Goal: Information Seeking & Learning: Check status

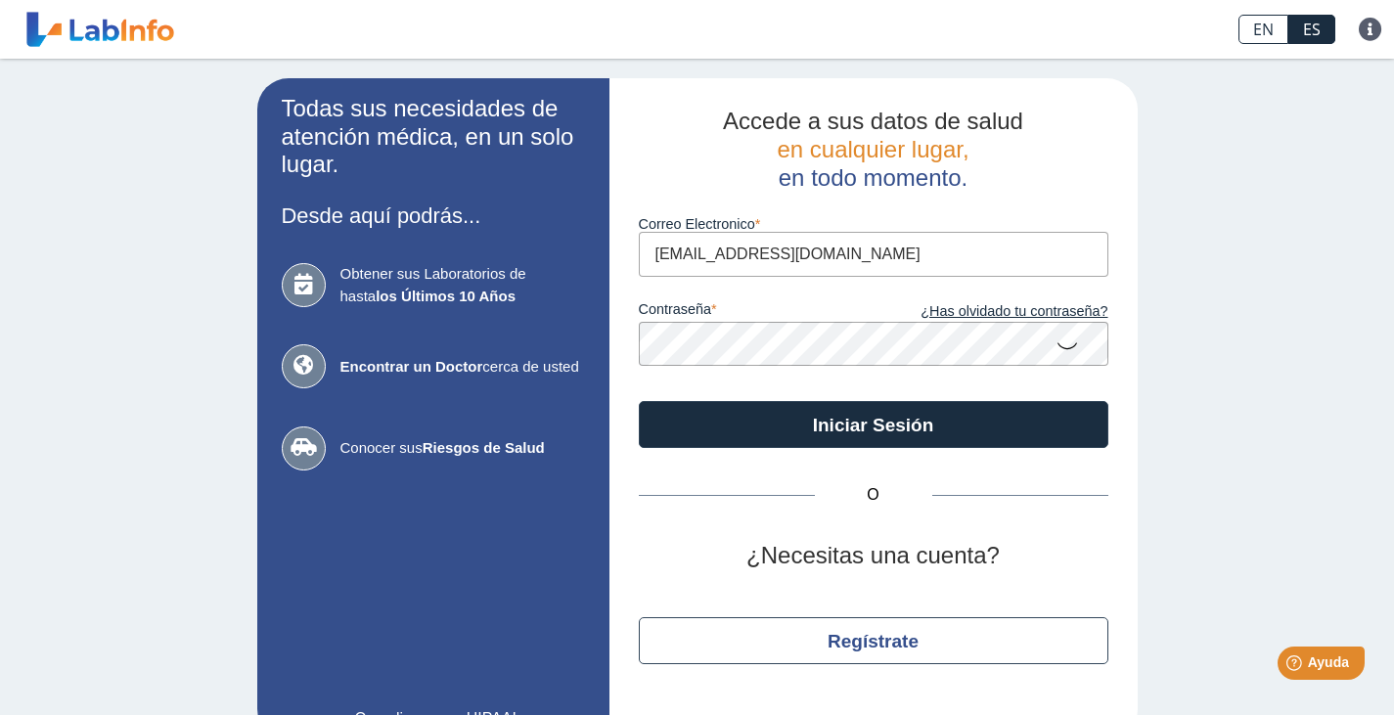
drag, startPoint x: 861, startPoint y: 255, endPoint x: 361, endPoint y: 180, distance: 505.4
click at [364, 180] on app-login "Todas sus necesidades de atención médica, en un solo lugar. Desde aquí podrás..…" at bounding box center [697, 409] width 880 height 662
type input "[DOMAIN_NAME][EMAIL_ADDRESS][DOMAIN_NAME]"
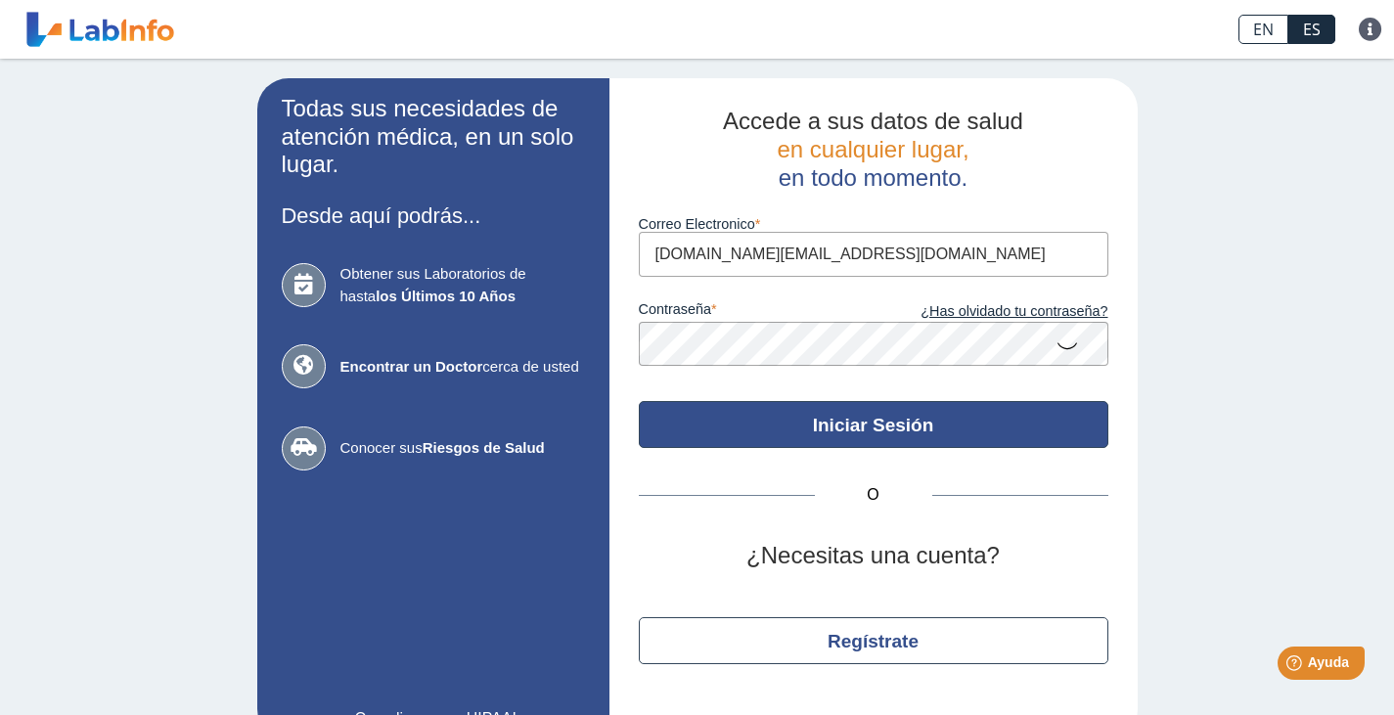
click at [840, 409] on button "Iniciar Sesión" at bounding box center [873, 424] width 469 height 47
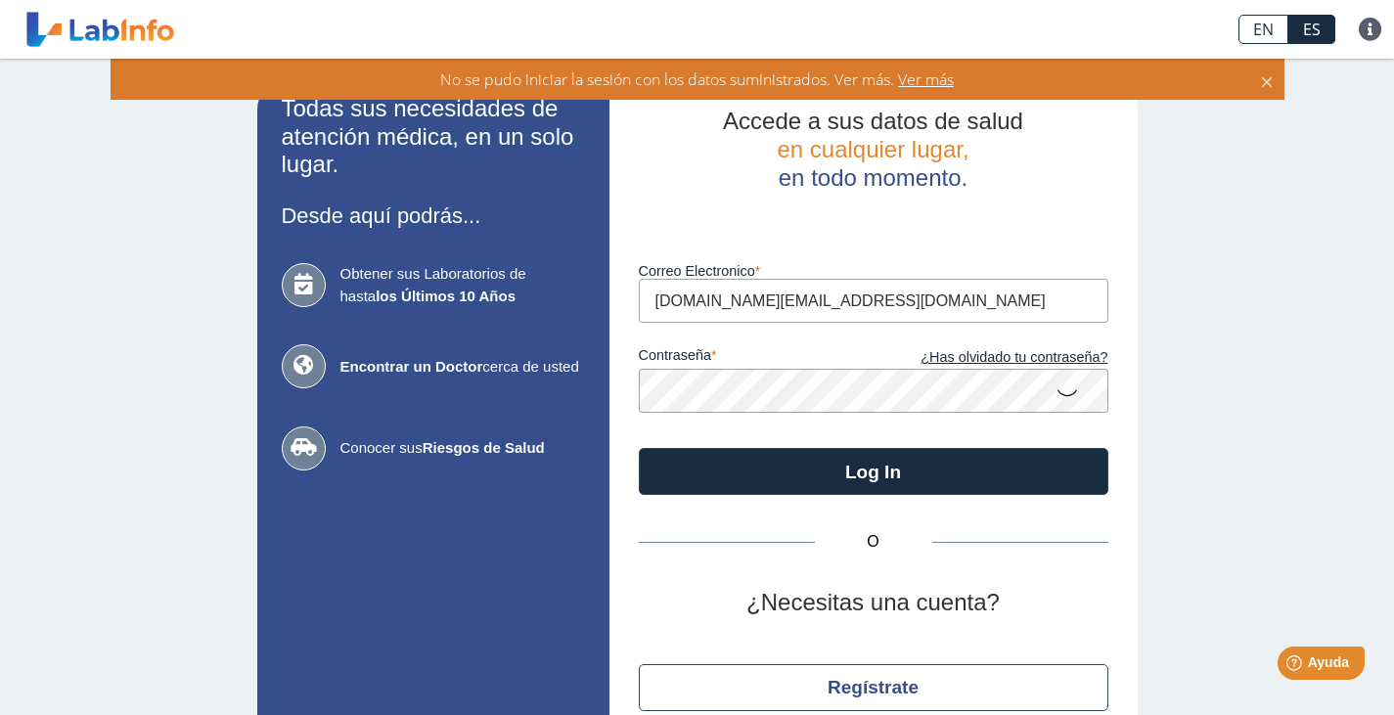
click at [528, 376] on app-login "Todas sus necesidades de atención médica, en un solo lugar. Desde aquí podrás..…" at bounding box center [697, 432] width 880 height 709
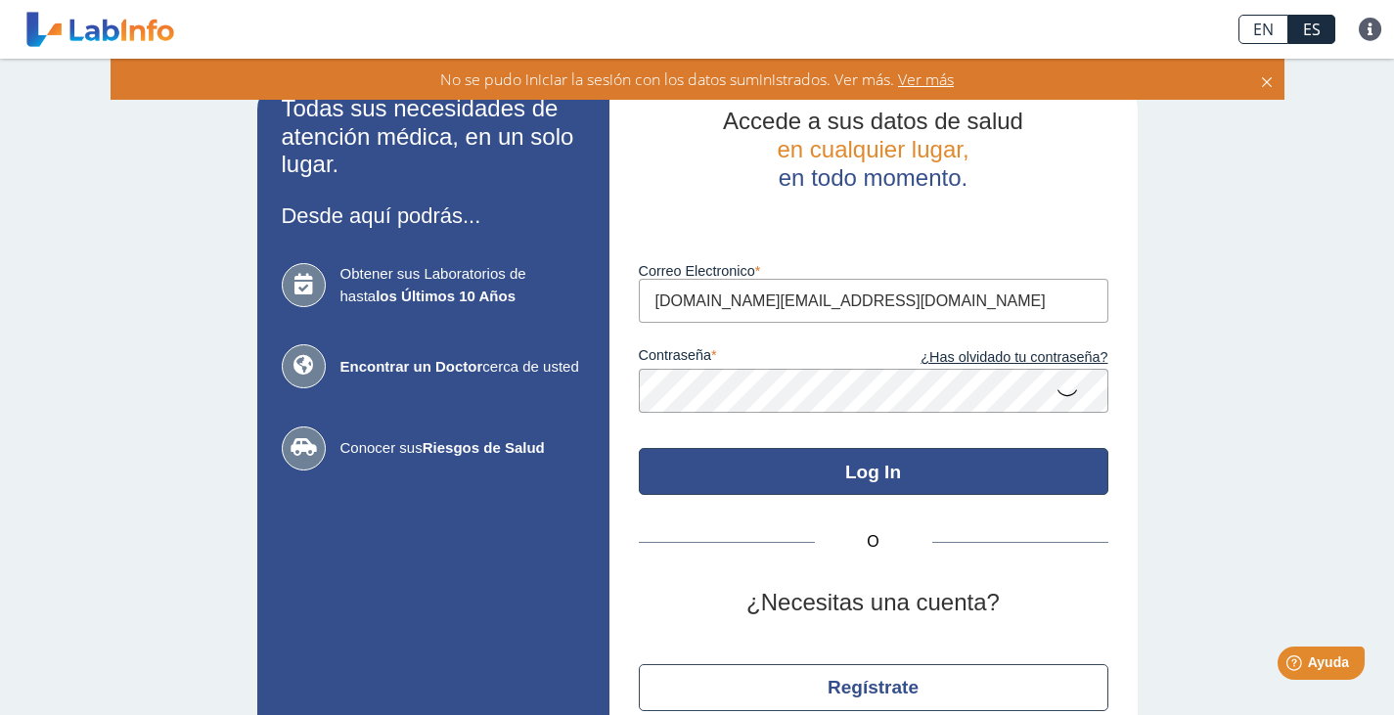
click at [950, 477] on button "Log In" at bounding box center [873, 471] width 469 height 47
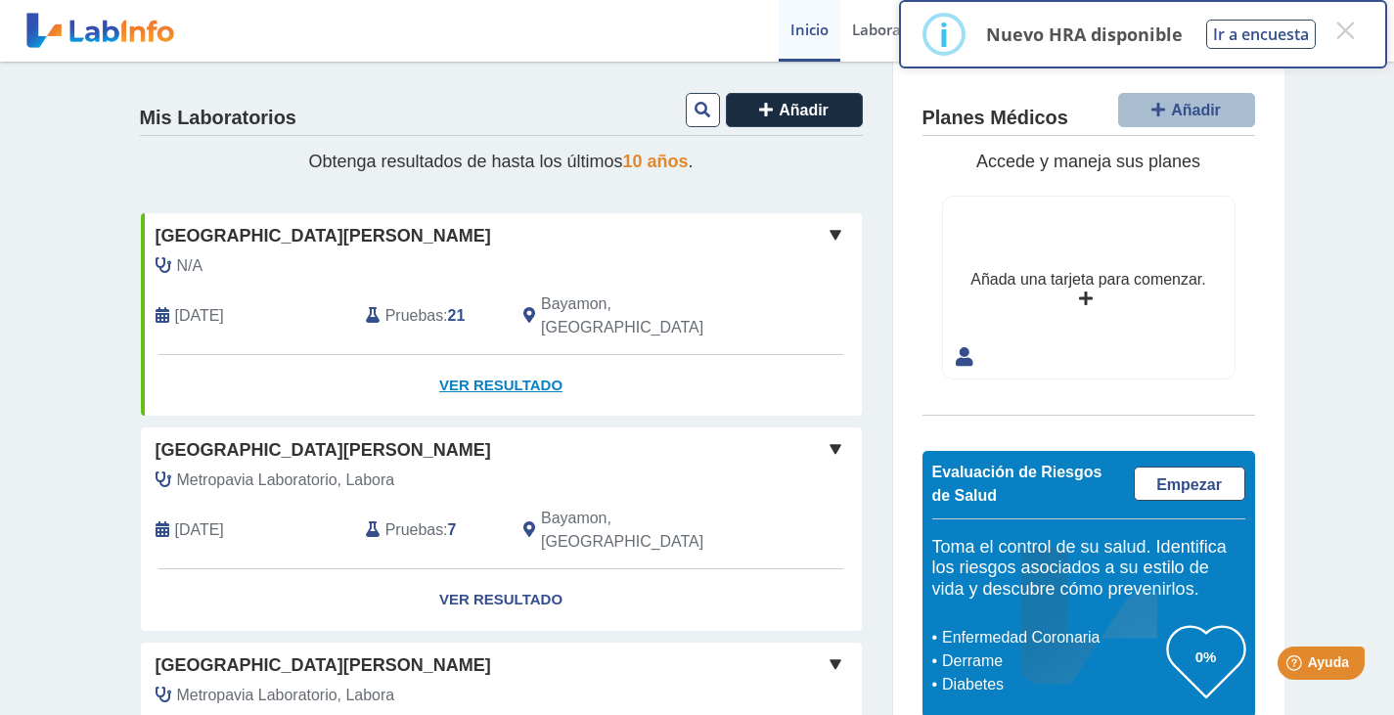
click at [475, 357] on link "Ver Resultado" at bounding box center [501, 386] width 721 height 62
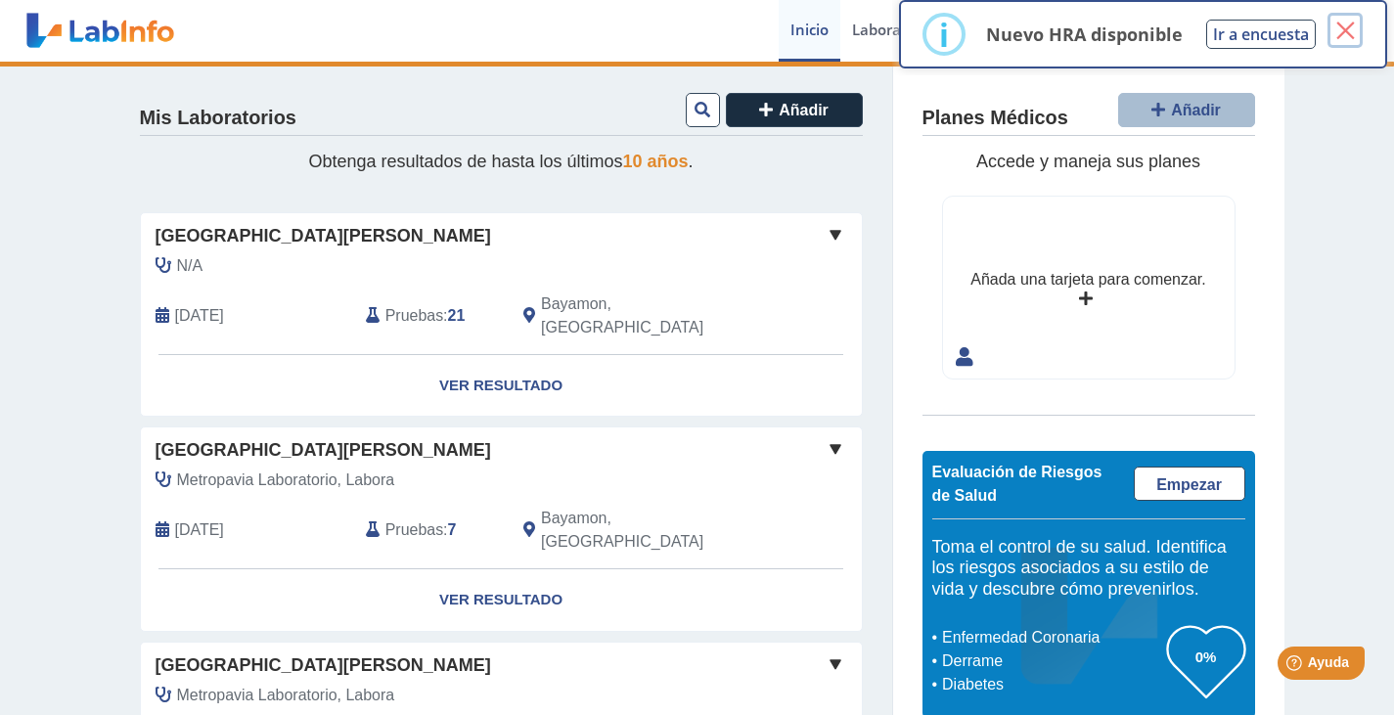
click at [1350, 30] on button "×" at bounding box center [1344, 30] width 35 height 35
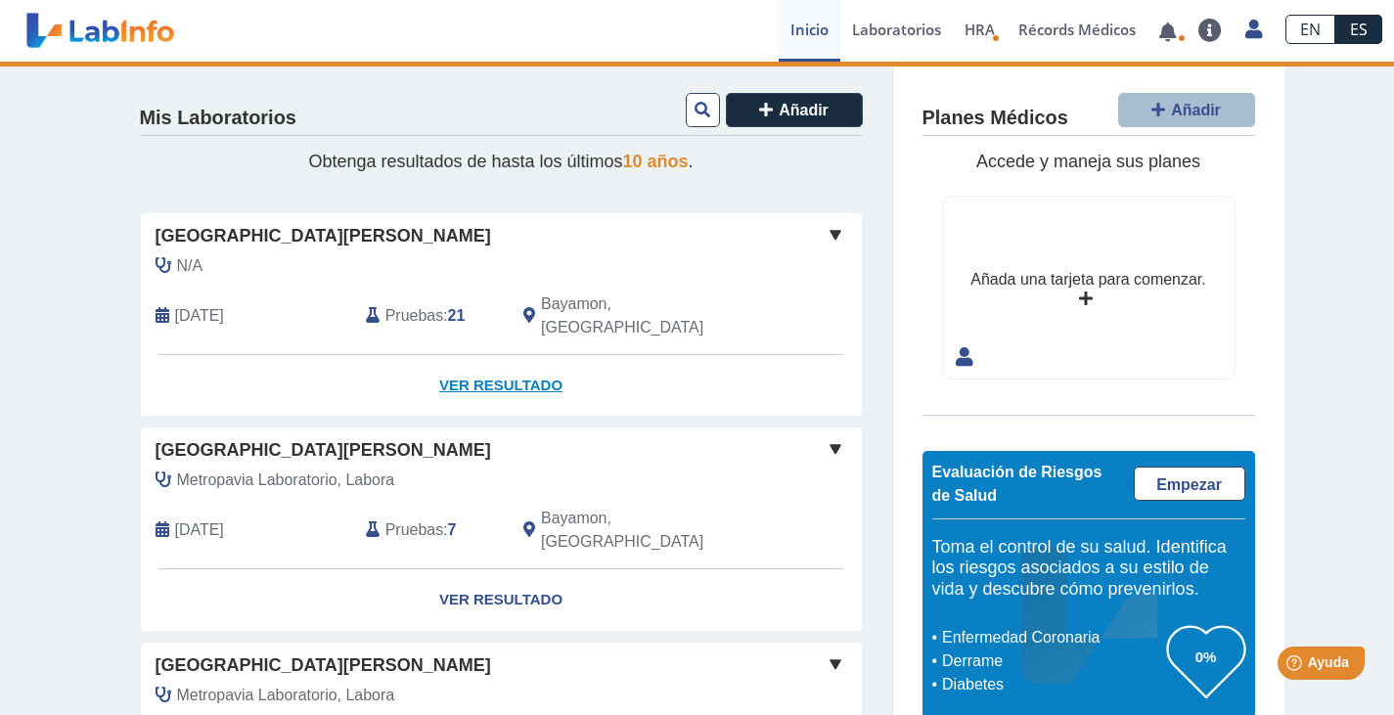
click at [505, 360] on link "Ver Resultado" at bounding box center [501, 386] width 721 height 62
click at [829, 233] on span at bounding box center [834, 234] width 23 height 23
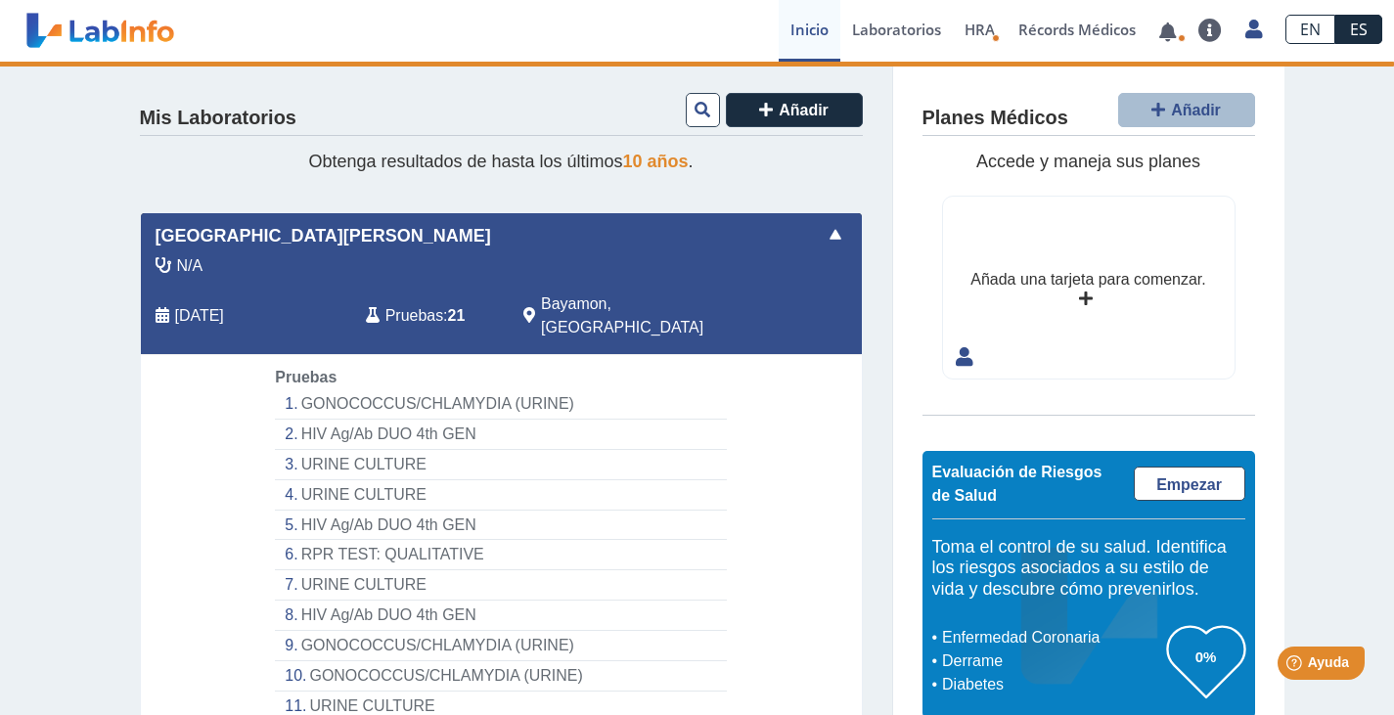
click at [366, 389] on li "GONOCOCCUS/CHLAMYDIA (URINE)" at bounding box center [500, 404] width 451 height 30
click at [314, 420] on li "HIV Ag/Ab DUO 4th GEN" at bounding box center [500, 435] width 451 height 30
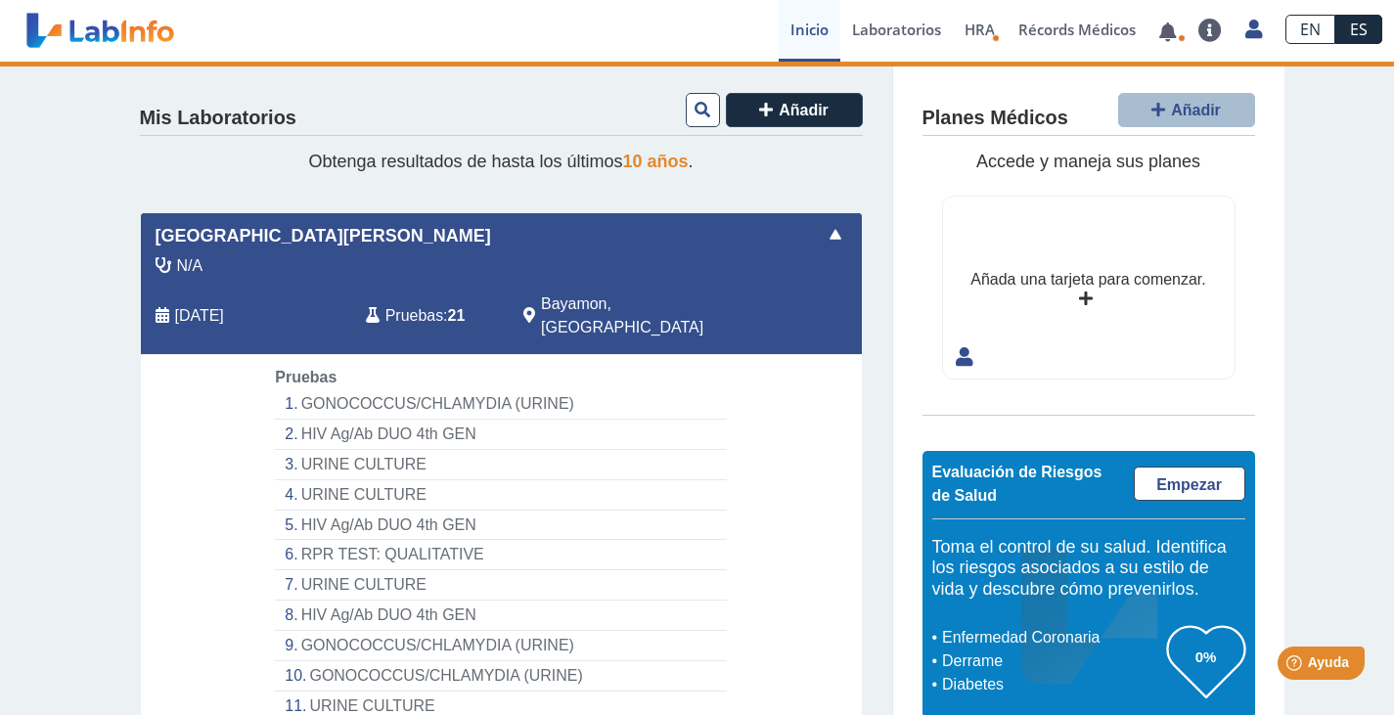
click at [314, 420] on li "HIV Ag/Ab DUO 4th GEN" at bounding box center [500, 435] width 451 height 30
click at [425, 304] on span "Pruebas" at bounding box center [414, 315] width 58 height 23
click at [829, 232] on span at bounding box center [834, 234] width 23 height 23
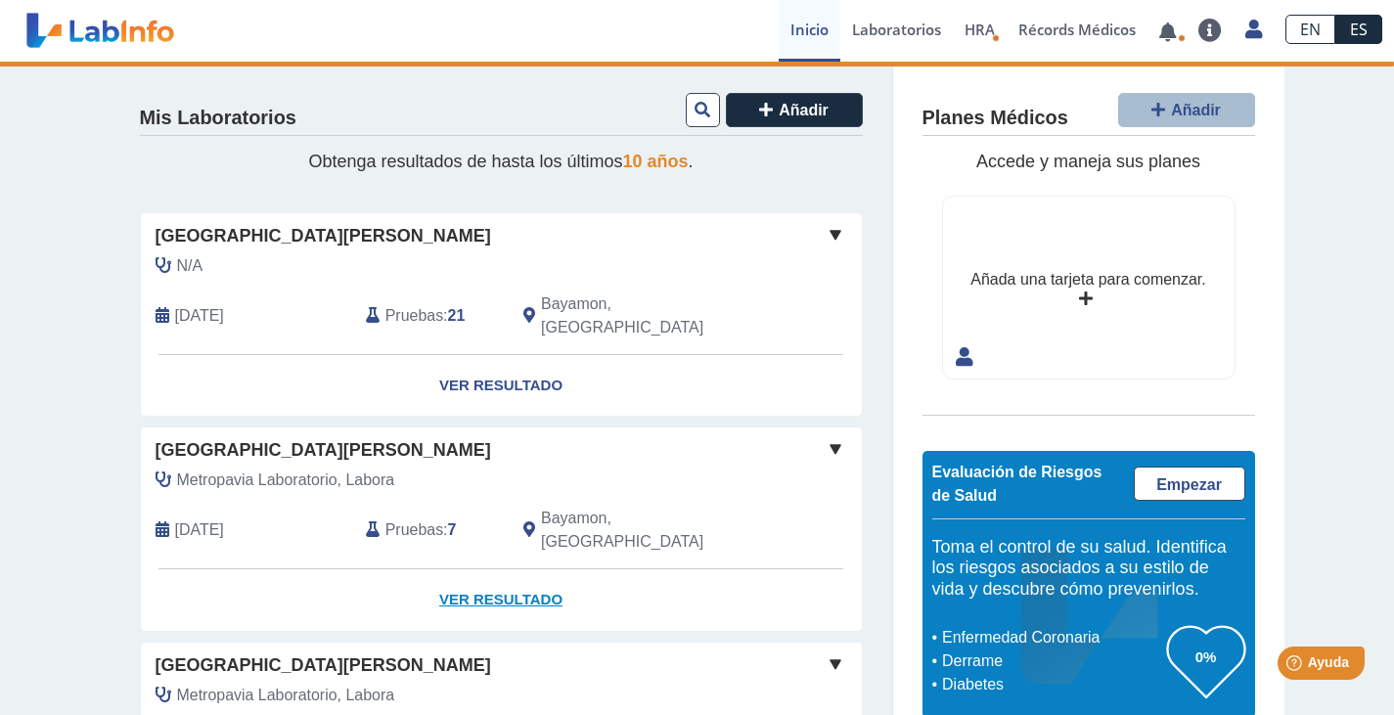
click at [487, 569] on link "Ver Resultado" at bounding box center [501, 600] width 721 height 62
click at [840, 437] on div "[GEOGRAPHIC_DATA][PERSON_NAME]" at bounding box center [501, 450] width 721 height 26
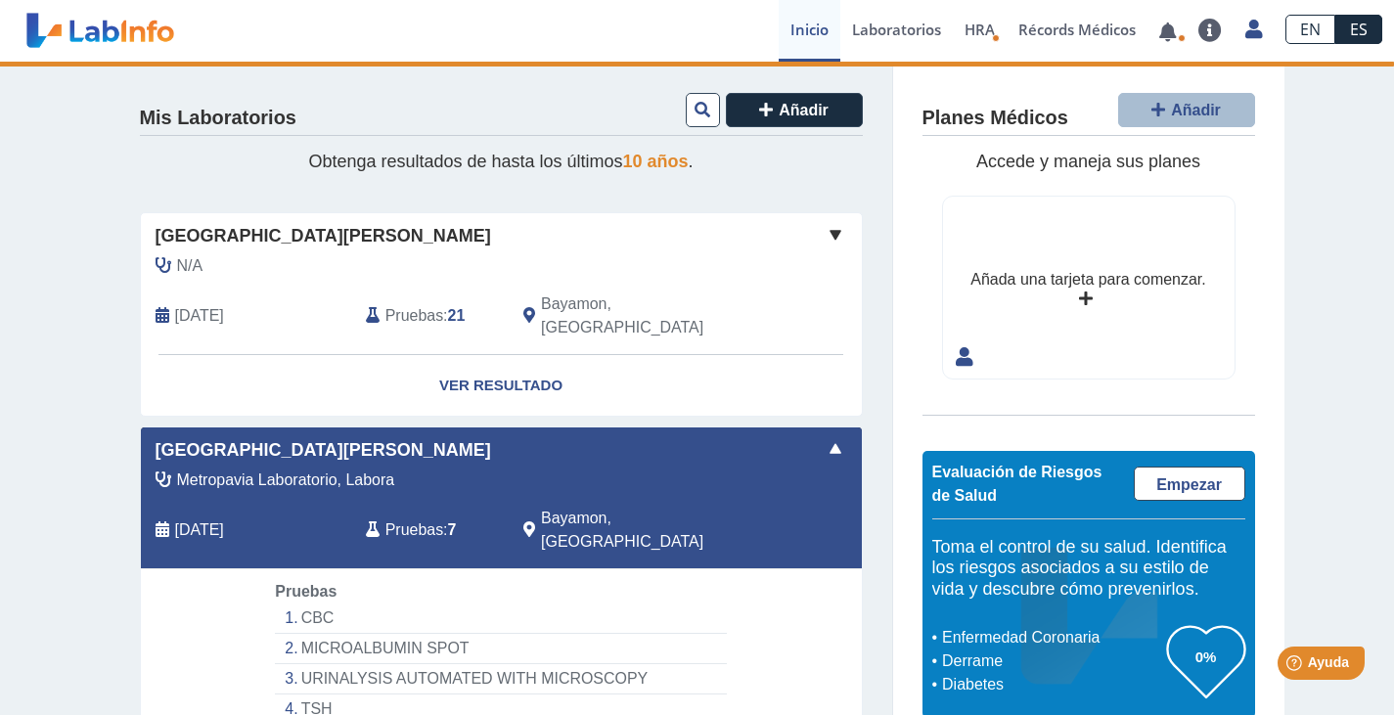
click at [309, 603] on li "CBC" at bounding box center [500, 618] width 451 height 30
click at [375, 507] on div "Pruebas : 7" at bounding box center [429, 530] width 157 height 47
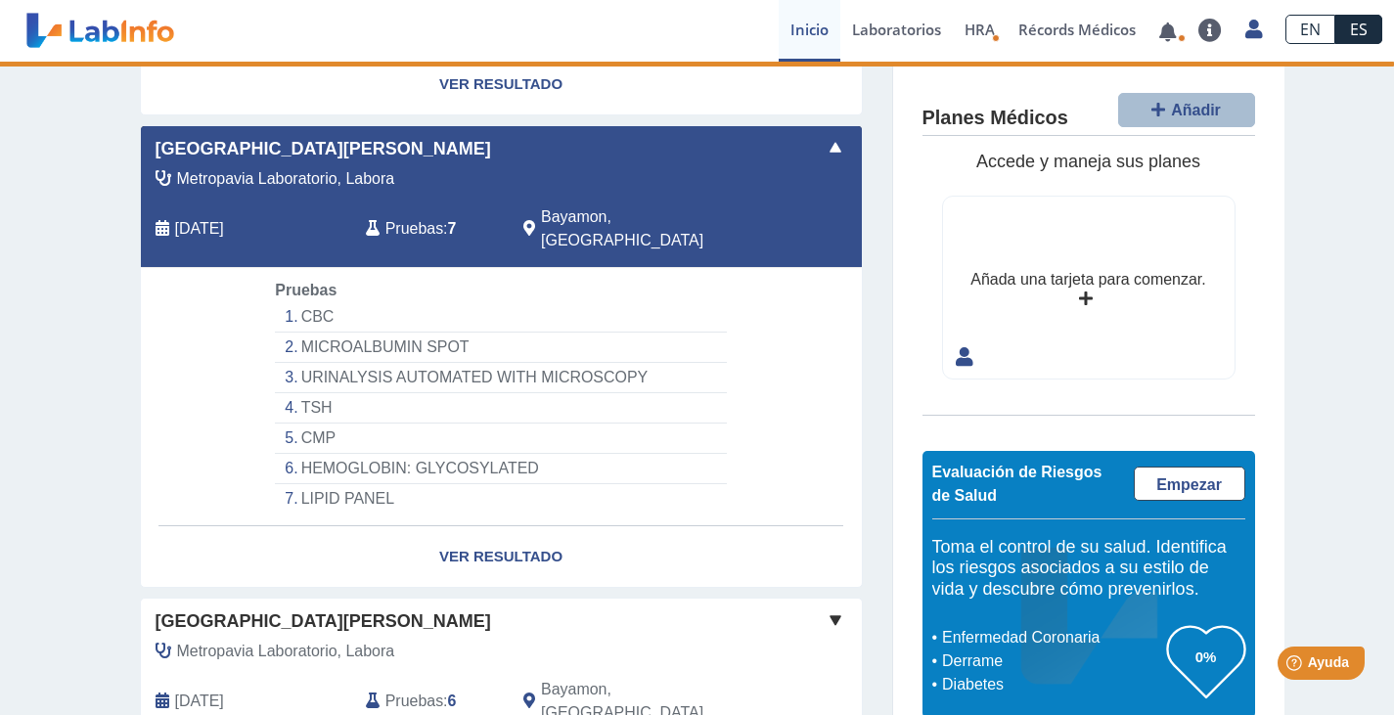
scroll to position [334, 0]
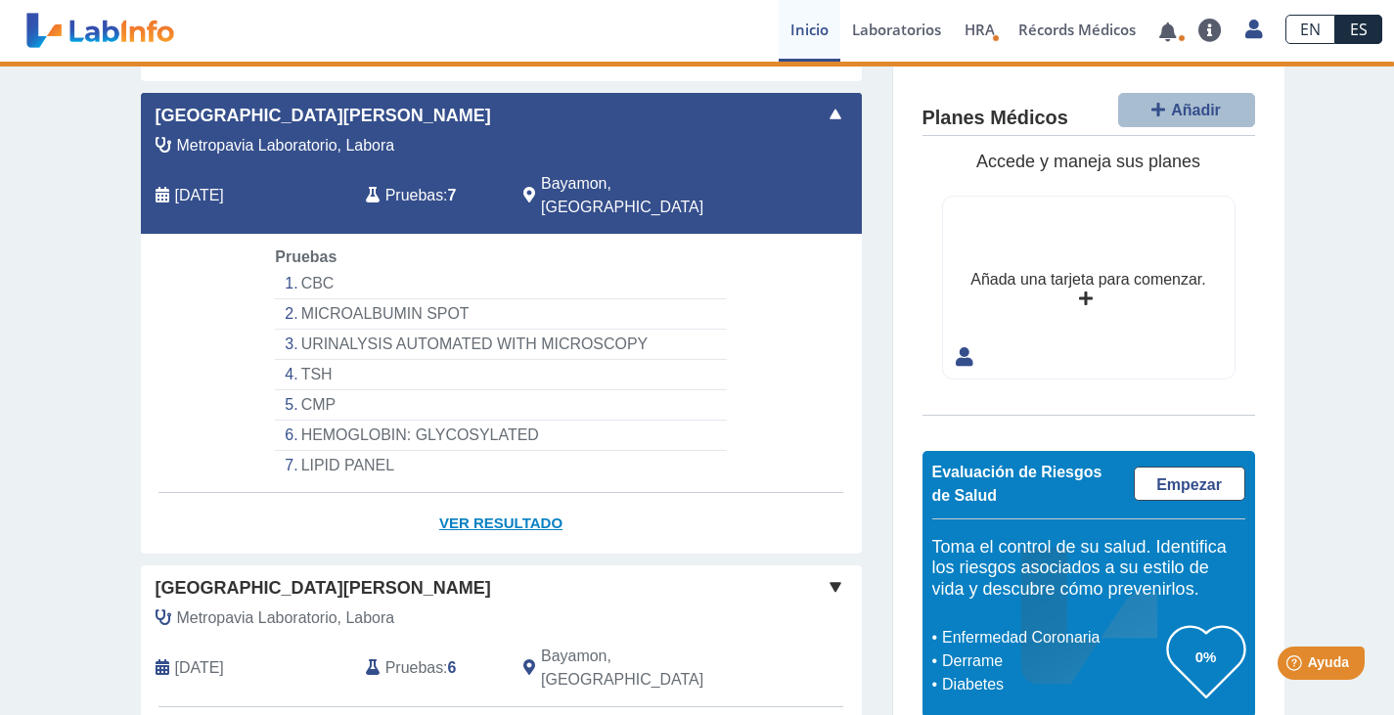
click at [531, 493] on link "Ver Resultado" at bounding box center [501, 524] width 721 height 62
click at [529, 493] on link "Ver Resultado" at bounding box center [501, 524] width 721 height 62
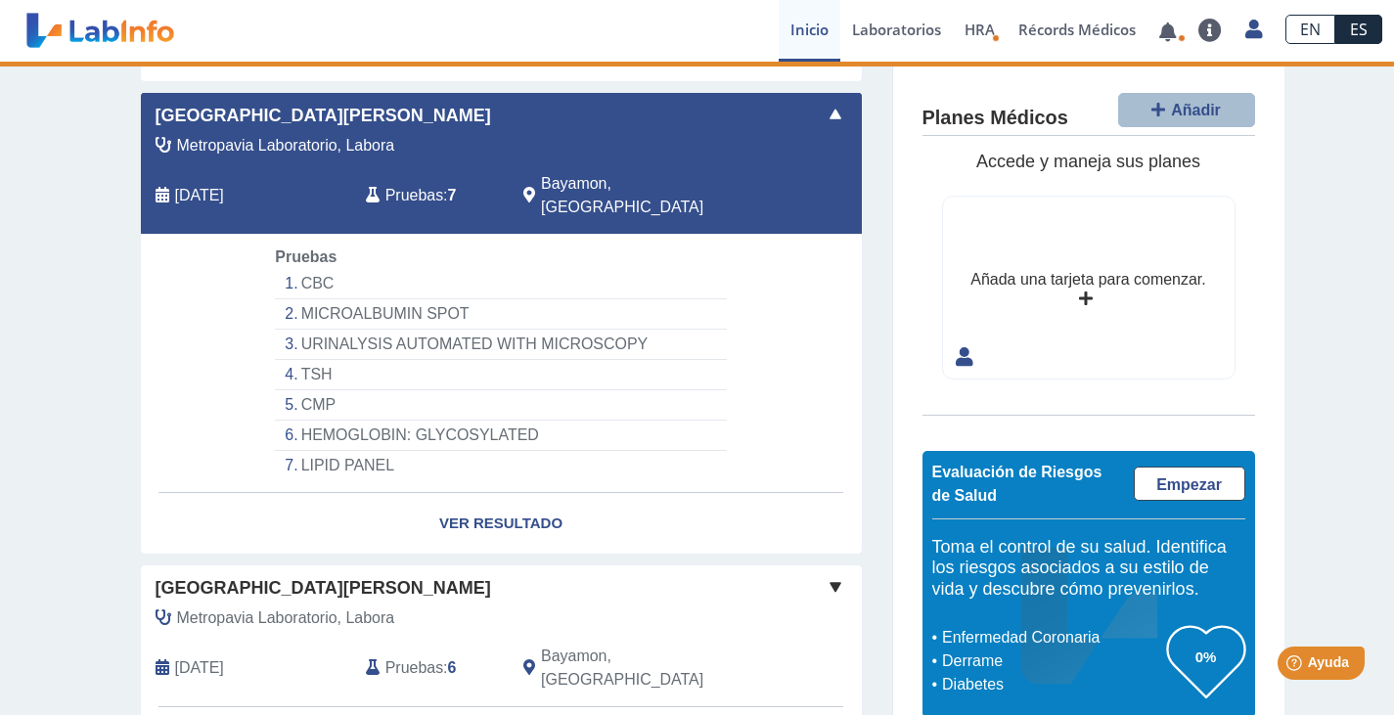
click at [341, 421] on li "HEMOGLOBIN: GLYCOSYLATED" at bounding box center [500, 436] width 451 height 30
click at [224, 184] on span "[DATE]" at bounding box center [199, 195] width 49 height 23
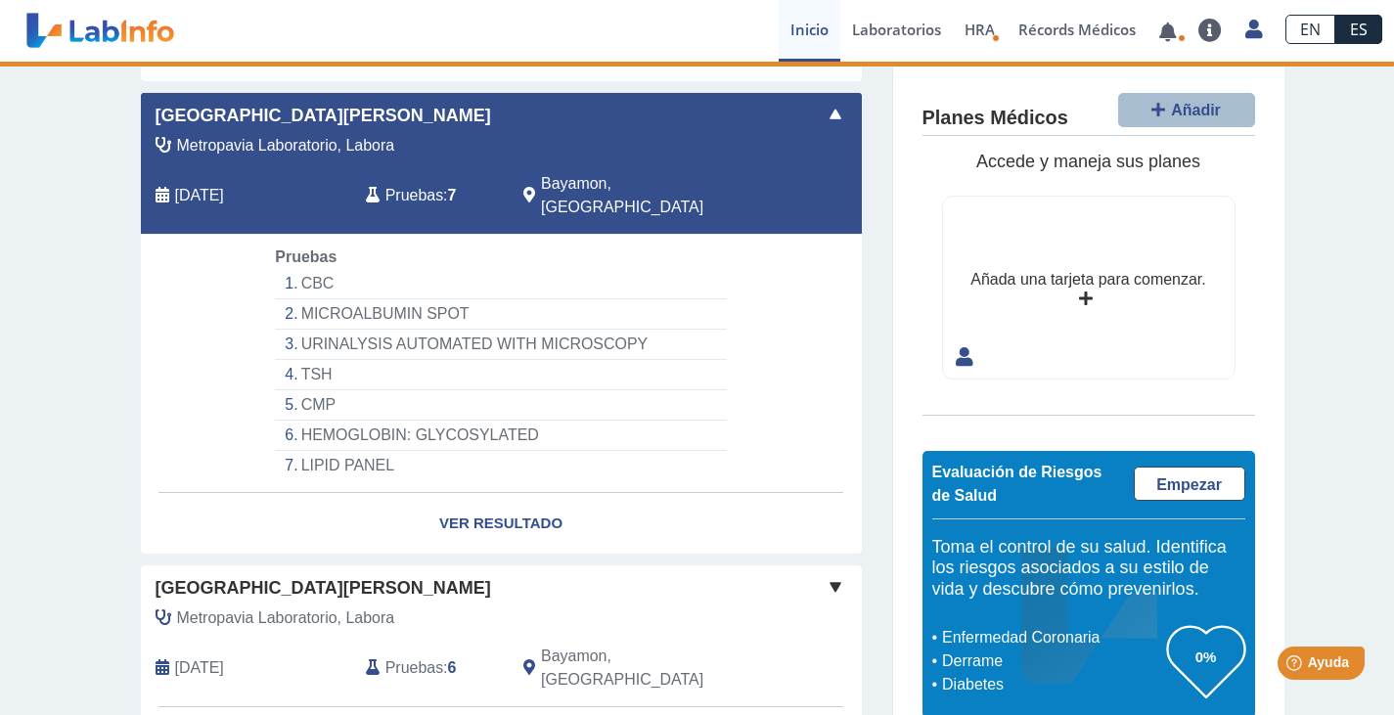
click at [405, 184] on span "Pruebas" at bounding box center [414, 195] width 58 height 23
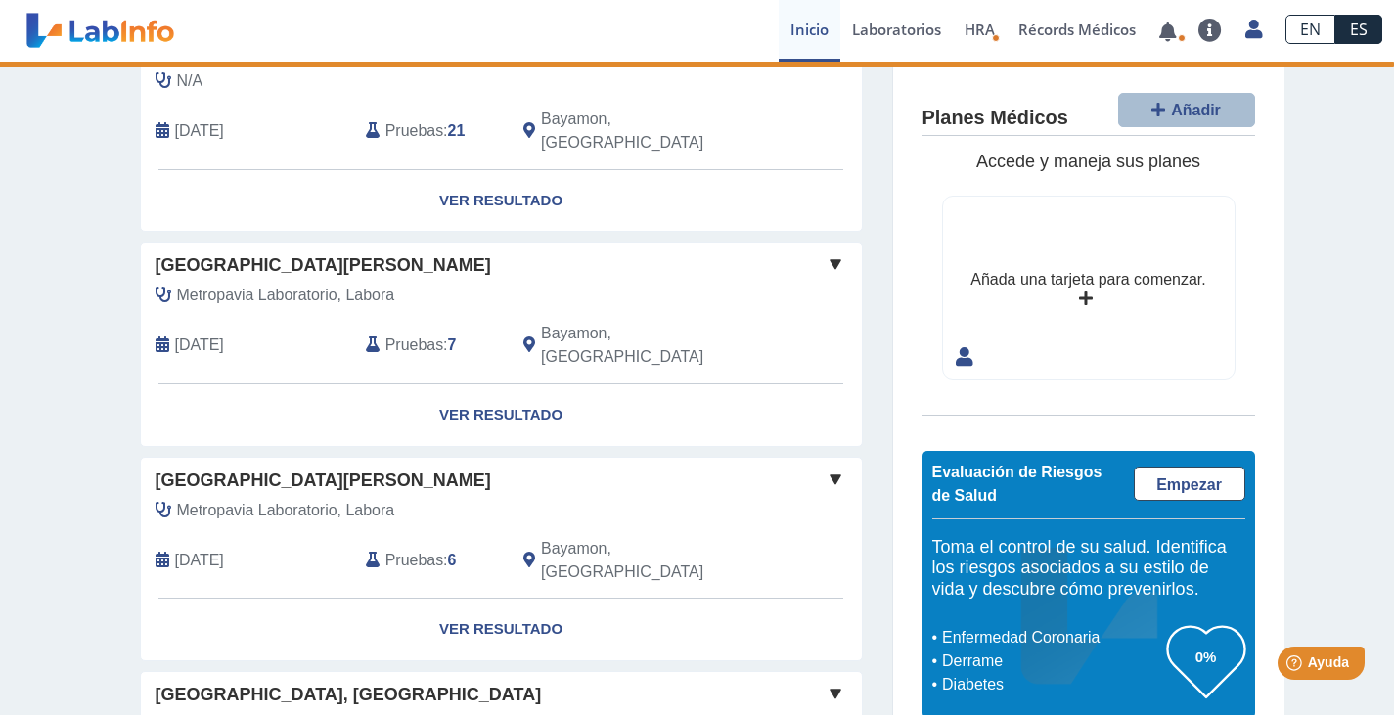
scroll to position [334, 0]
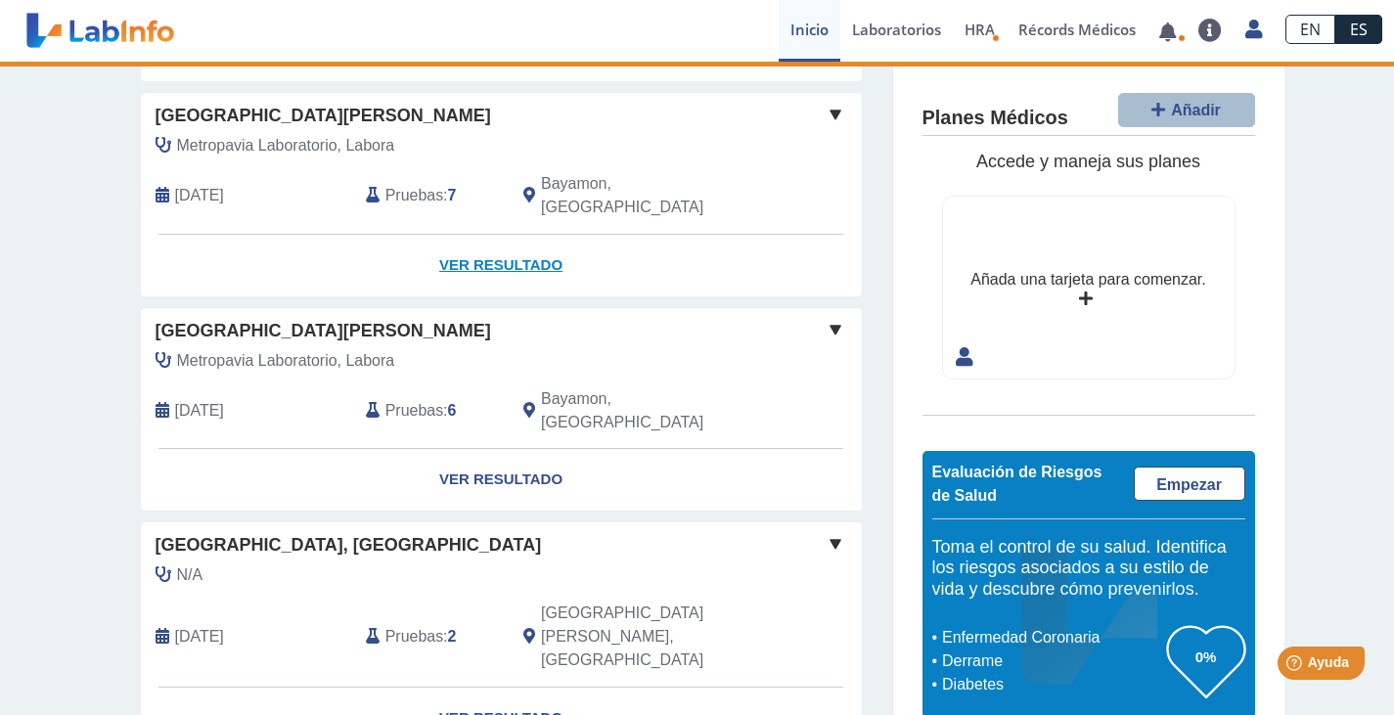
click at [461, 235] on link "Ver Resultado" at bounding box center [501, 266] width 721 height 62
click at [490, 235] on link "Ver Resultado" at bounding box center [501, 266] width 721 height 62
click at [502, 449] on link "Ver Resultado" at bounding box center [501, 480] width 721 height 62
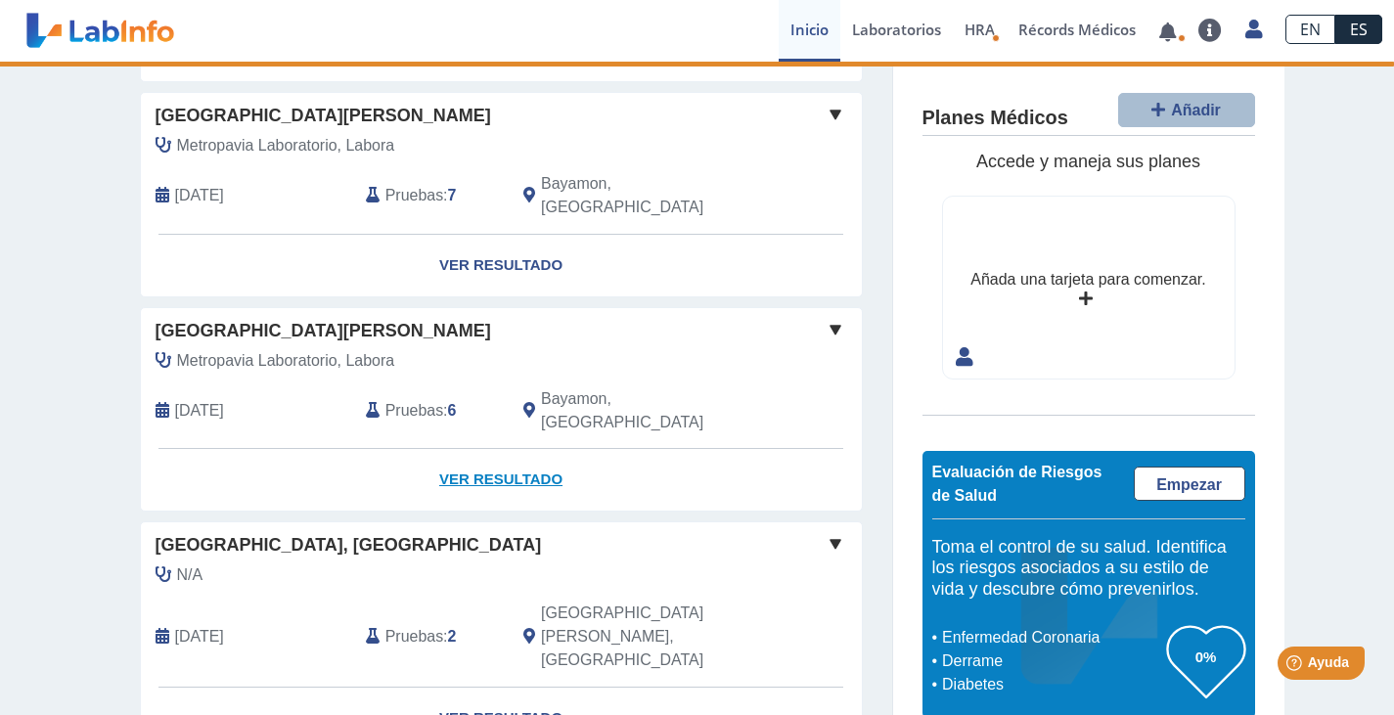
click at [502, 449] on link "Ver Resultado" at bounding box center [501, 480] width 721 height 62
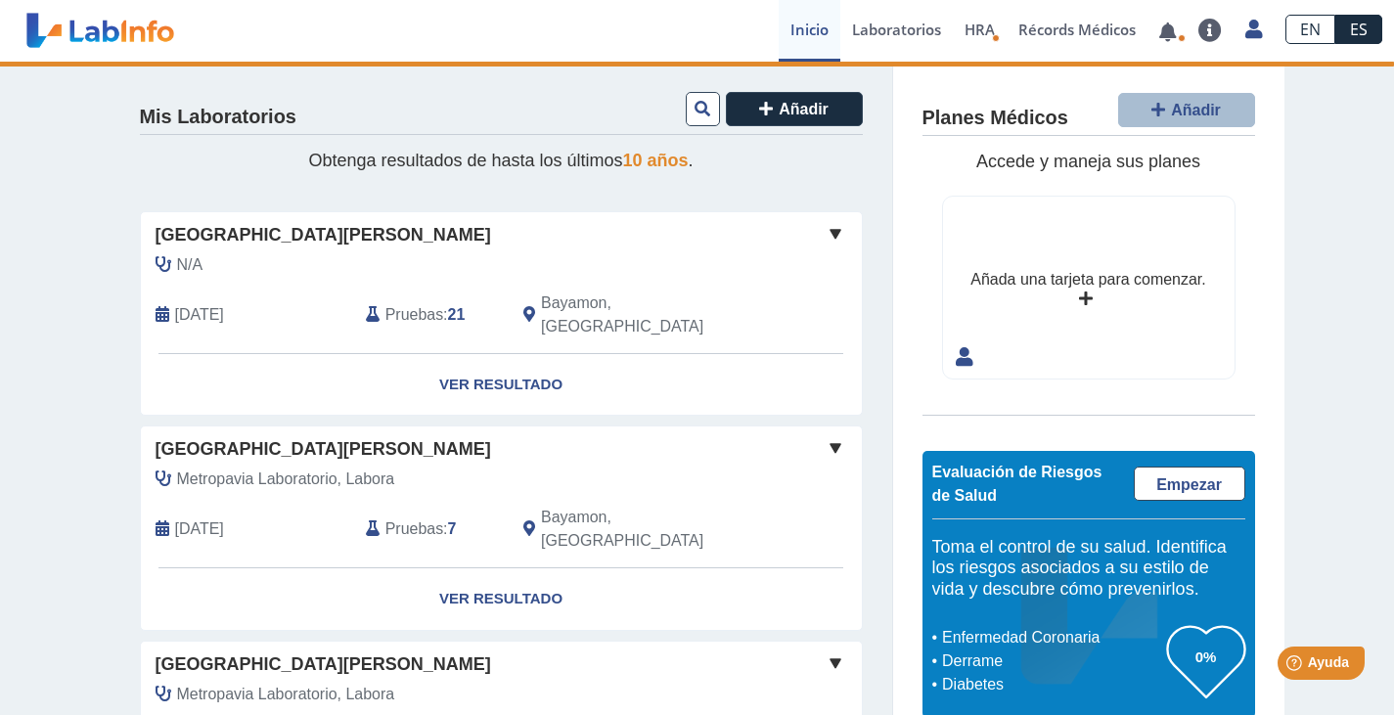
scroll to position [0, 0]
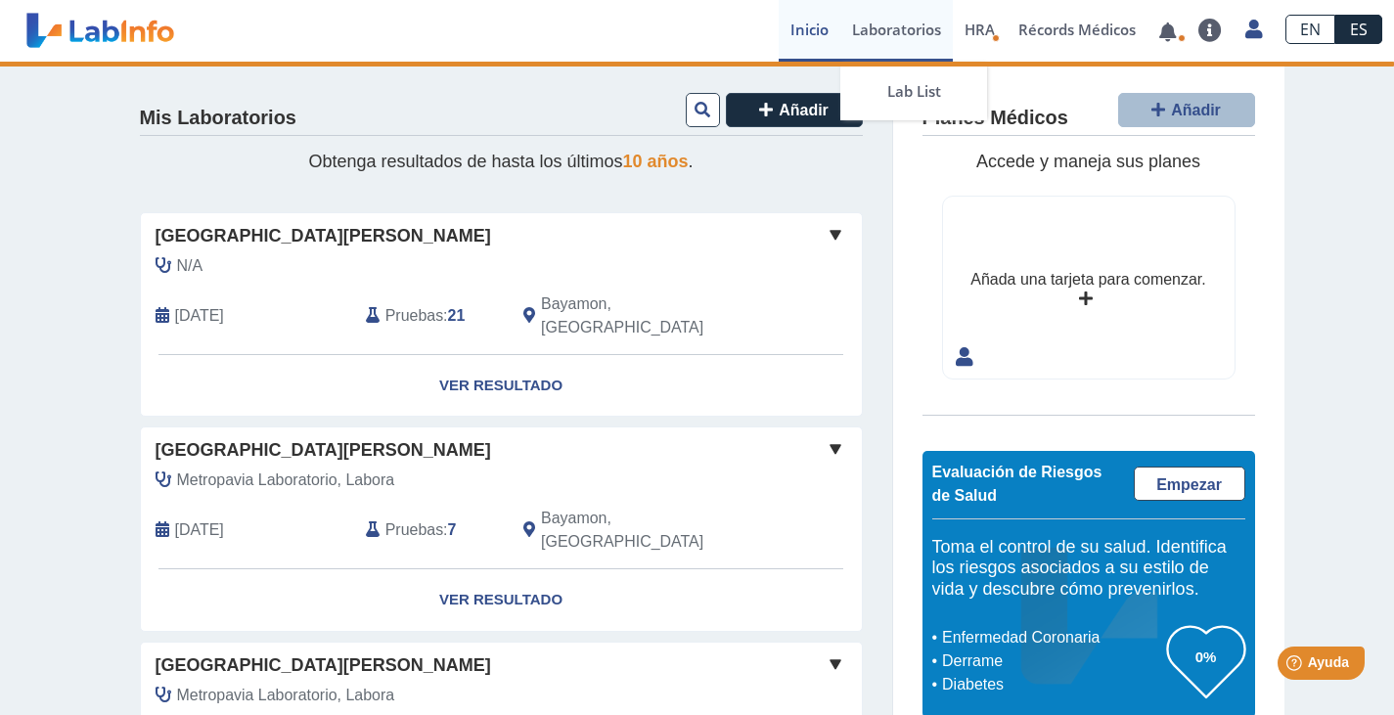
click at [907, 30] on link "Laboratorios" at bounding box center [896, 31] width 112 height 62
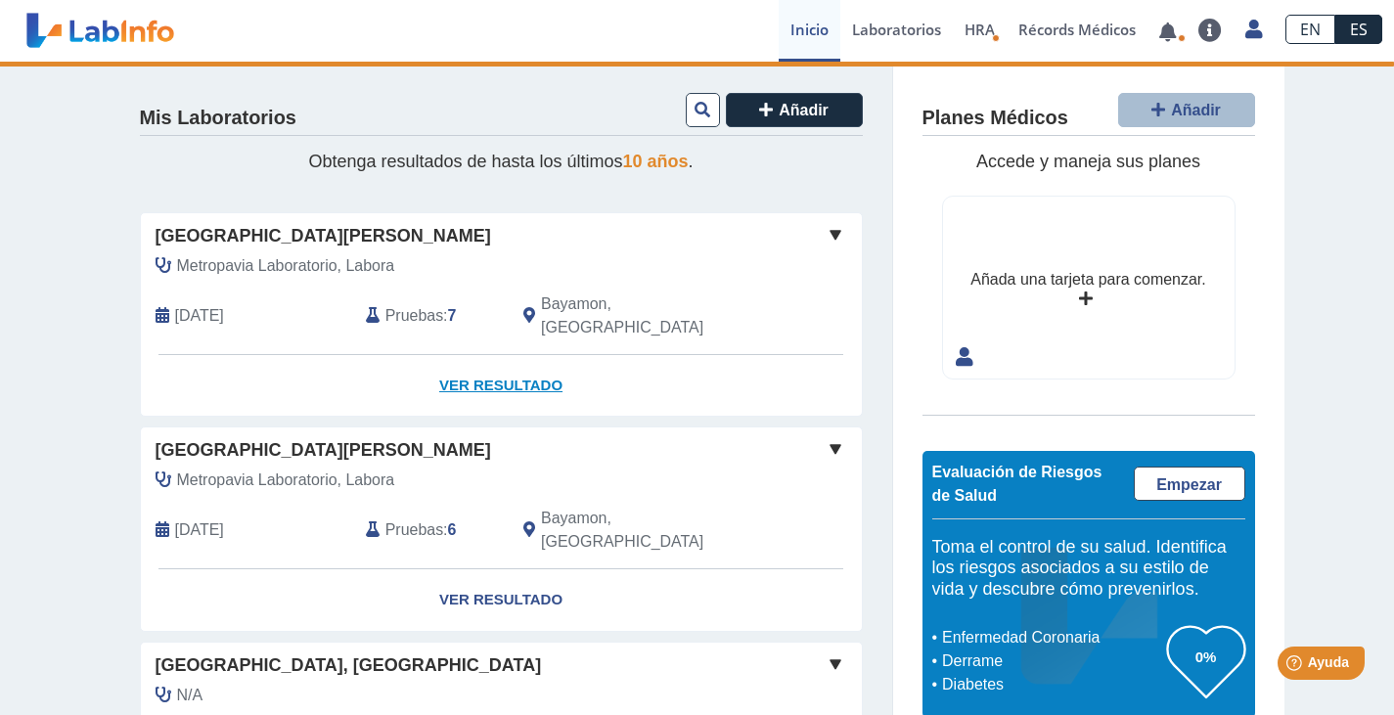
click at [490, 360] on link "Ver Resultado" at bounding box center [501, 386] width 721 height 62
click at [828, 229] on span at bounding box center [834, 234] width 23 height 23
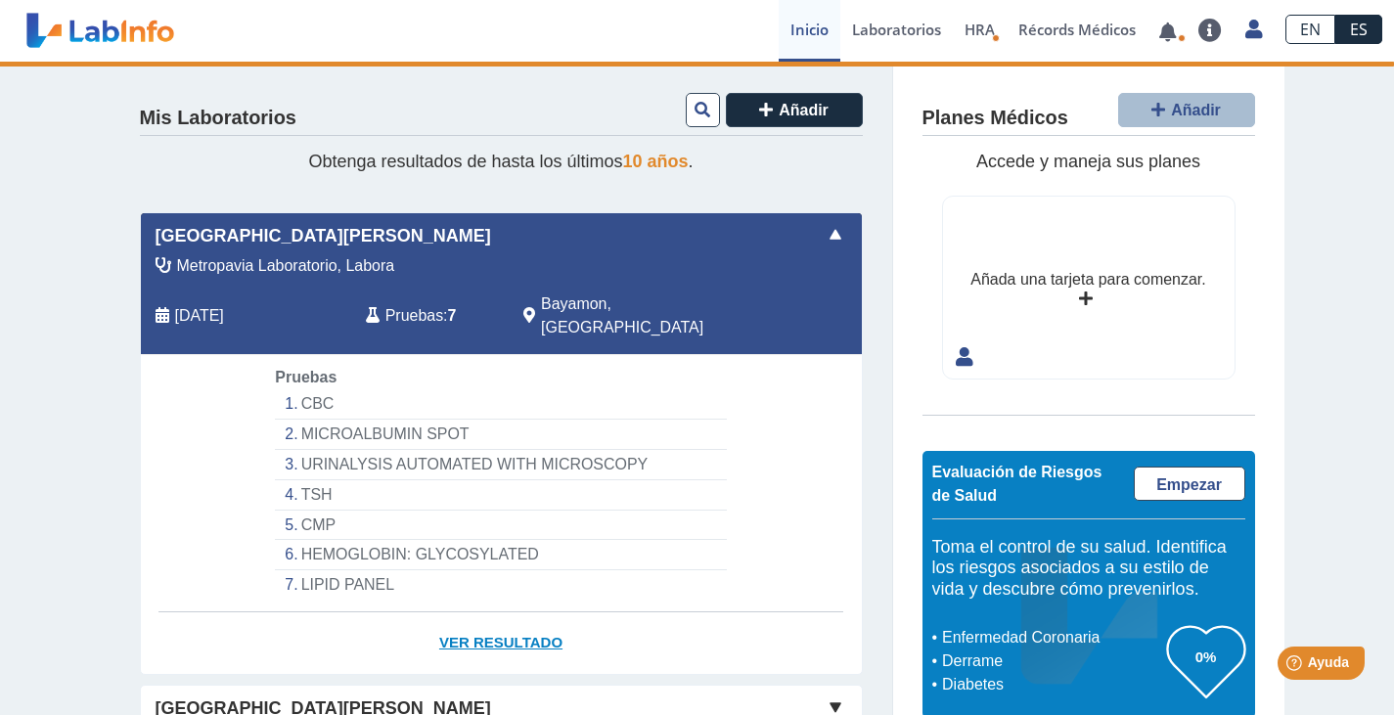
click at [532, 617] on link "Ver Resultado" at bounding box center [501, 643] width 721 height 62
click at [365, 292] on div "Pruebas : 7" at bounding box center [429, 315] width 157 height 47
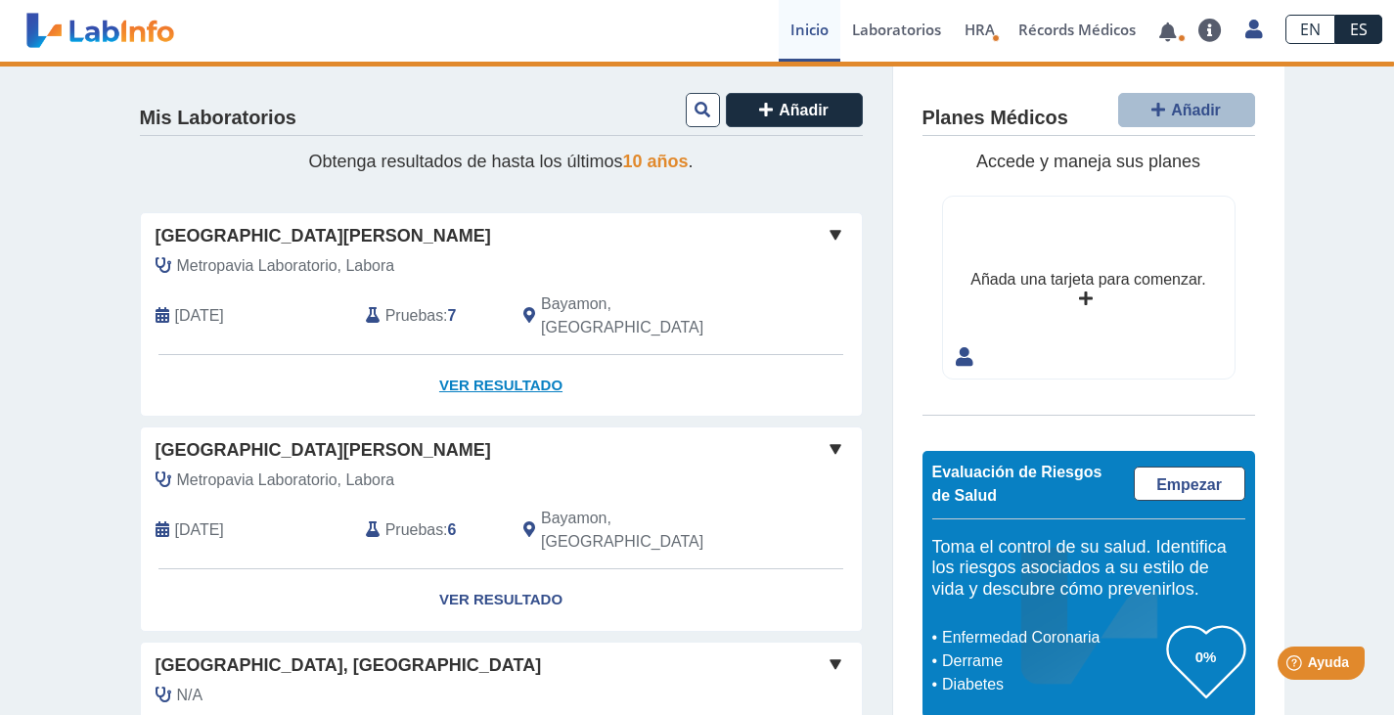
click at [305, 377] on link "Ver Resultado" at bounding box center [501, 386] width 721 height 62
click at [387, 304] on span "Pruebas" at bounding box center [414, 315] width 58 height 23
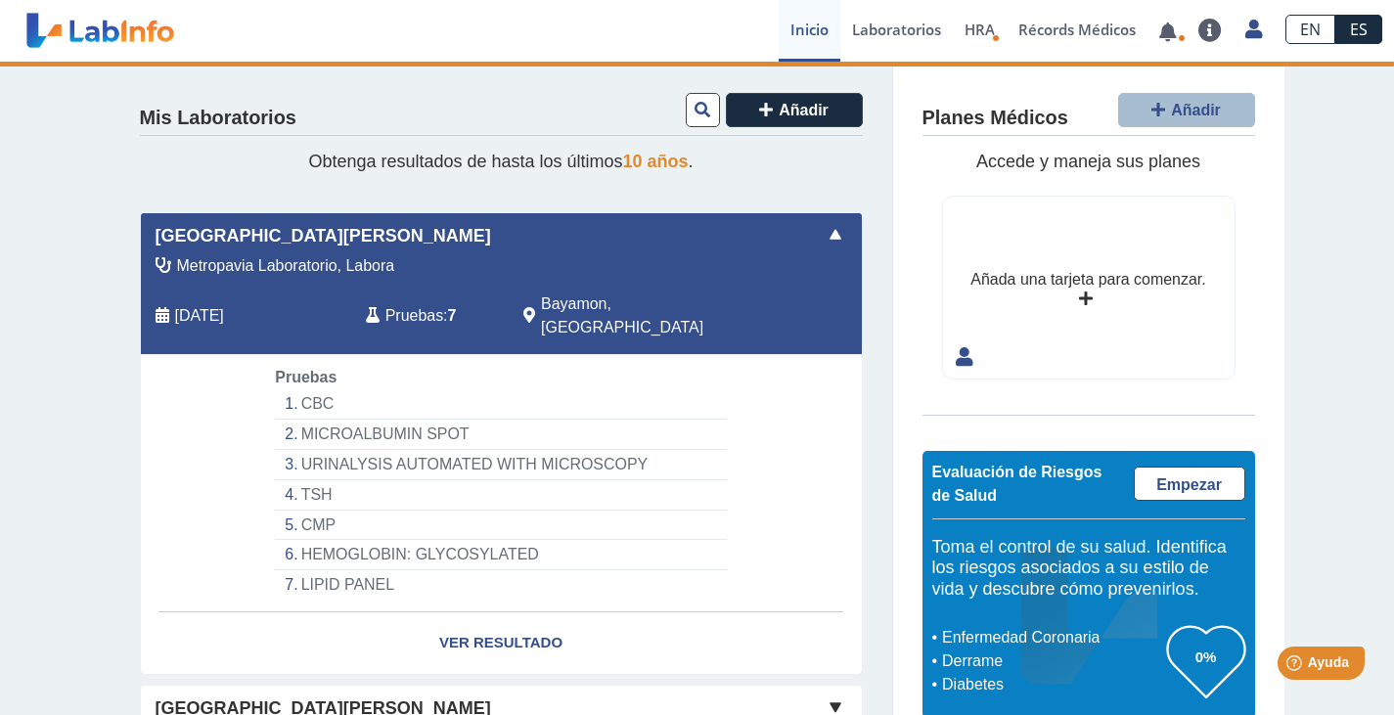
click at [319, 389] on li "CBC" at bounding box center [500, 404] width 451 height 30
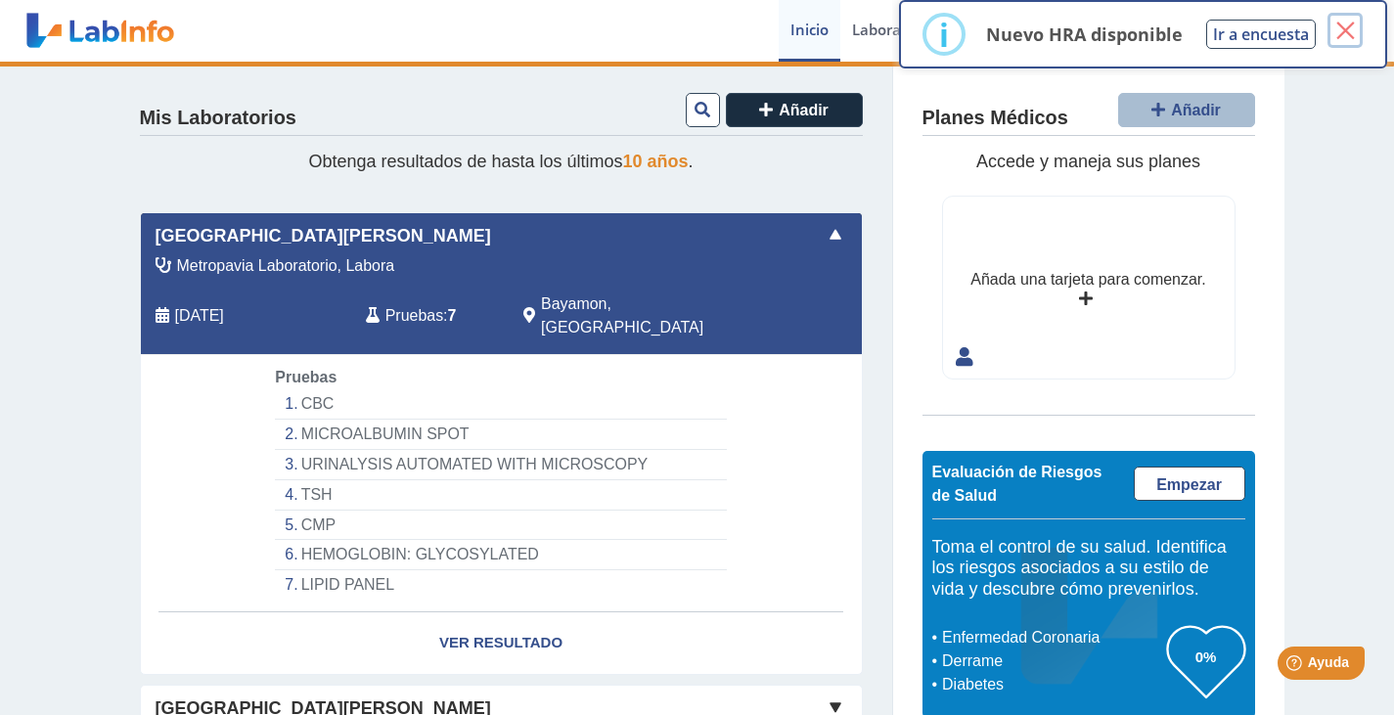
click at [1348, 30] on button "×" at bounding box center [1344, 30] width 35 height 35
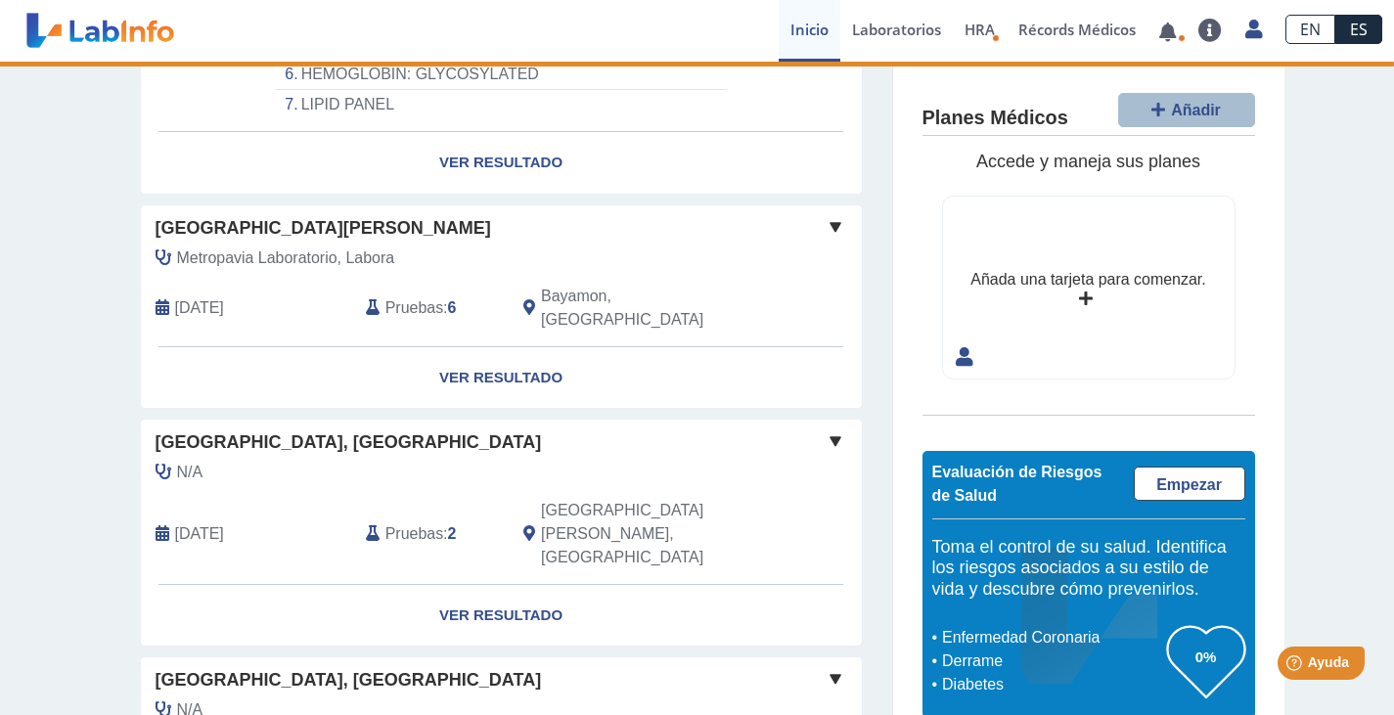
scroll to position [960, 0]
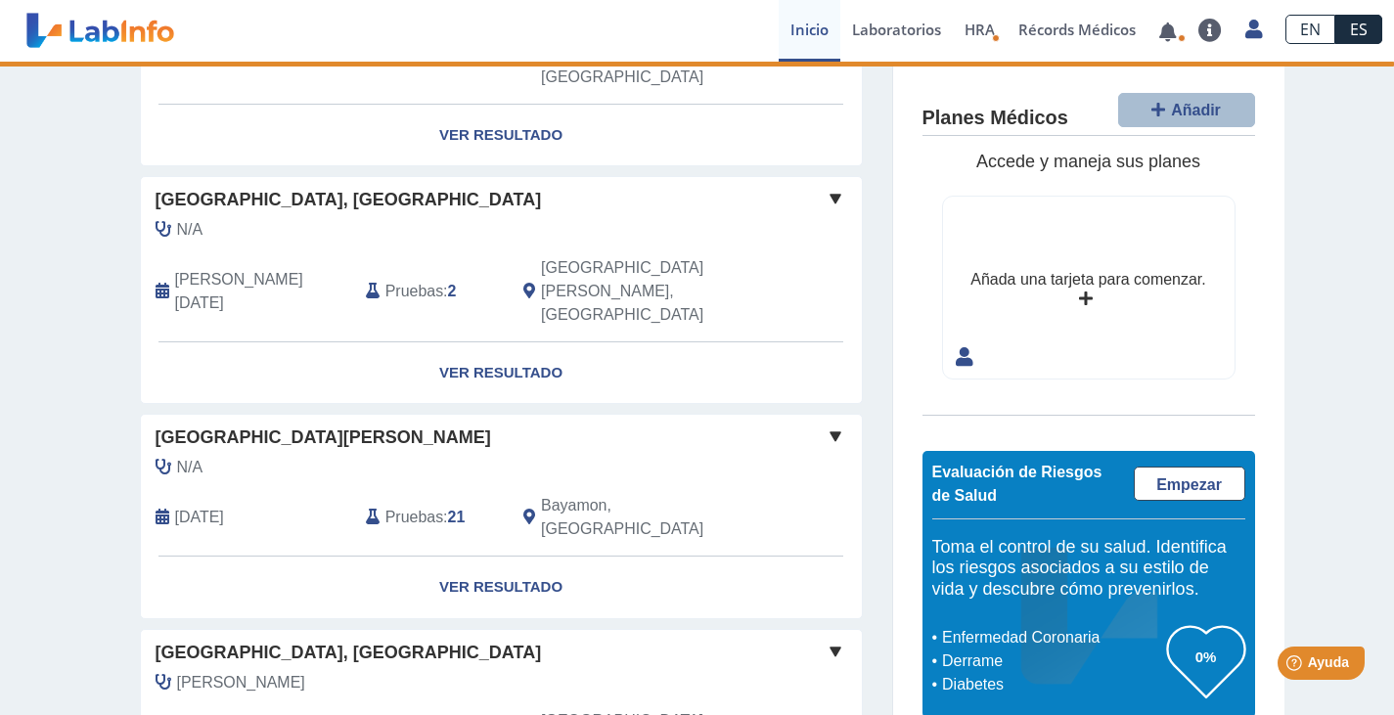
drag, startPoint x: 1382, startPoint y: 186, endPoint x: 17, endPoint y: 50, distance: 1372.0
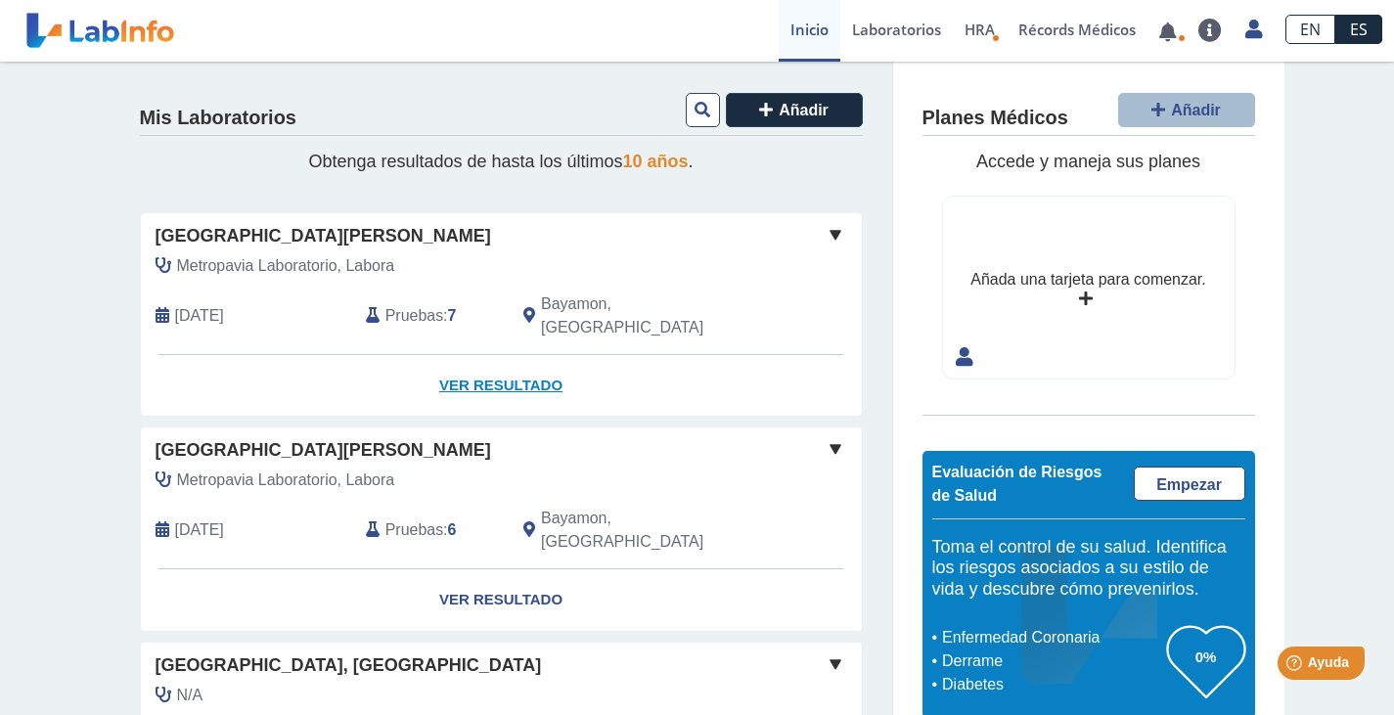
click at [487, 356] on link "Ver Resultado" at bounding box center [501, 386] width 721 height 62
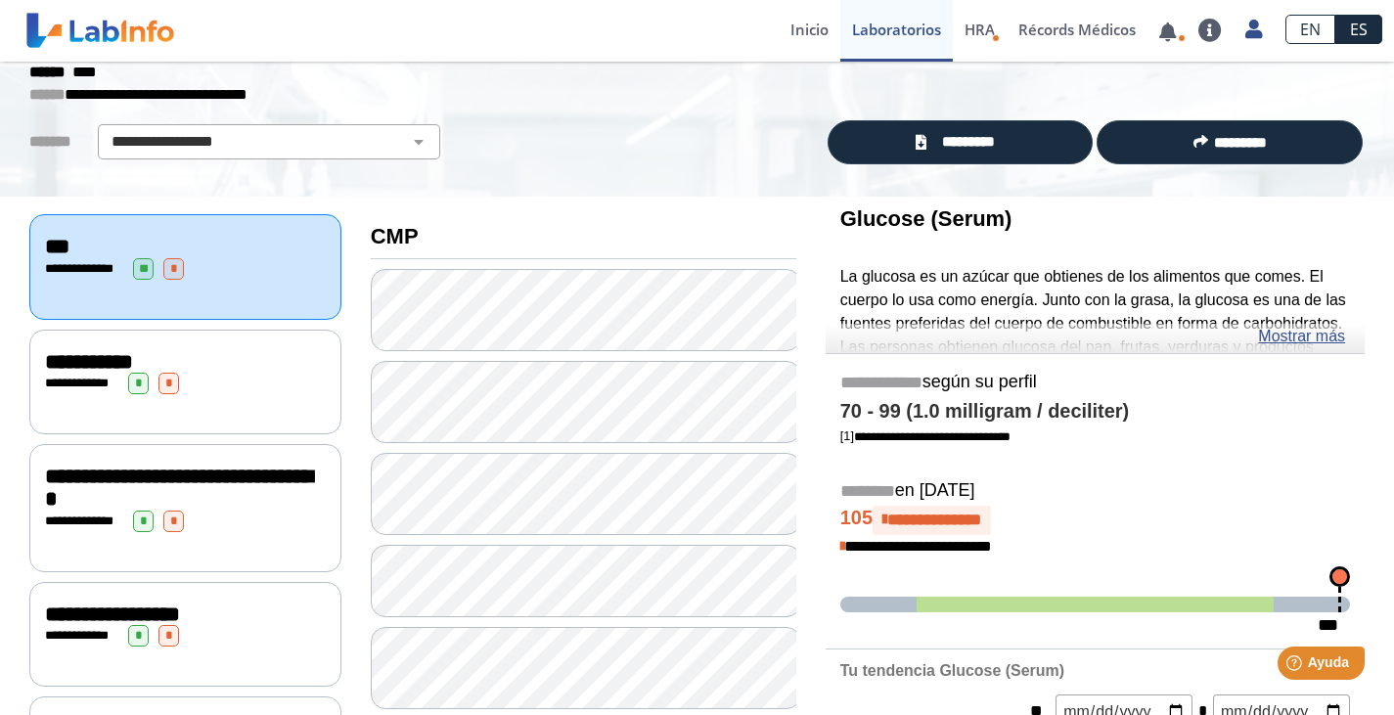
scroll to position [117, 0]
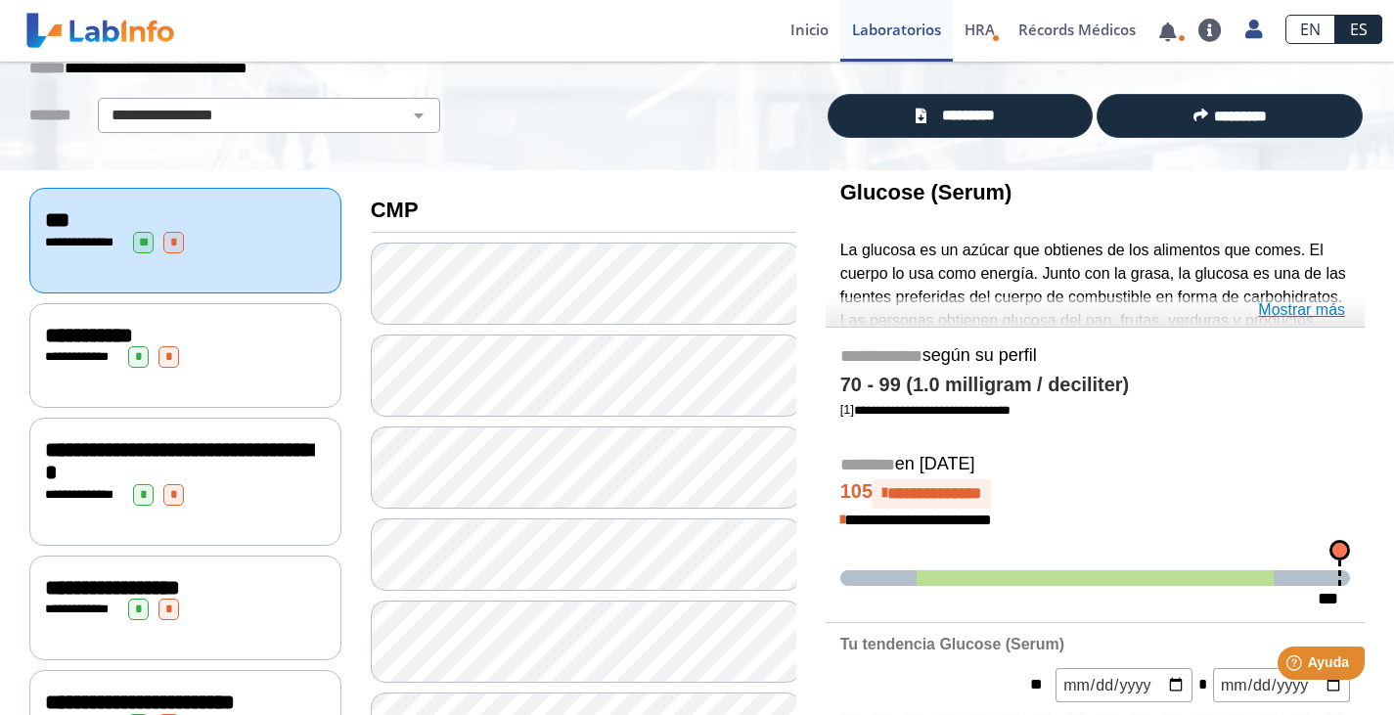
click at [1331, 308] on link "Mostrar más" at bounding box center [1301, 309] width 87 height 23
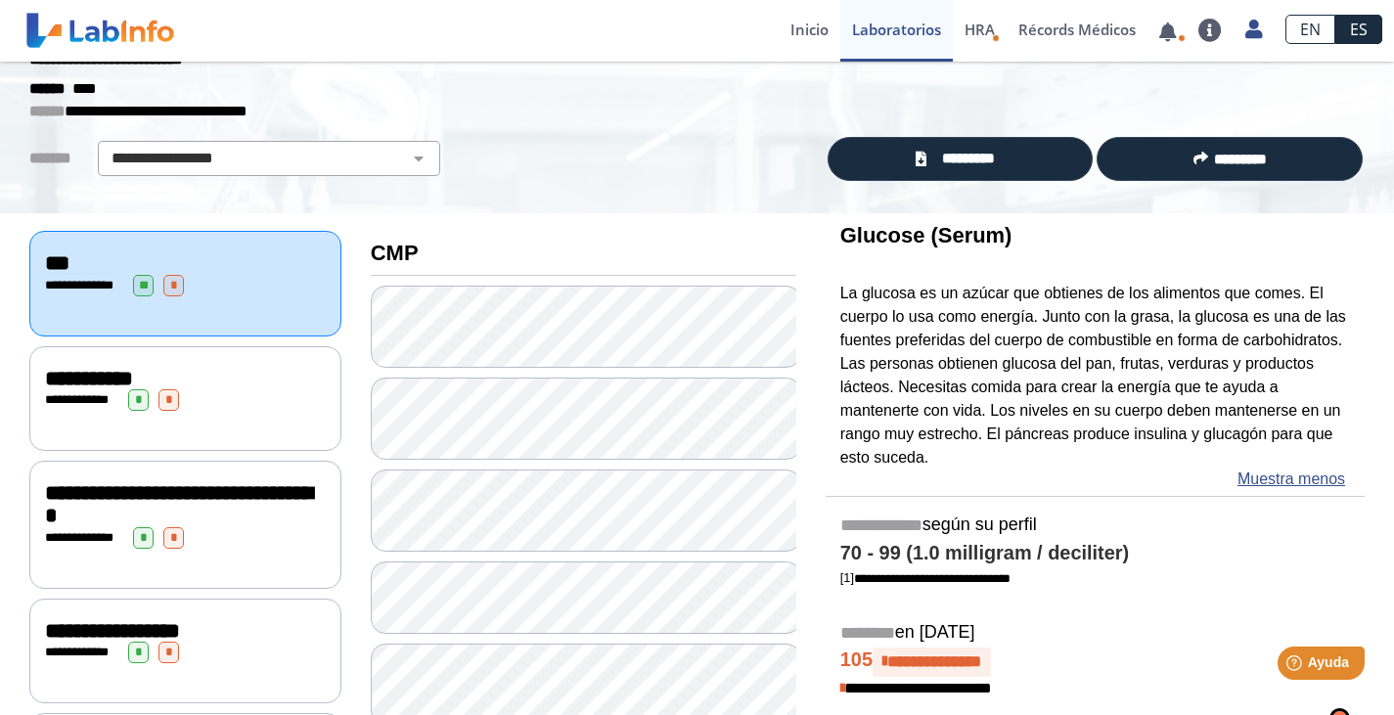
scroll to position [101, 0]
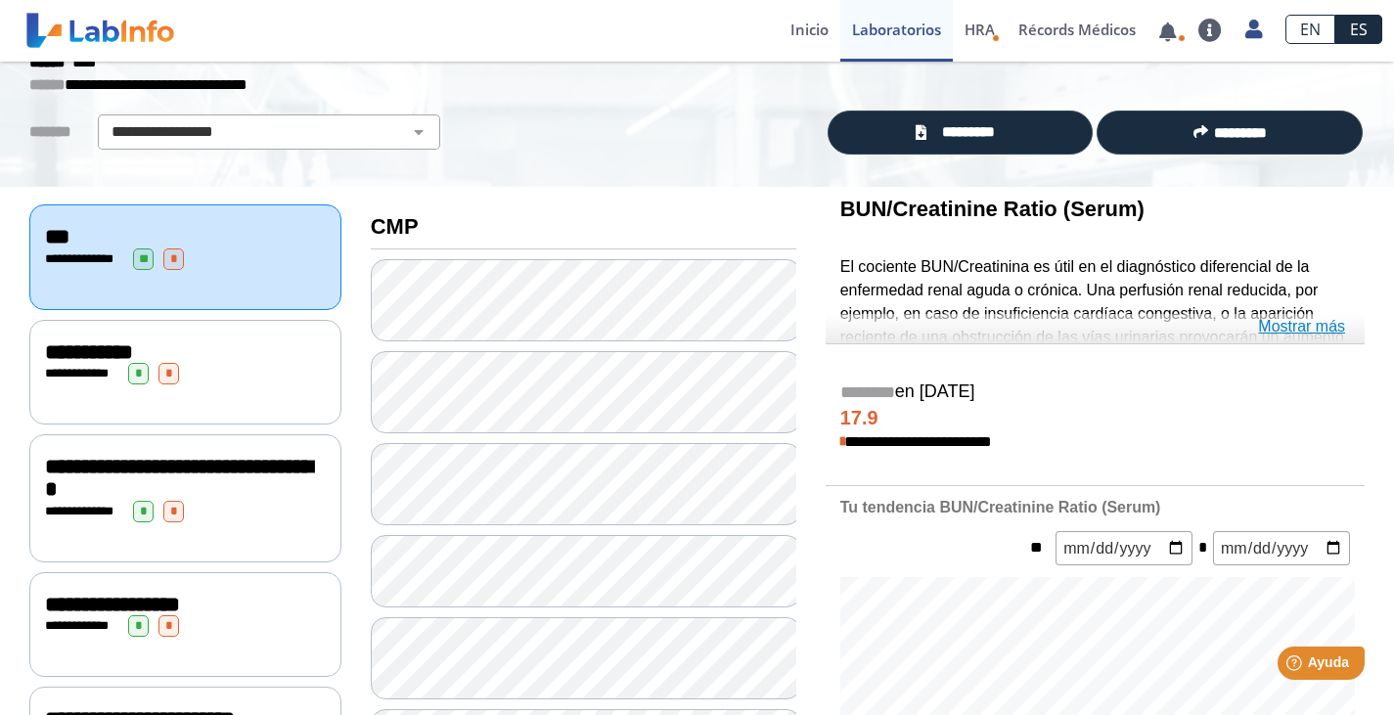
click at [1294, 330] on link "Mostrar más" at bounding box center [1301, 326] width 87 height 23
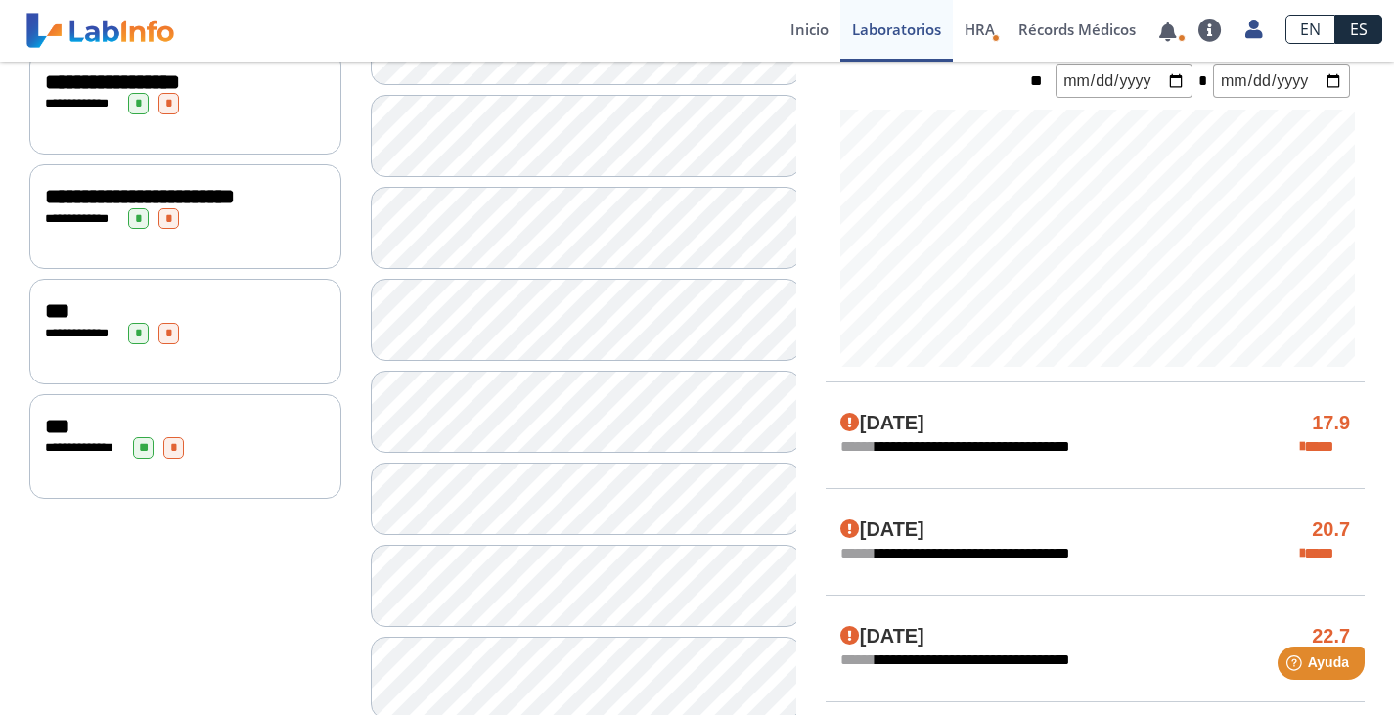
scroll to position [701, 0]
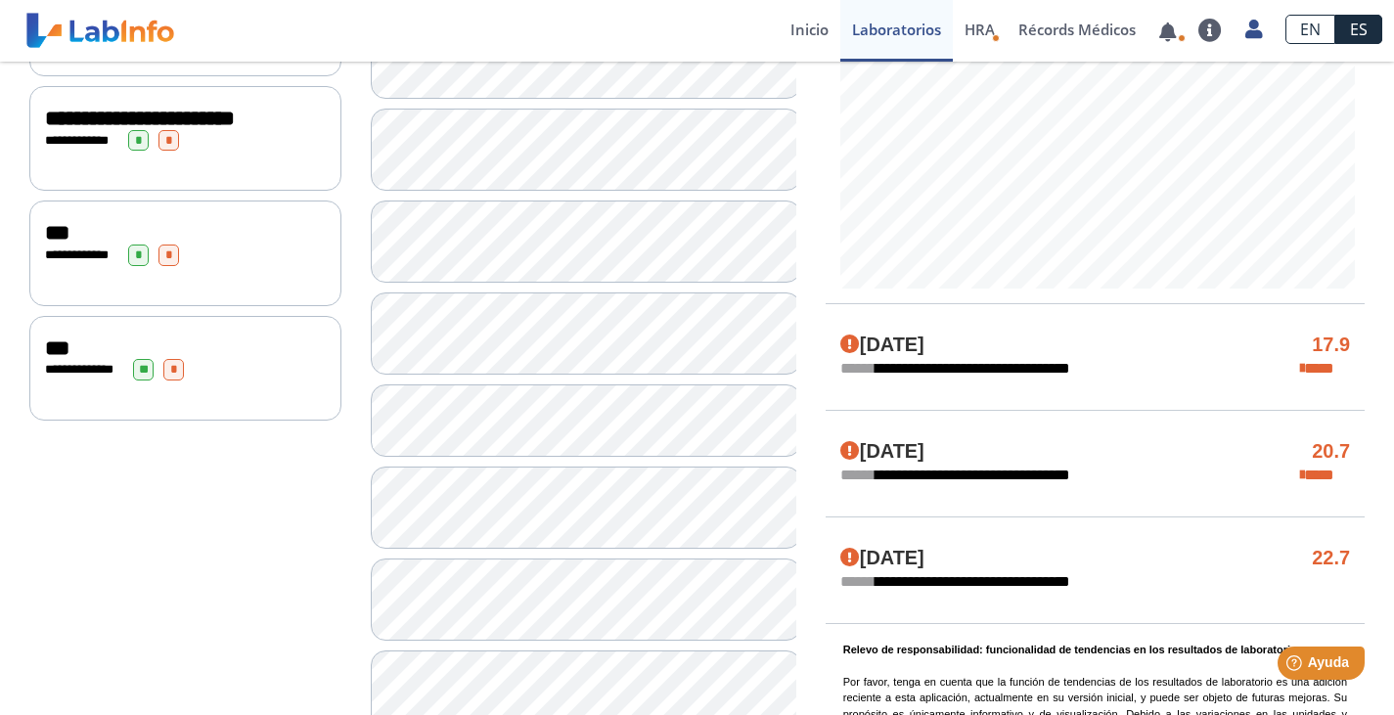
click at [1370, 680] on html "Help Ayuda" at bounding box center [1295, 659] width 153 height 41
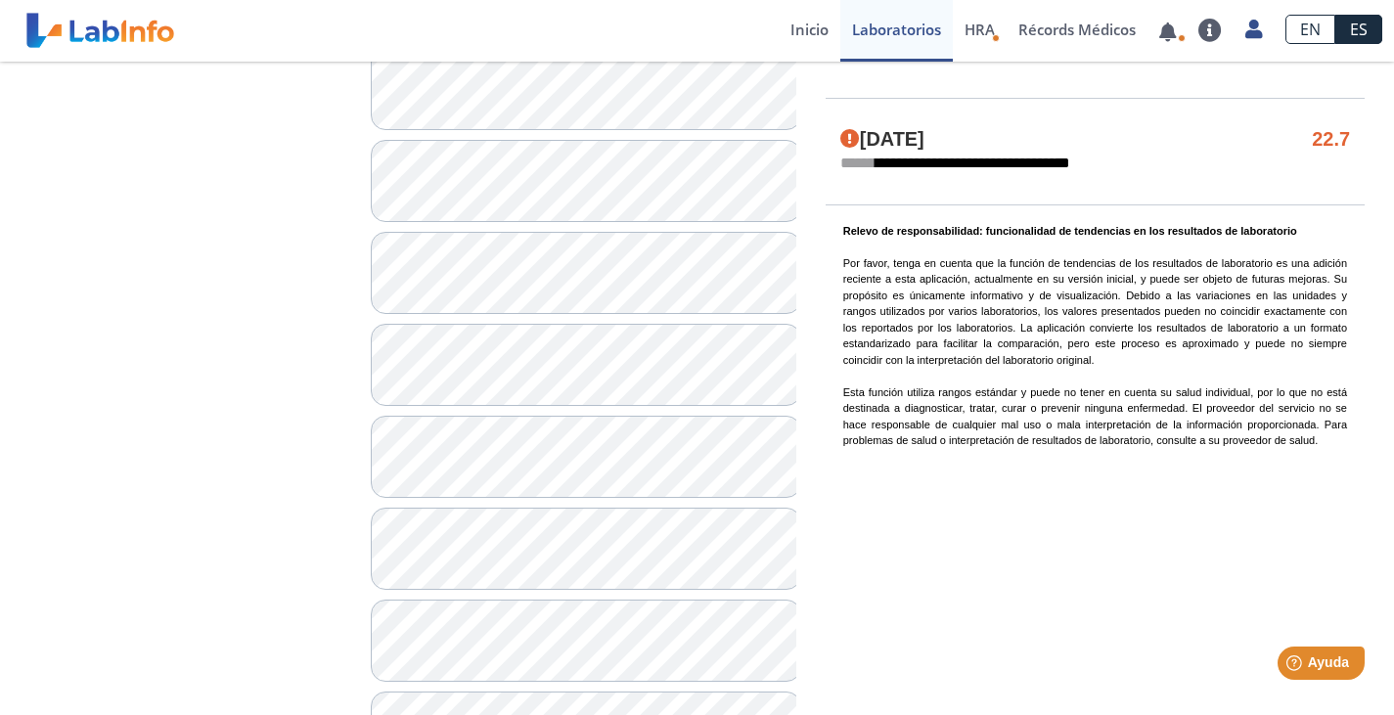
scroll to position [1401, 0]
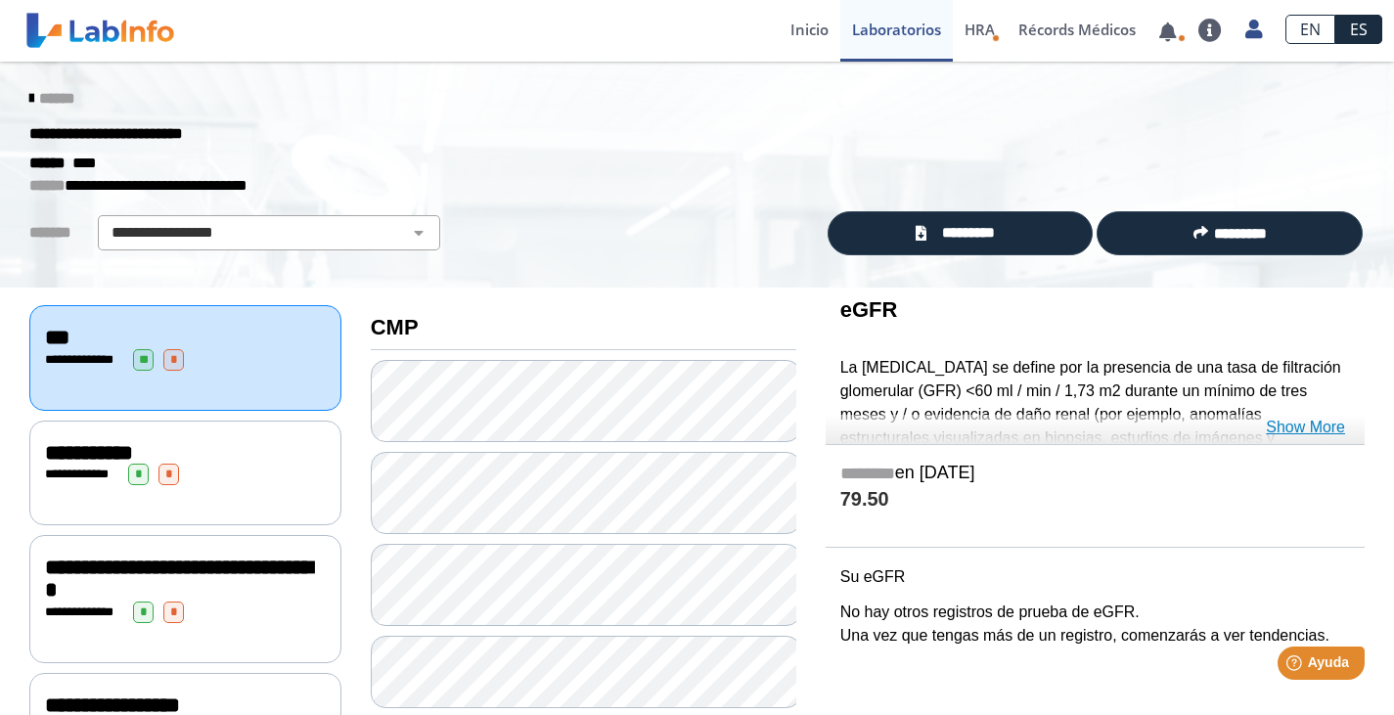
click at [1278, 423] on link "Show More" at bounding box center [1304, 427] width 79 height 23
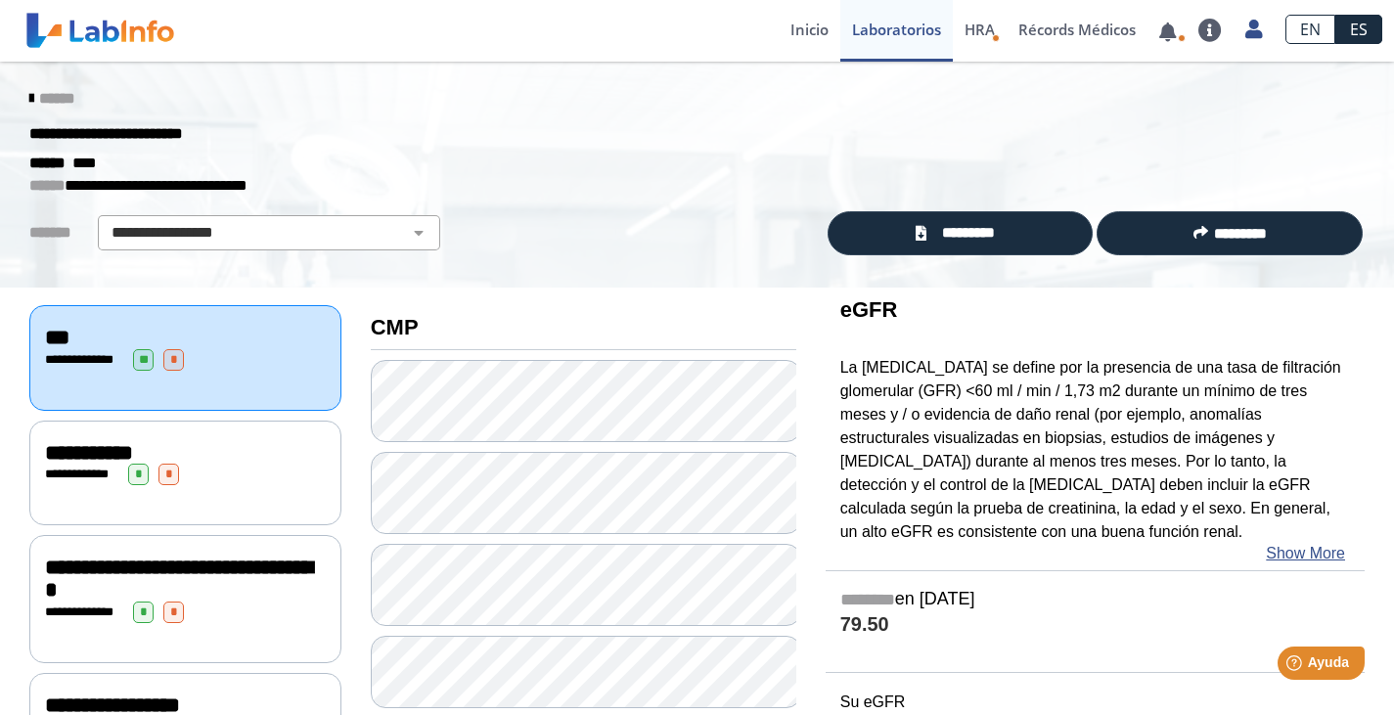
click at [61, 451] on span "**********" at bounding box center [89, 453] width 88 height 22
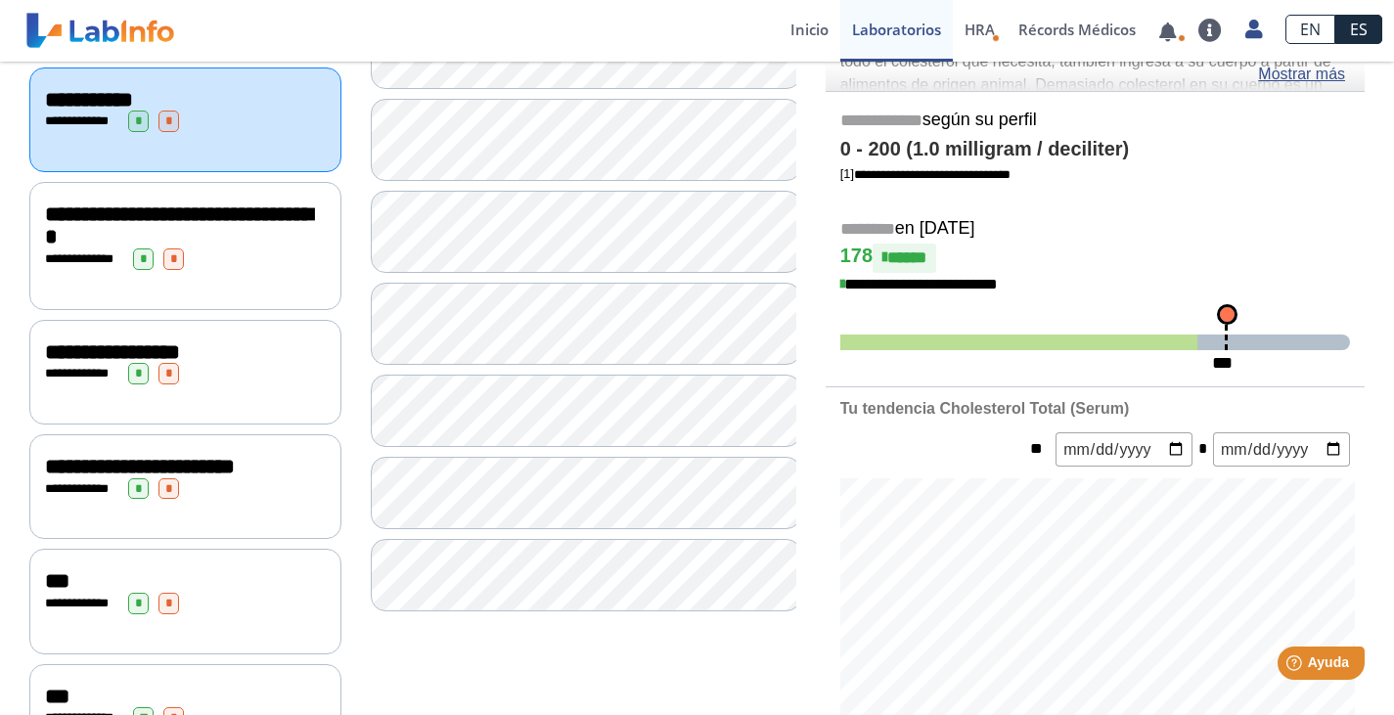
scroll to position [345, 0]
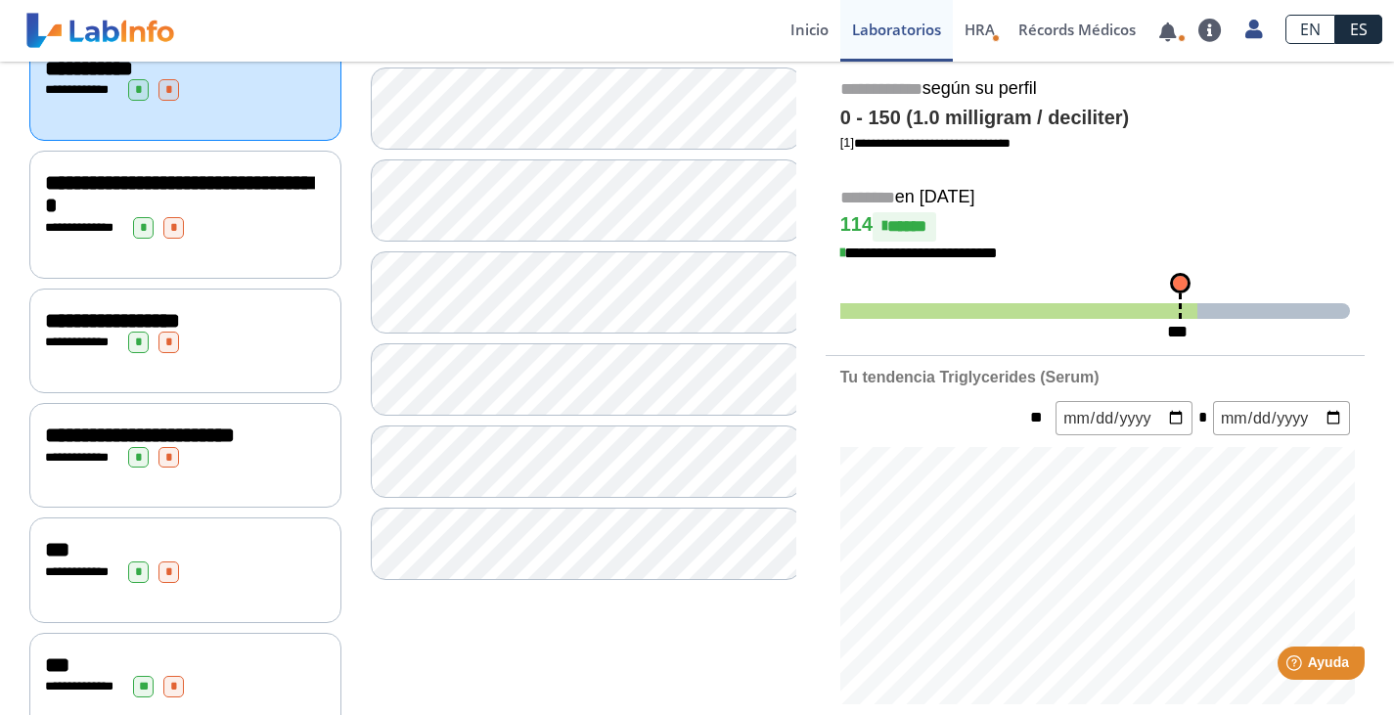
scroll to position [335, 0]
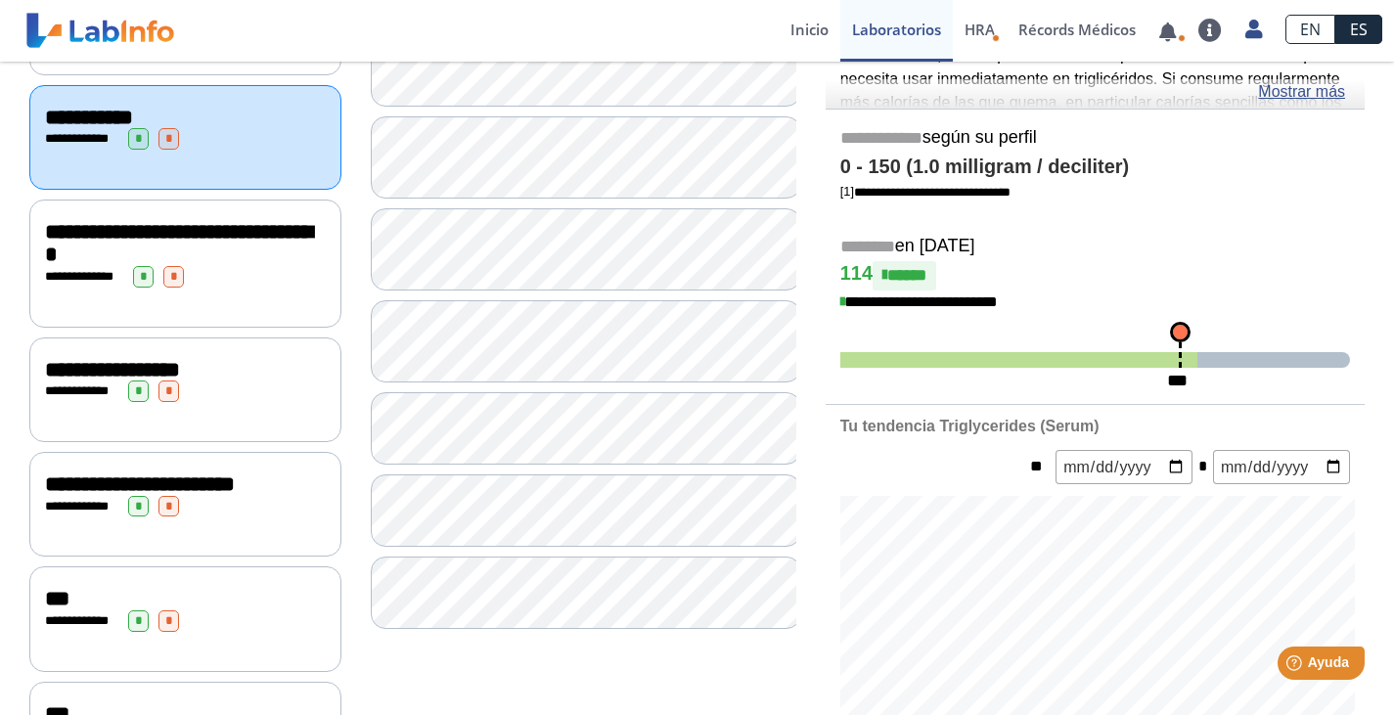
click at [73, 228] on span "**********" at bounding box center [178, 243] width 267 height 45
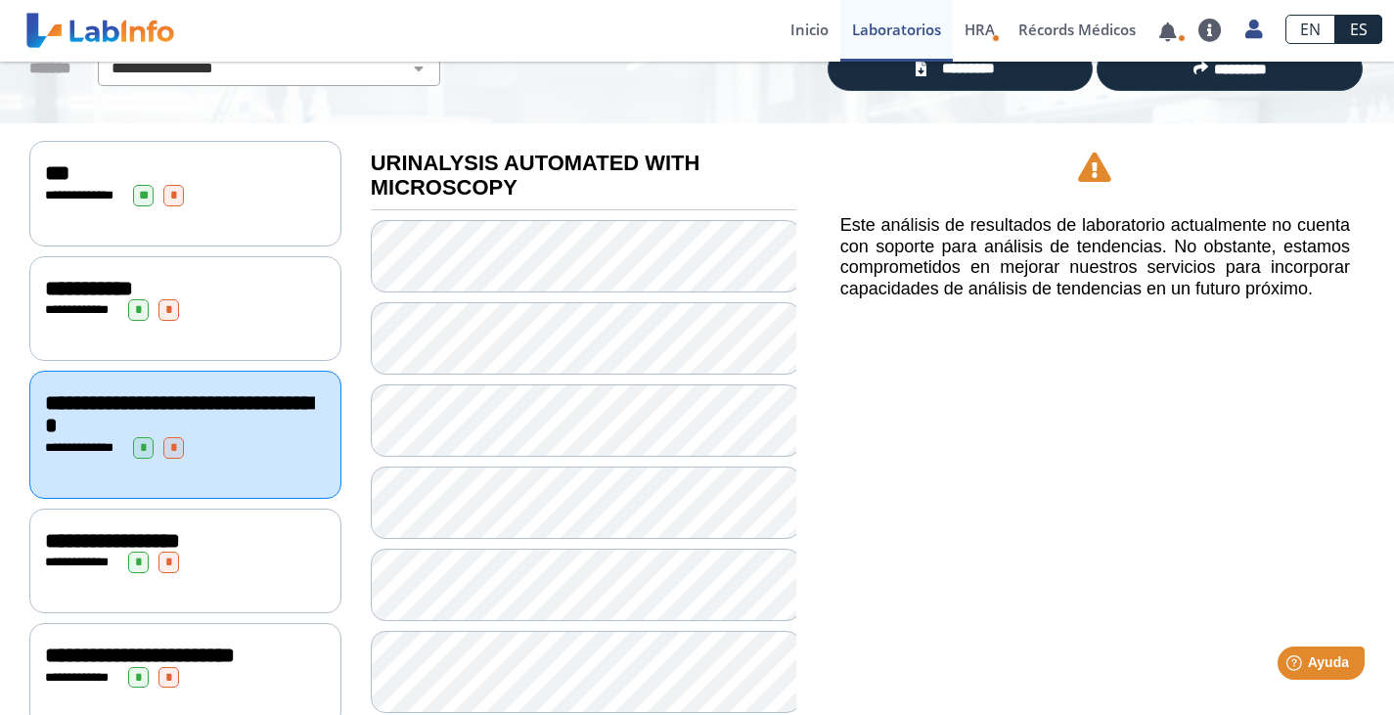
scroll to position [167, 0]
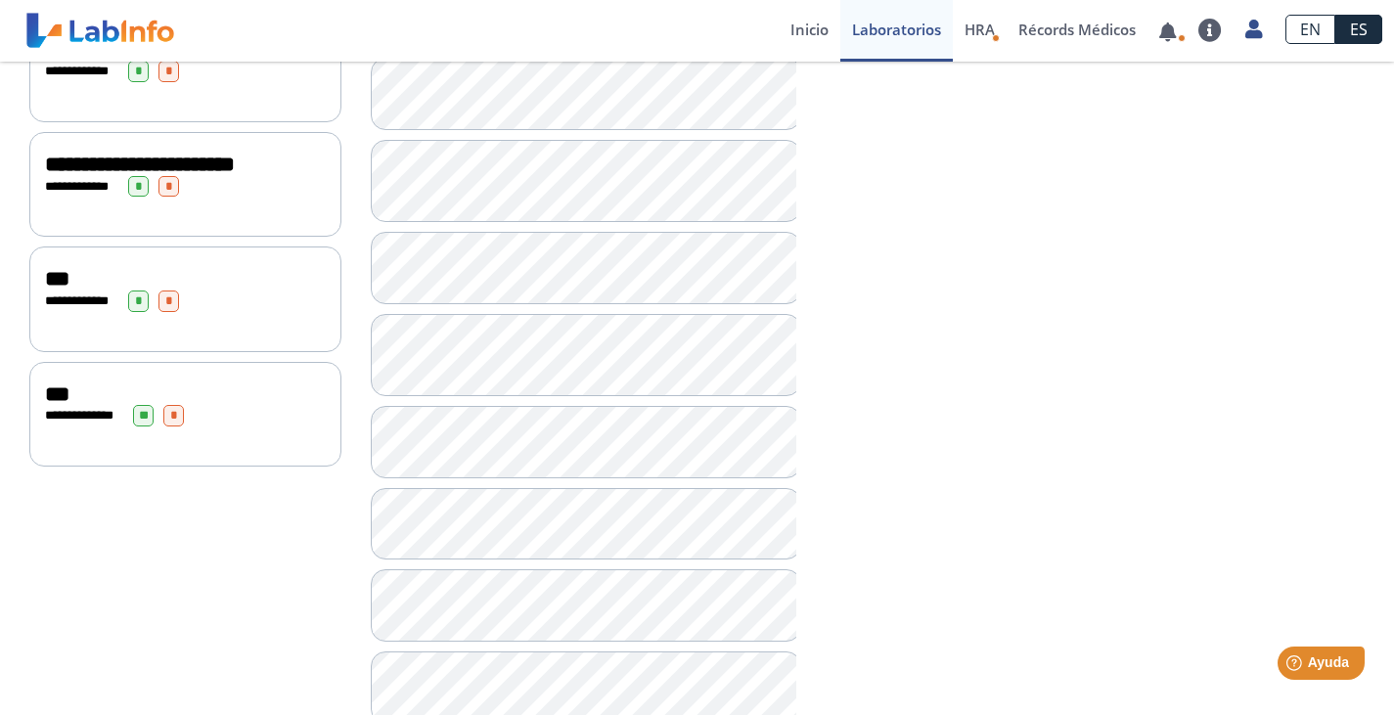
scroll to position [683, 0]
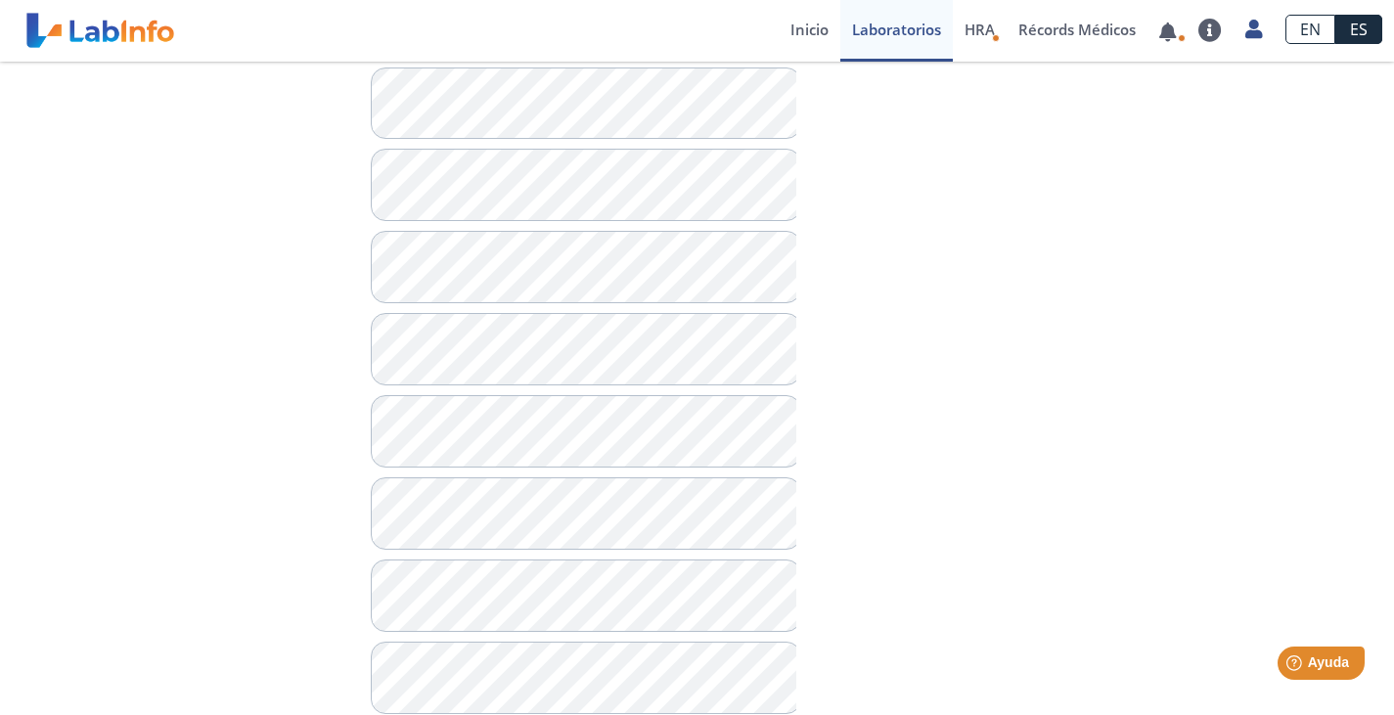
scroll to position [1061, 0]
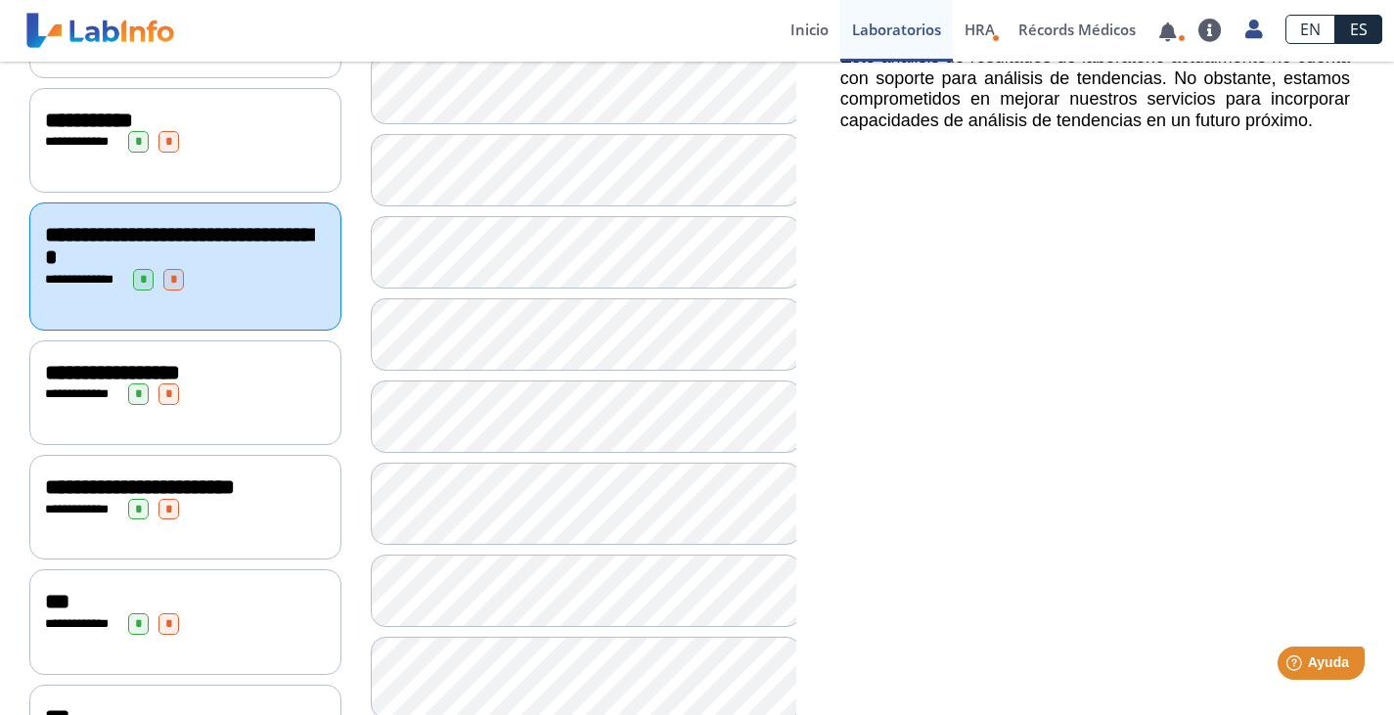
scroll to position [258, 0]
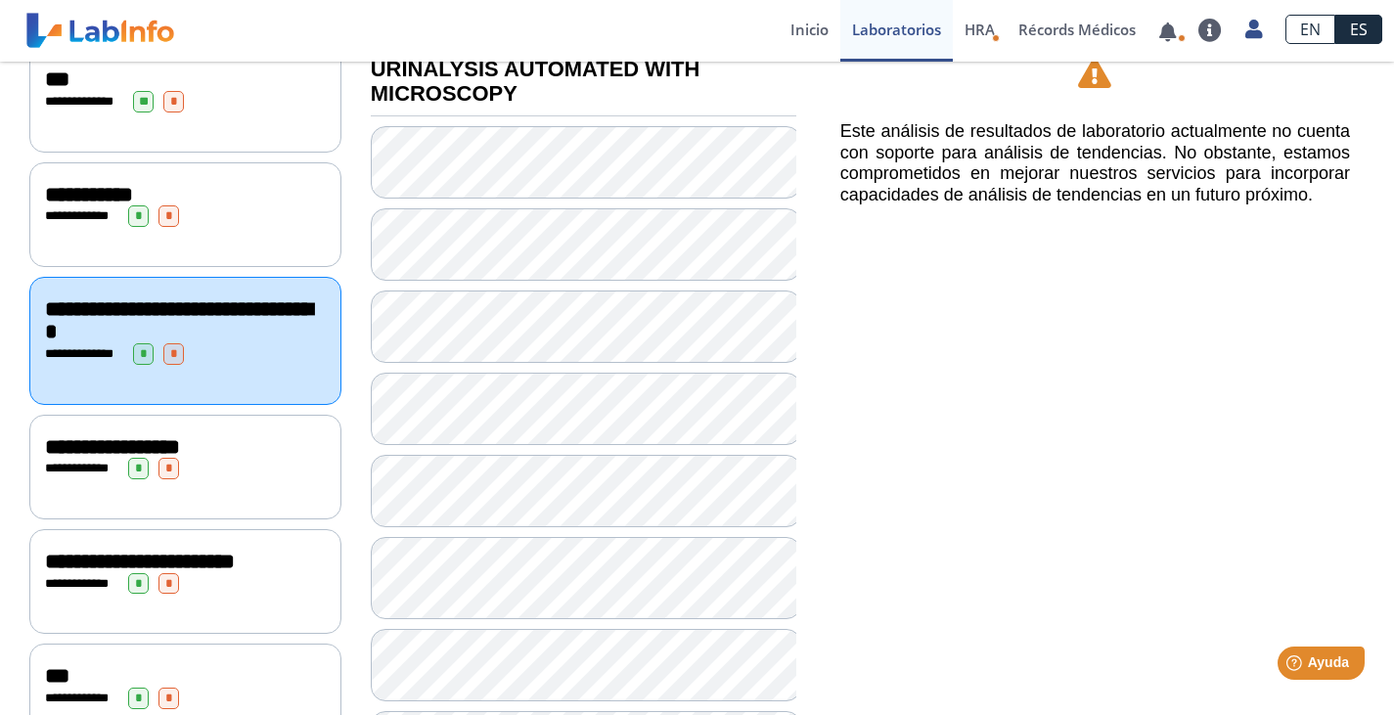
click at [86, 446] on span "**********" at bounding box center [112, 447] width 135 height 22
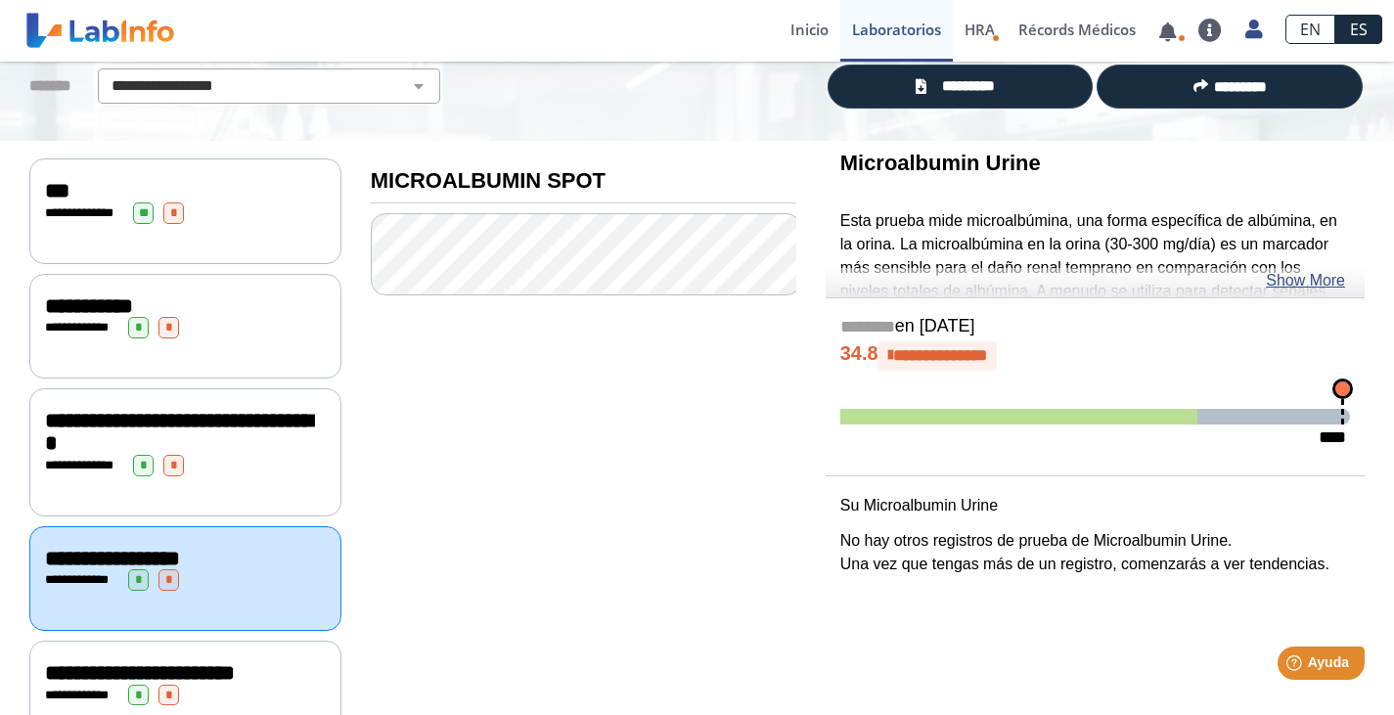
scroll to position [138, 0]
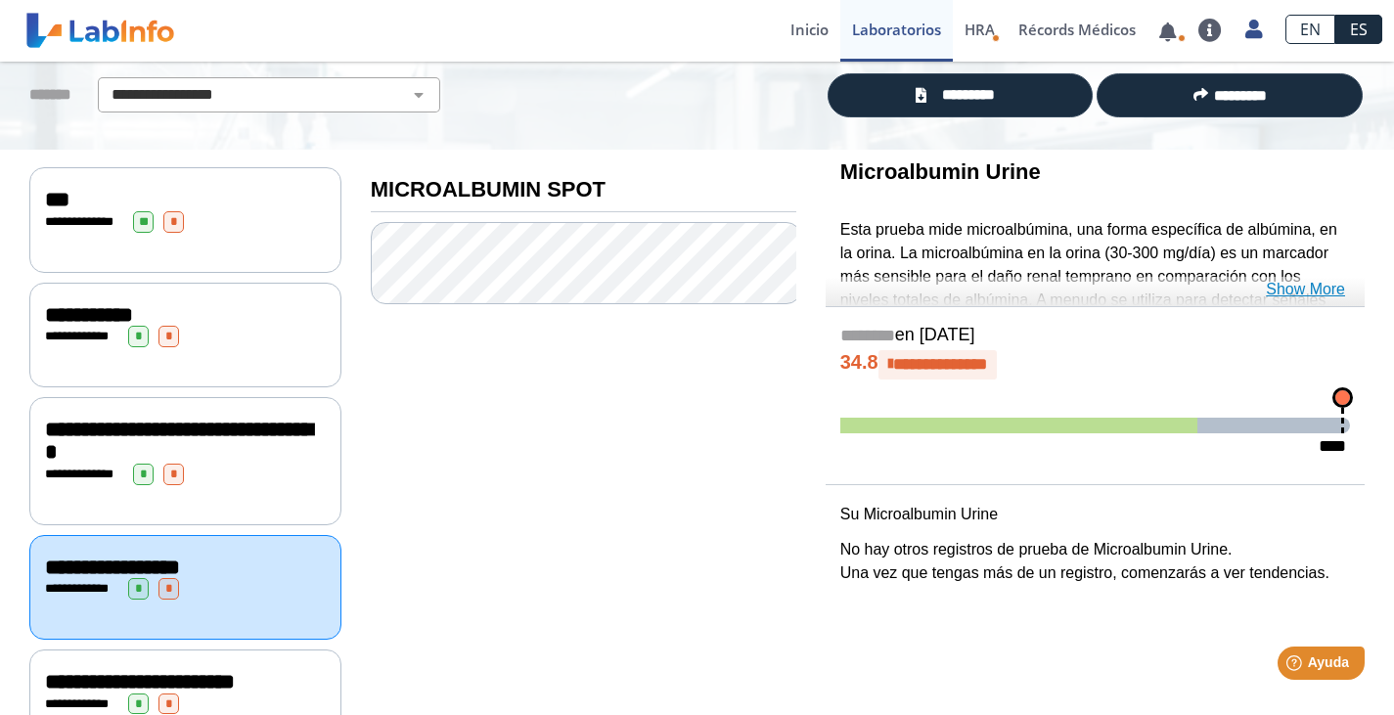
click at [1298, 285] on link "Show More" at bounding box center [1304, 289] width 79 height 23
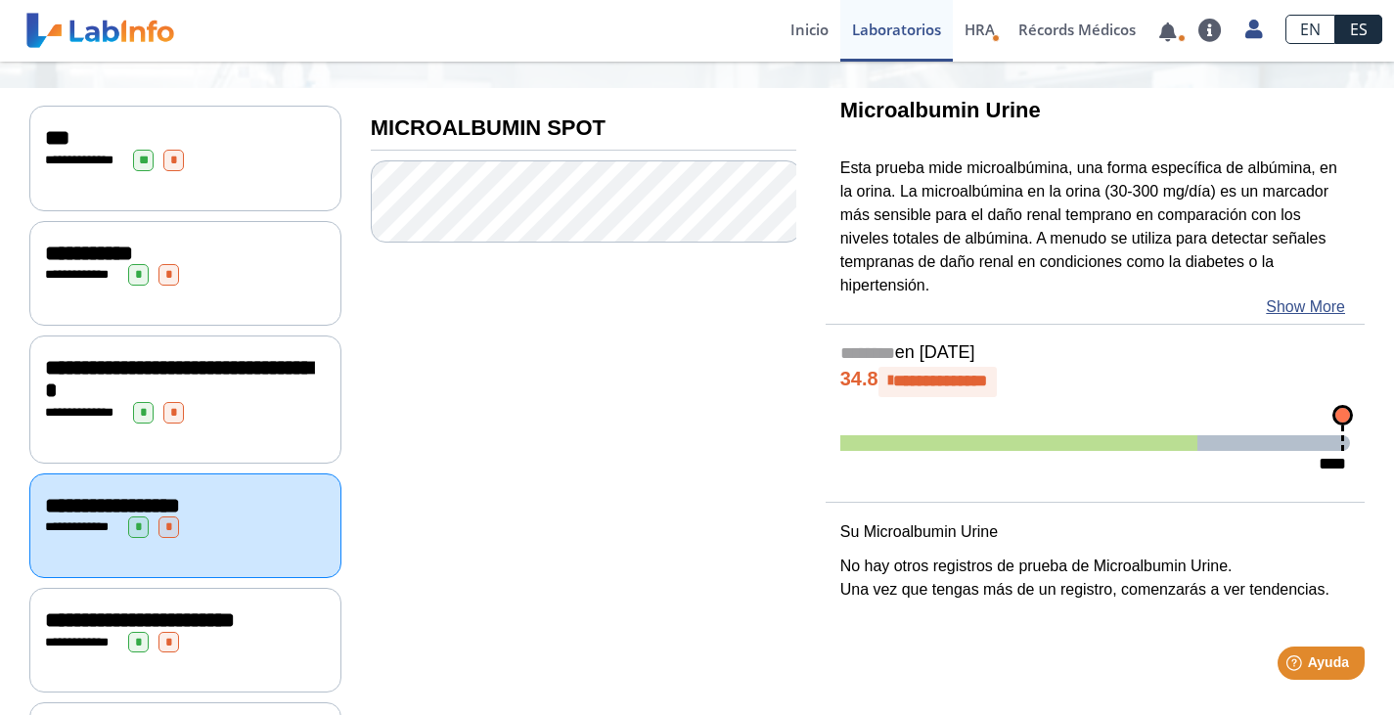
scroll to position [191, 0]
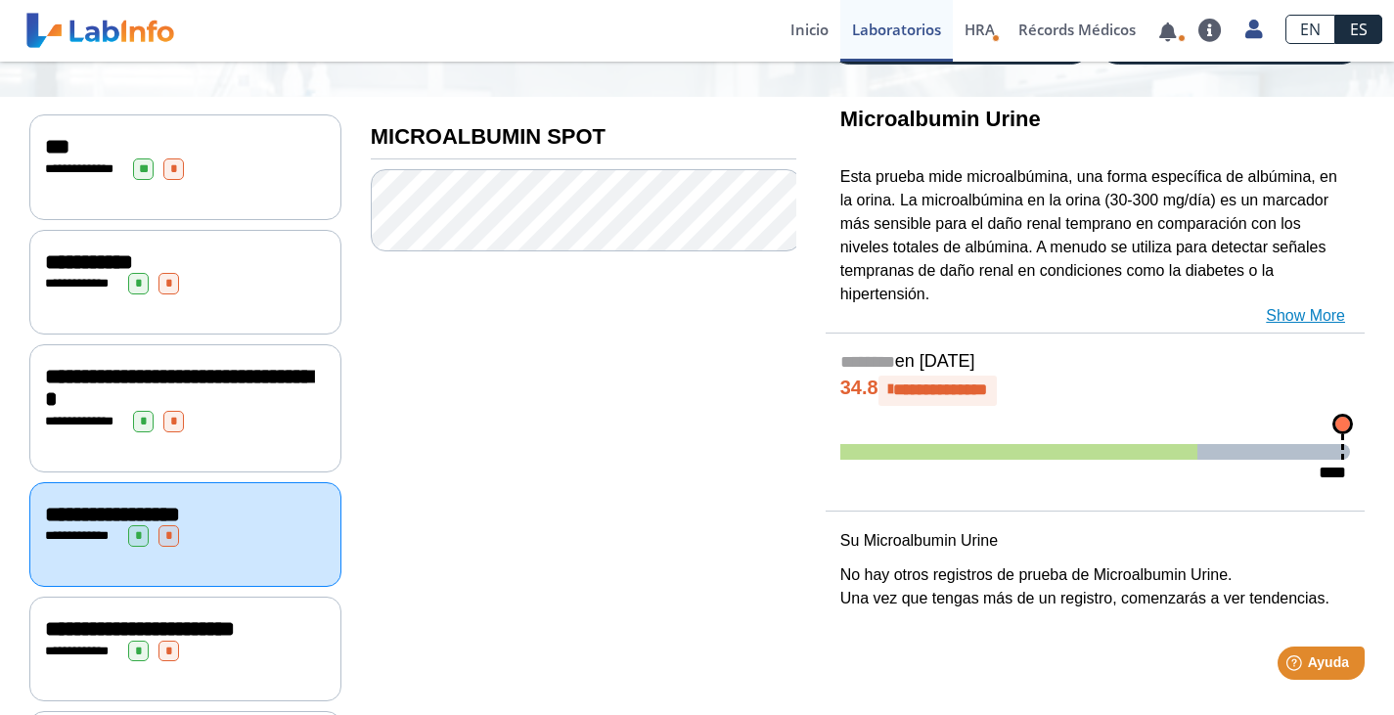
click at [1300, 304] on link "Show More" at bounding box center [1304, 315] width 79 height 23
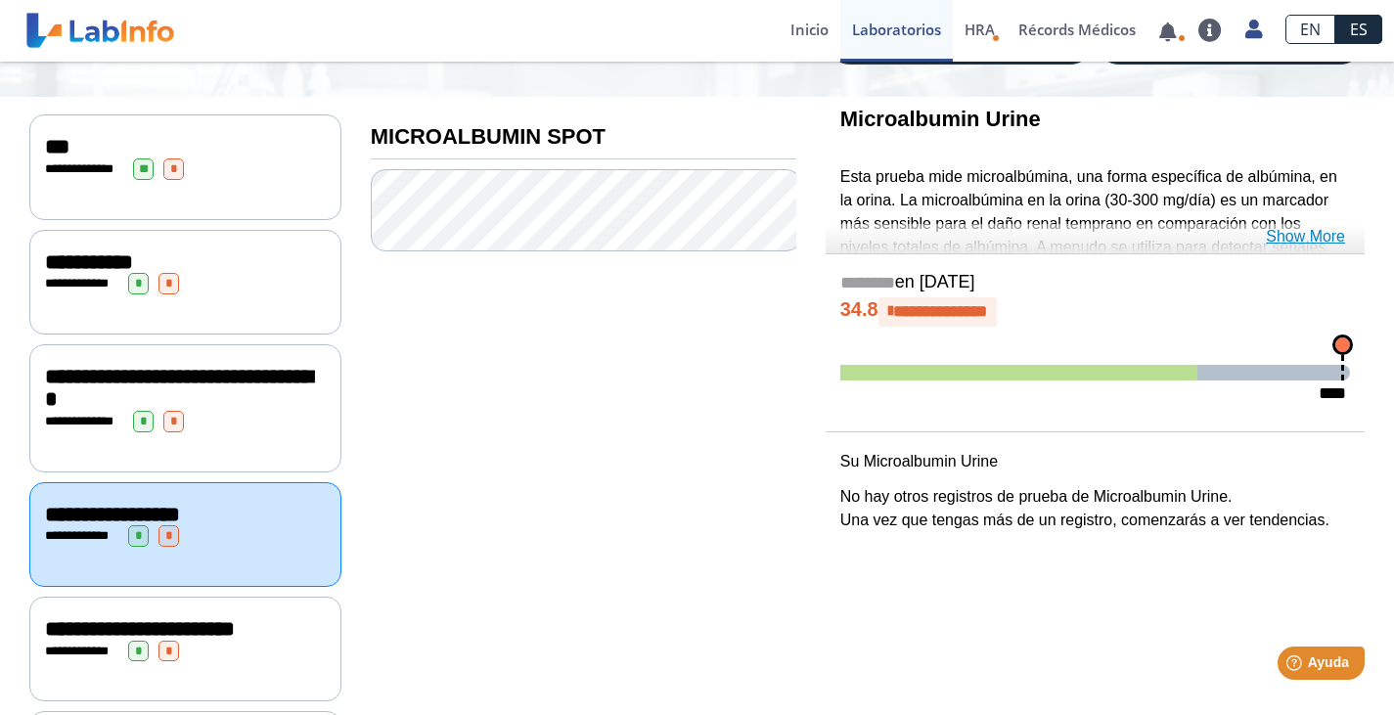
click at [1310, 236] on link "Show More" at bounding box center [1304, 236] width 79 height 23
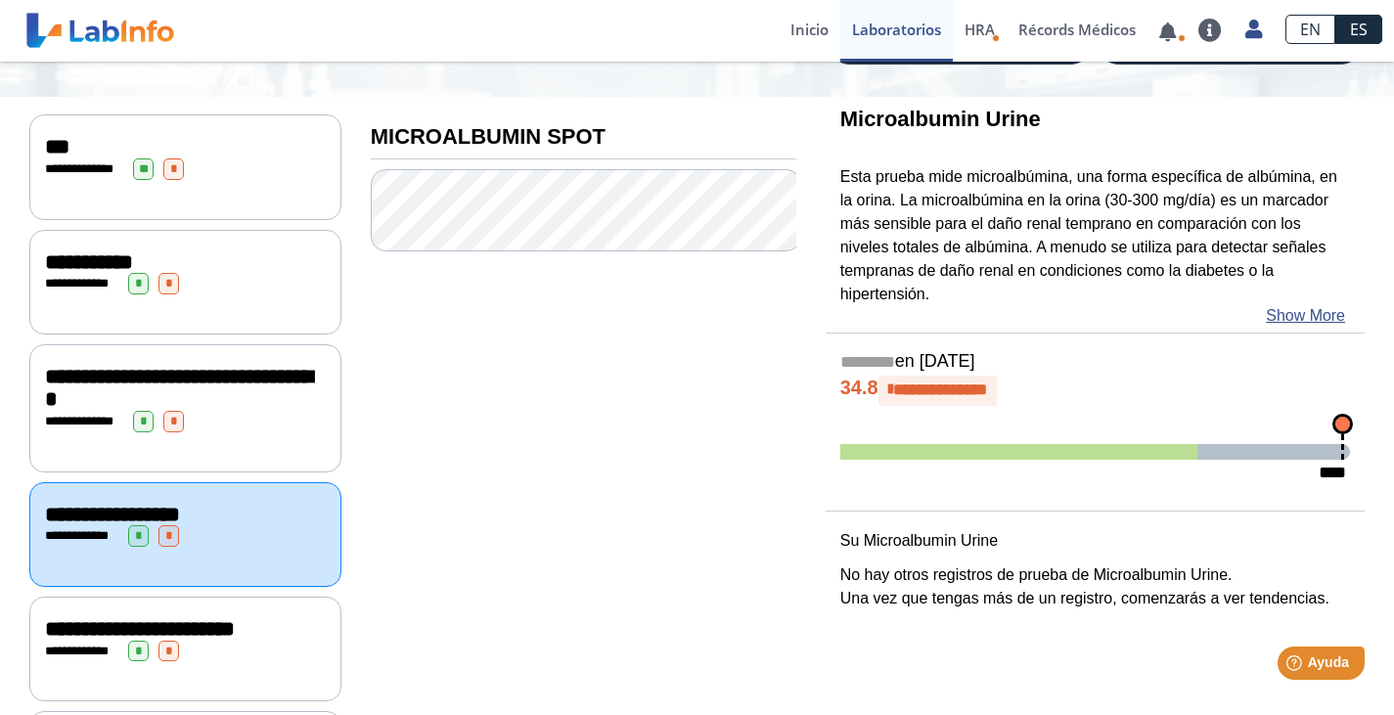
click at [62, 619] on span "**********" at bounding box center [140, 629] width 190 height 22
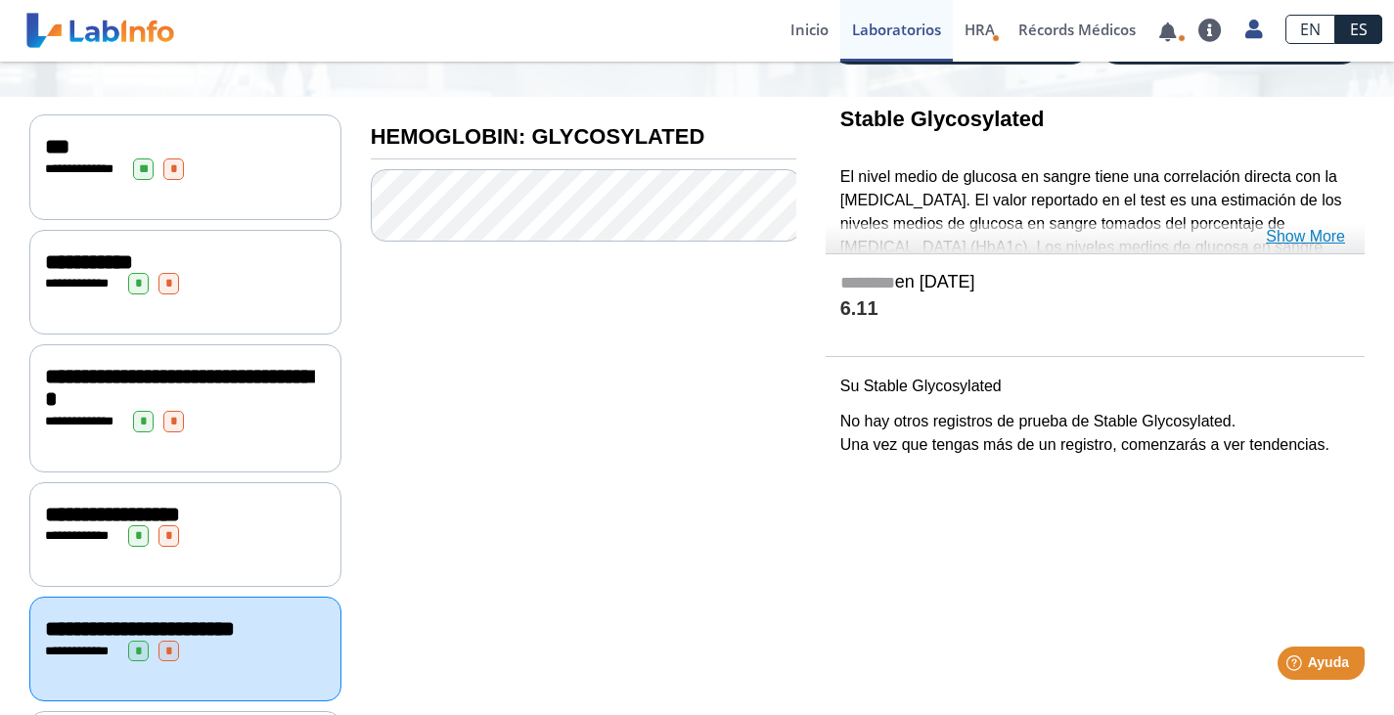
click at [1314, 235] on link "Show More" at bounding box center [1304, 236] width 79 height 23
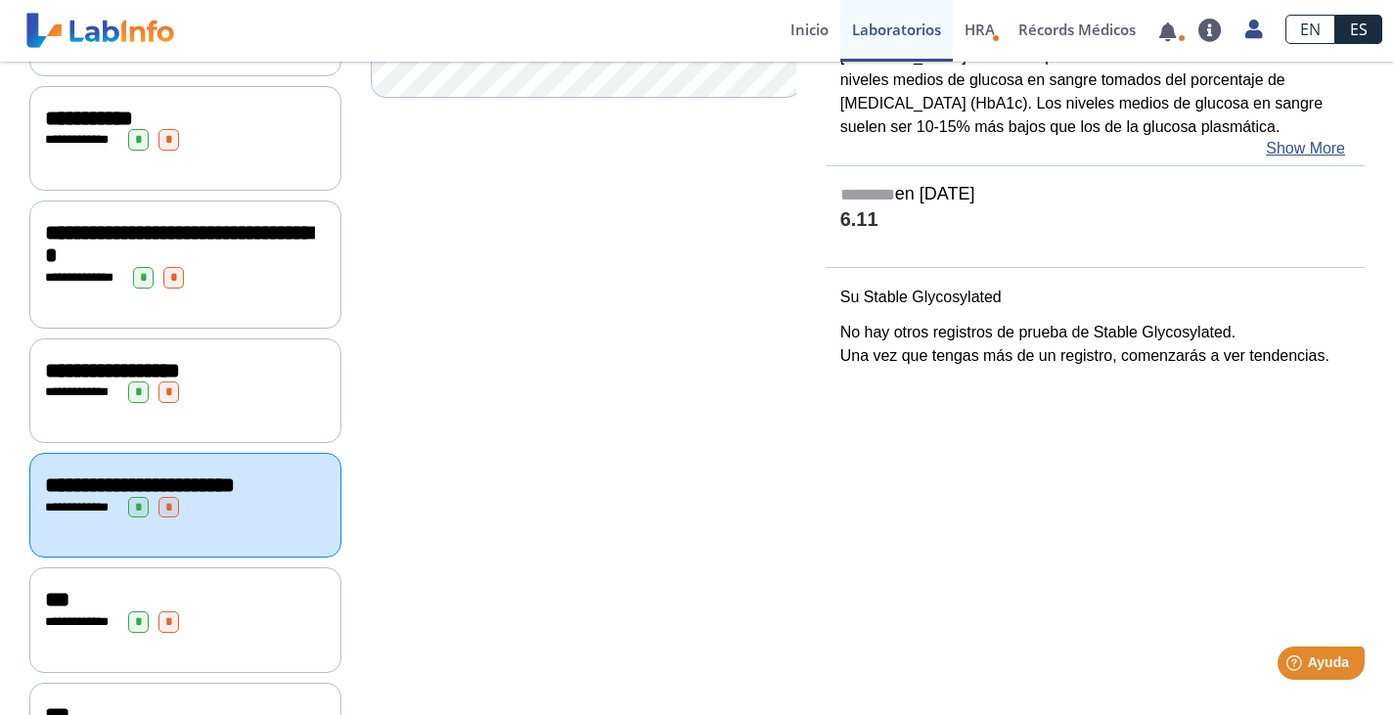
scroll to position [452, 0]
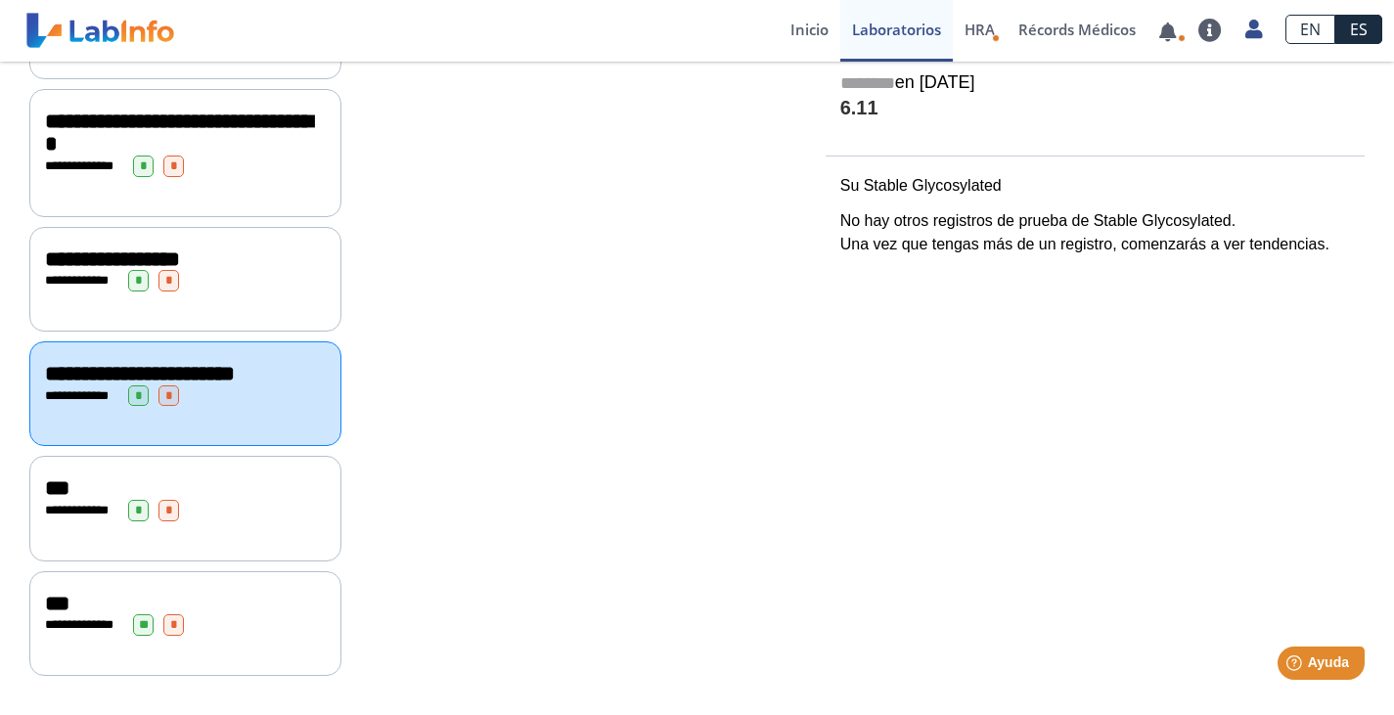
click at [71, 503] on div "**********" at bounding box center [185, 511] width 281 height 22
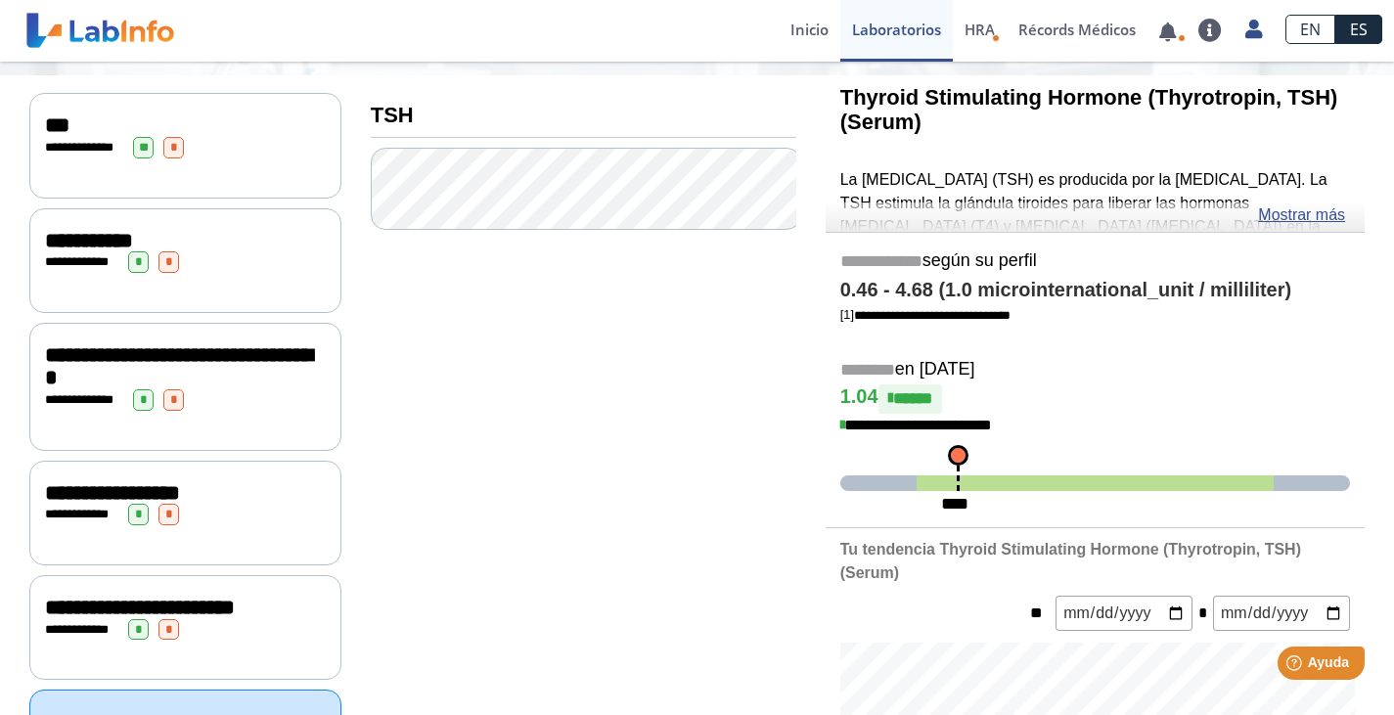
scroll to position [215, 0]
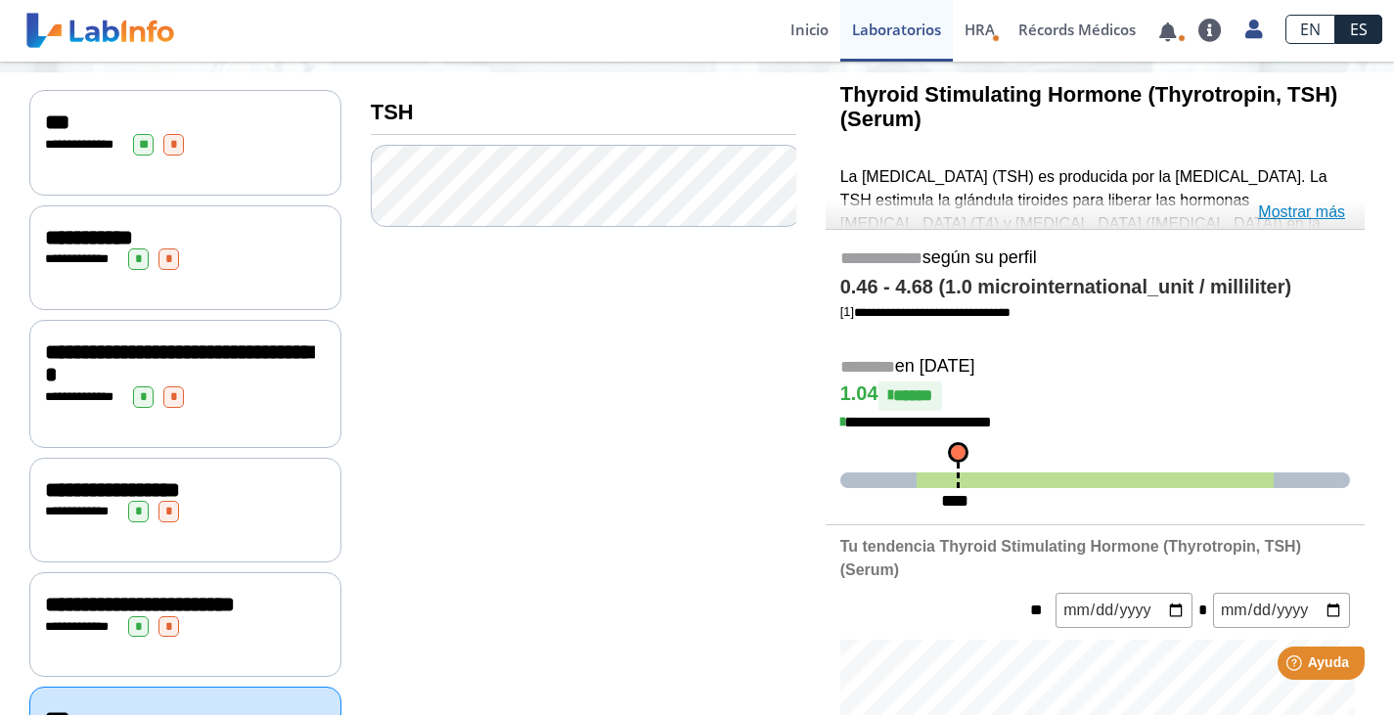
click at [1334, 214] on link "Mostrar más" at bounding box center [1301, 211] width 87 height 23
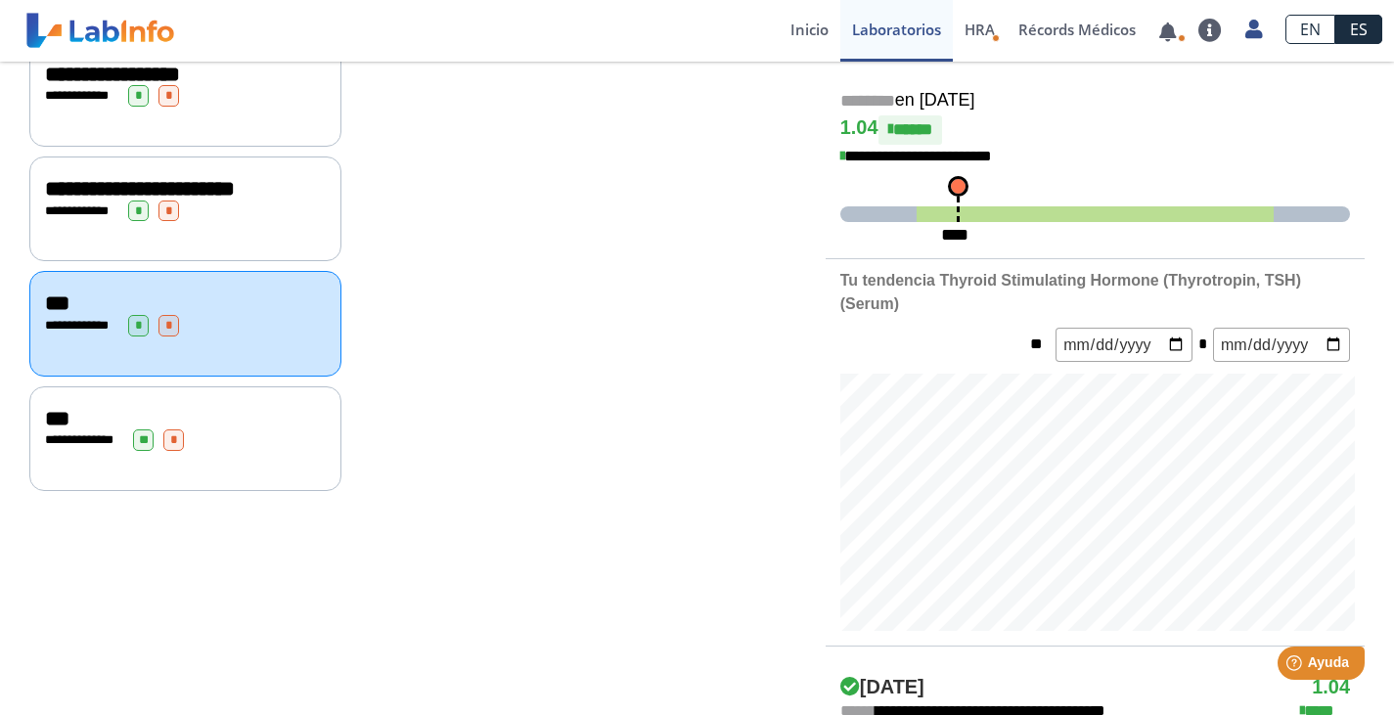
scroll to position [634, 0]
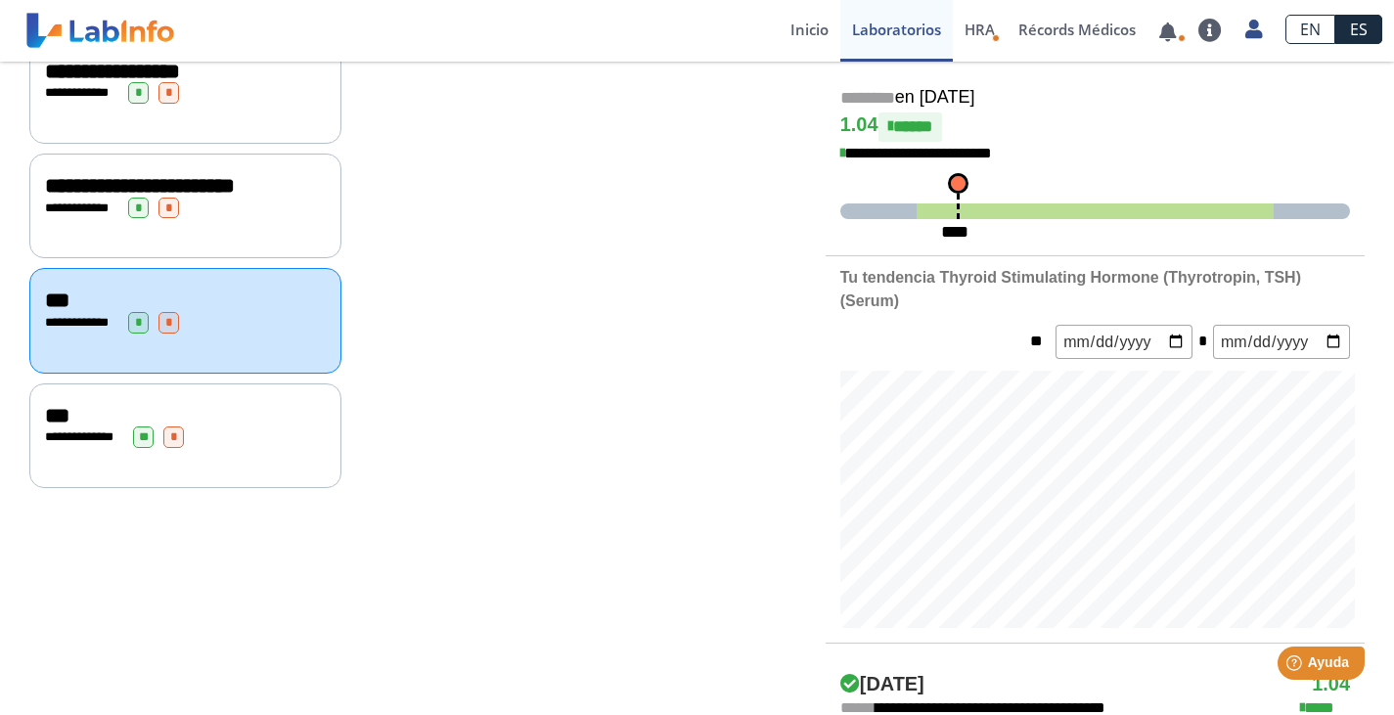
click at [45, 423] on span "***" at bounding box center [57, 416] width 24 height 22
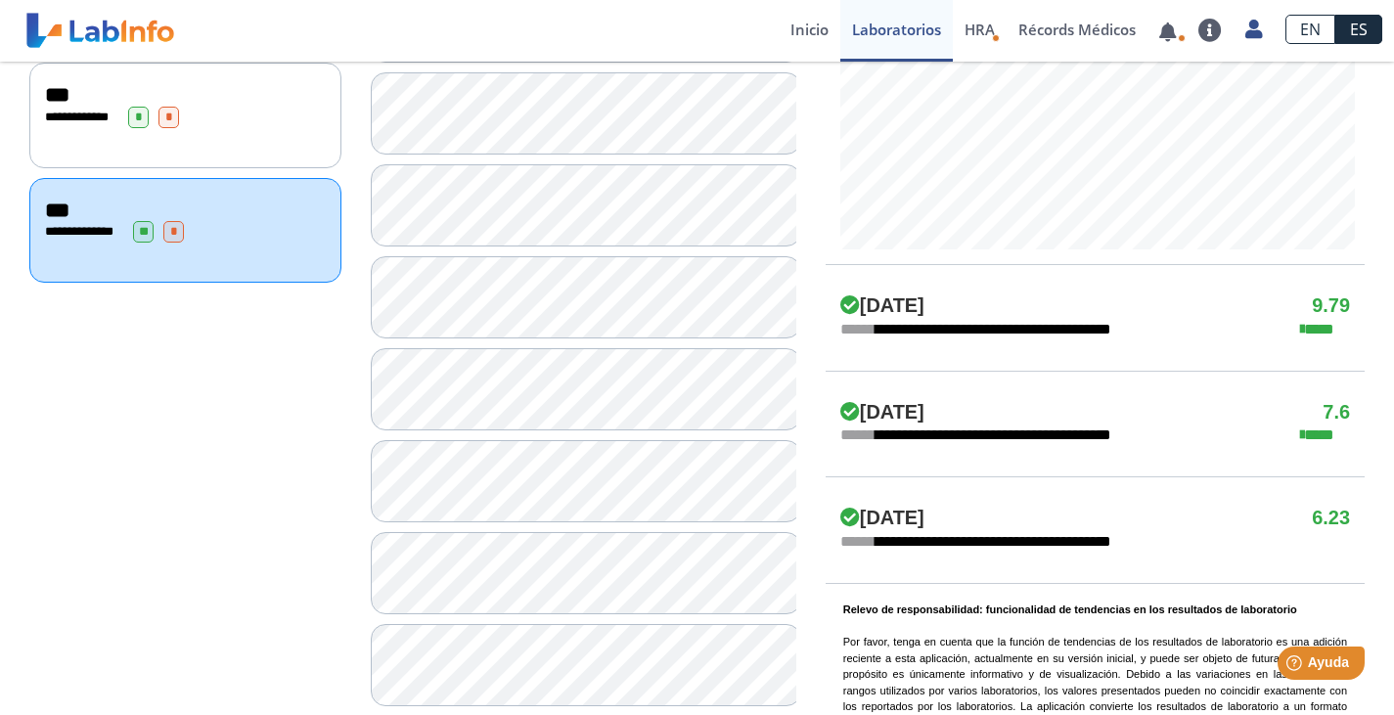
scroll to position [895, 0]
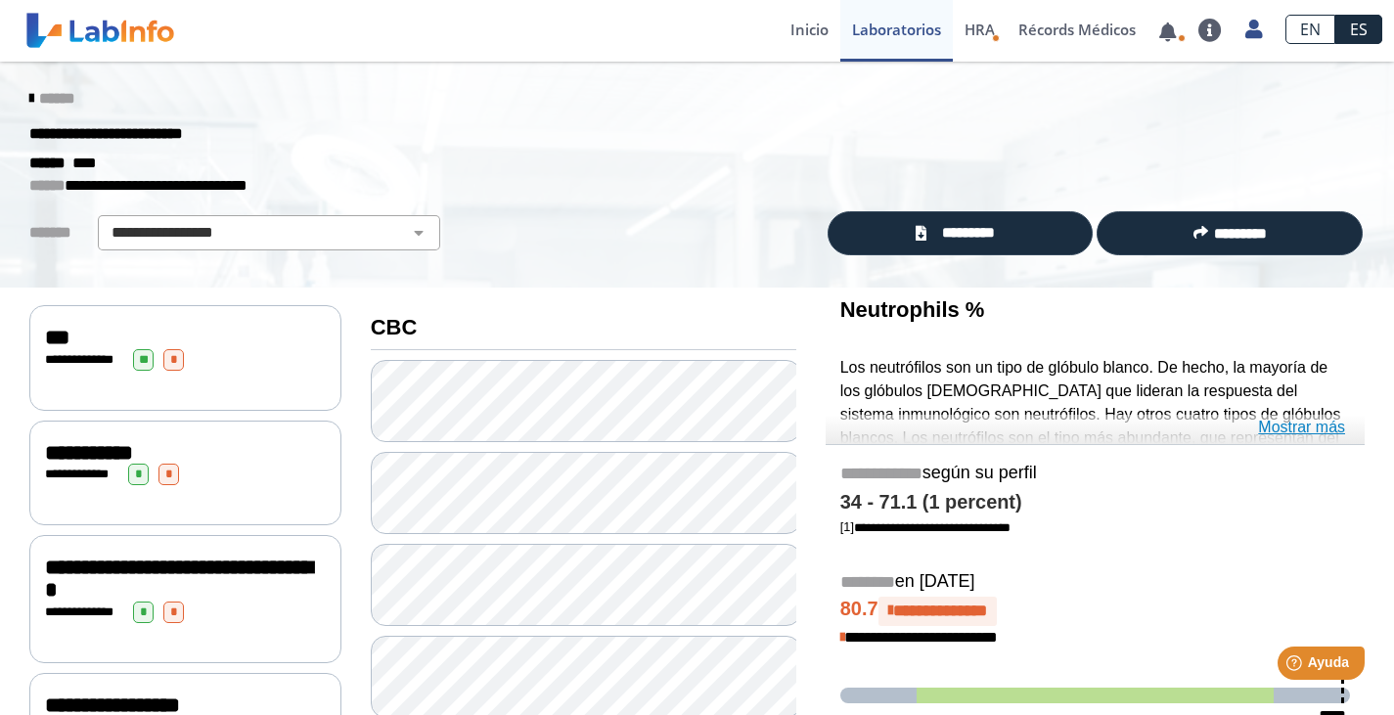
click at [1324, 426] on link "Mostrar más" at bounding box center [1301, 427] width 87 height 23
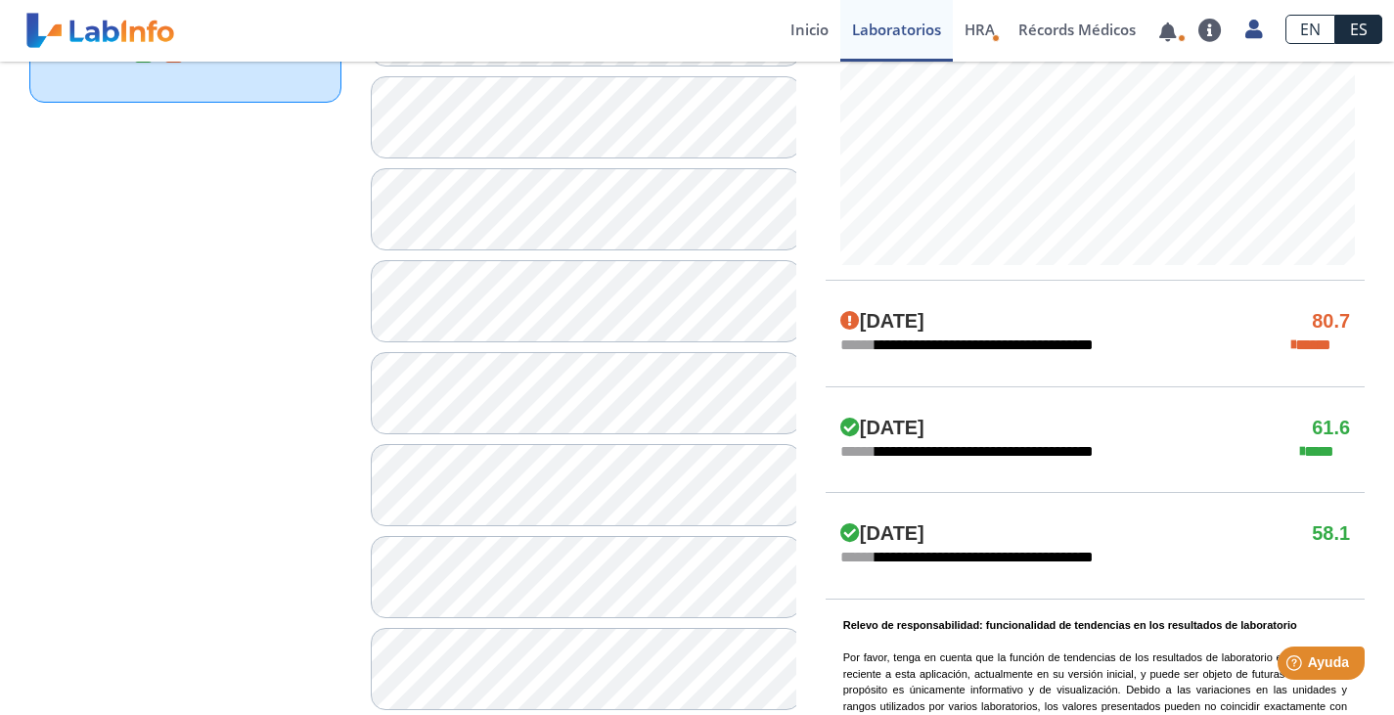
scroll to position [1053, 0]
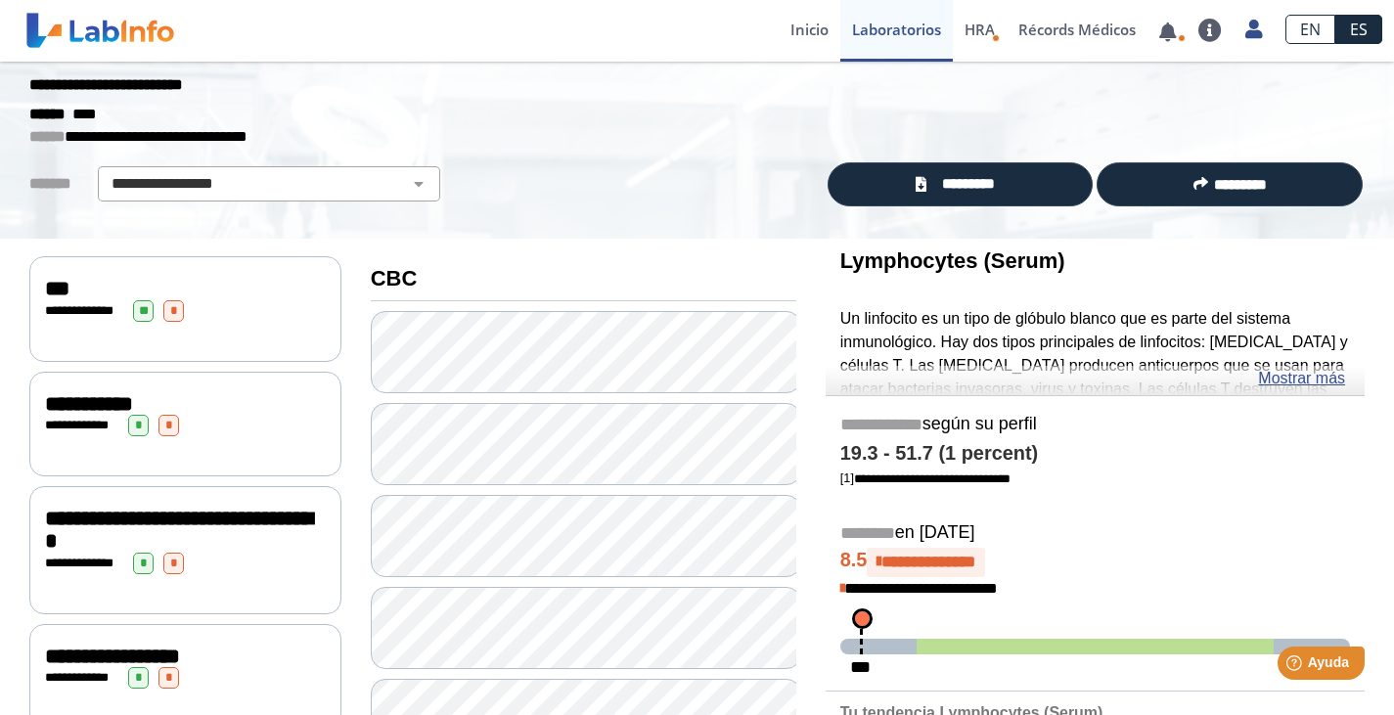
scroll to position [52, 0]
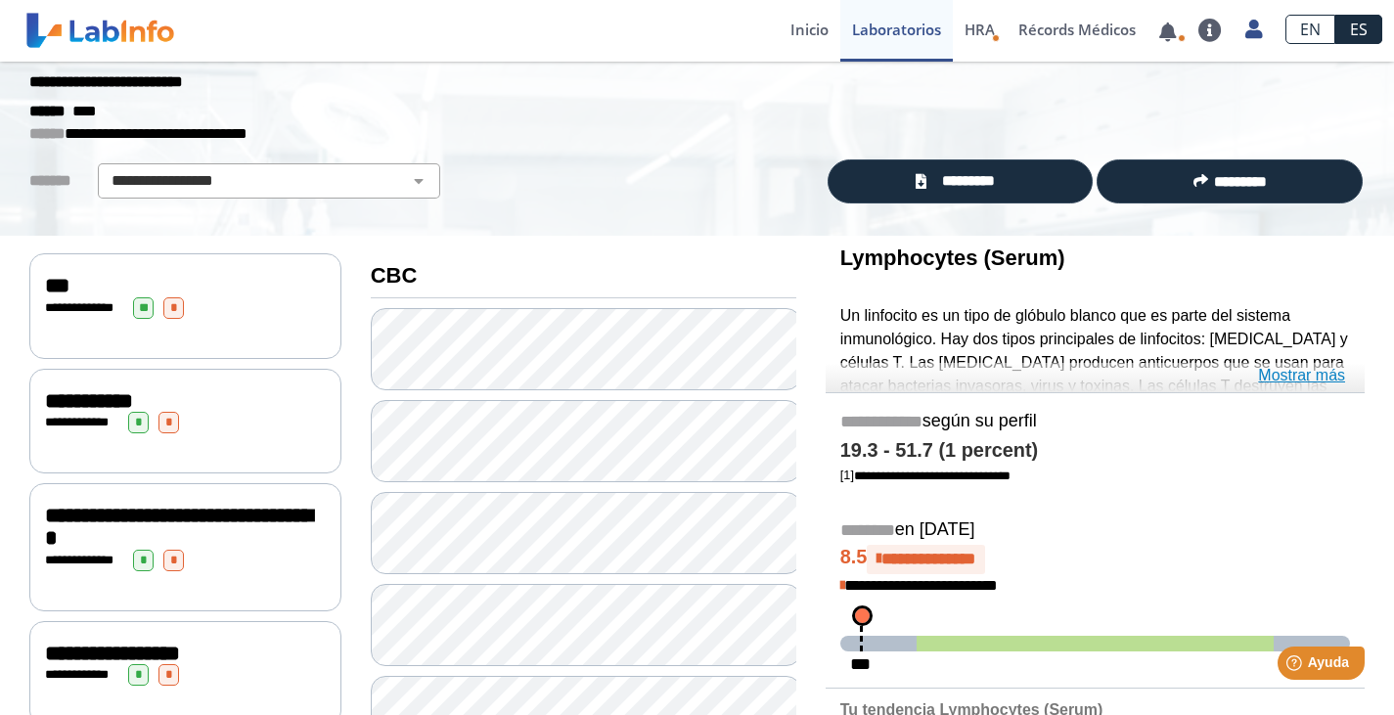
click at [1295, 376] on link "Mostrar más" at bounding box center [1301, 375] width 87 height 23
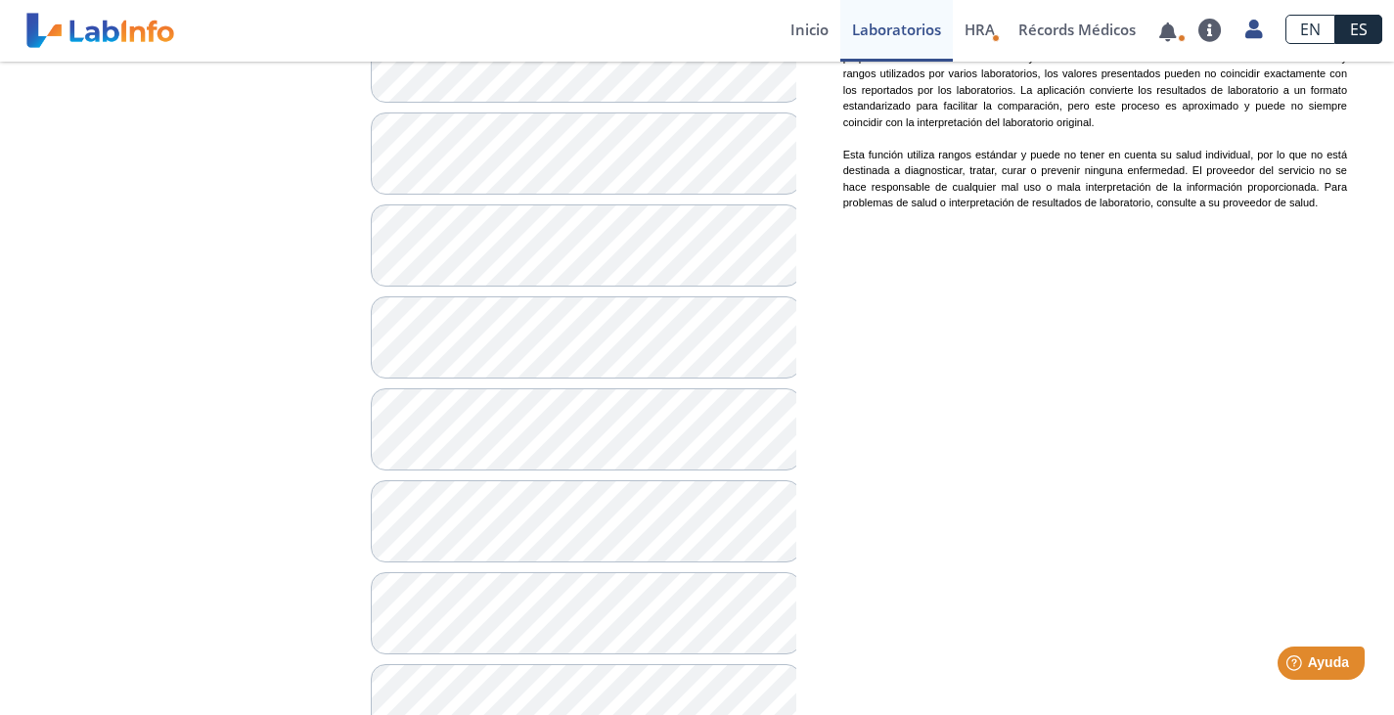
scroll to position [1546, 0]
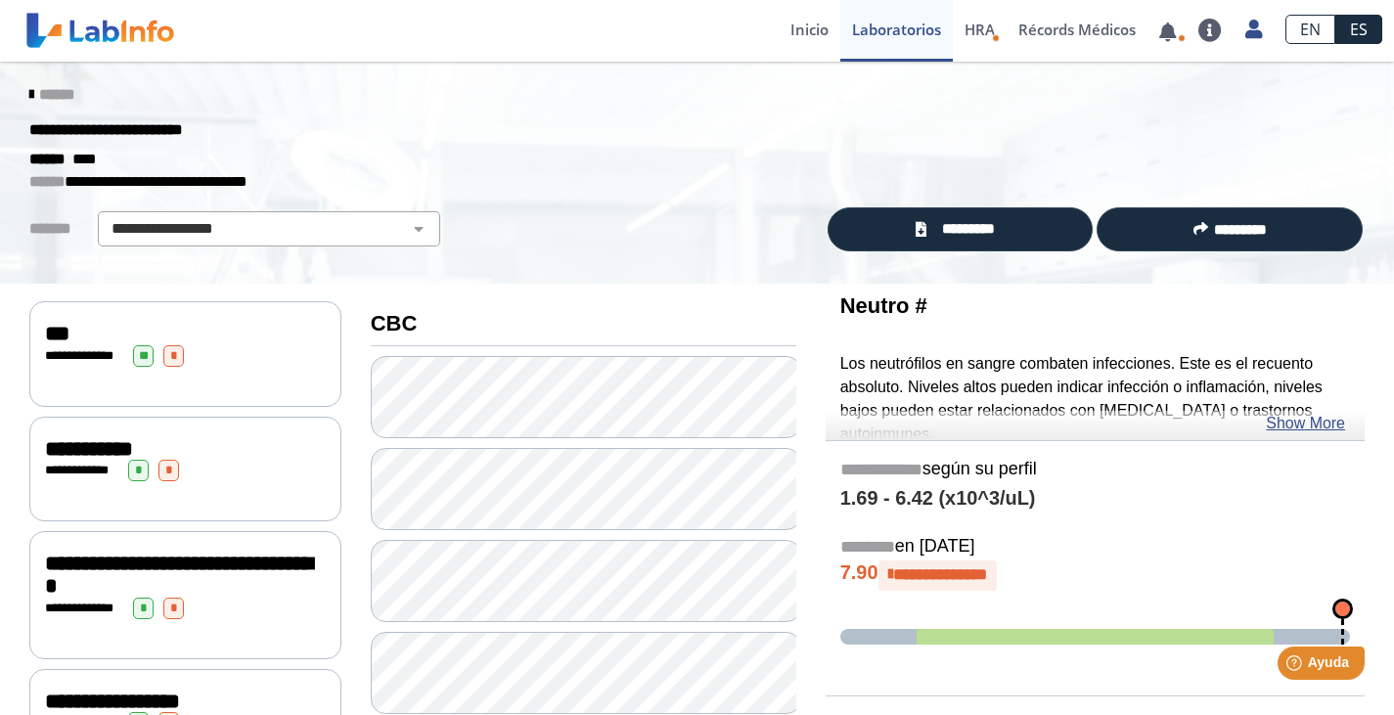
scroll to position [30, 0]
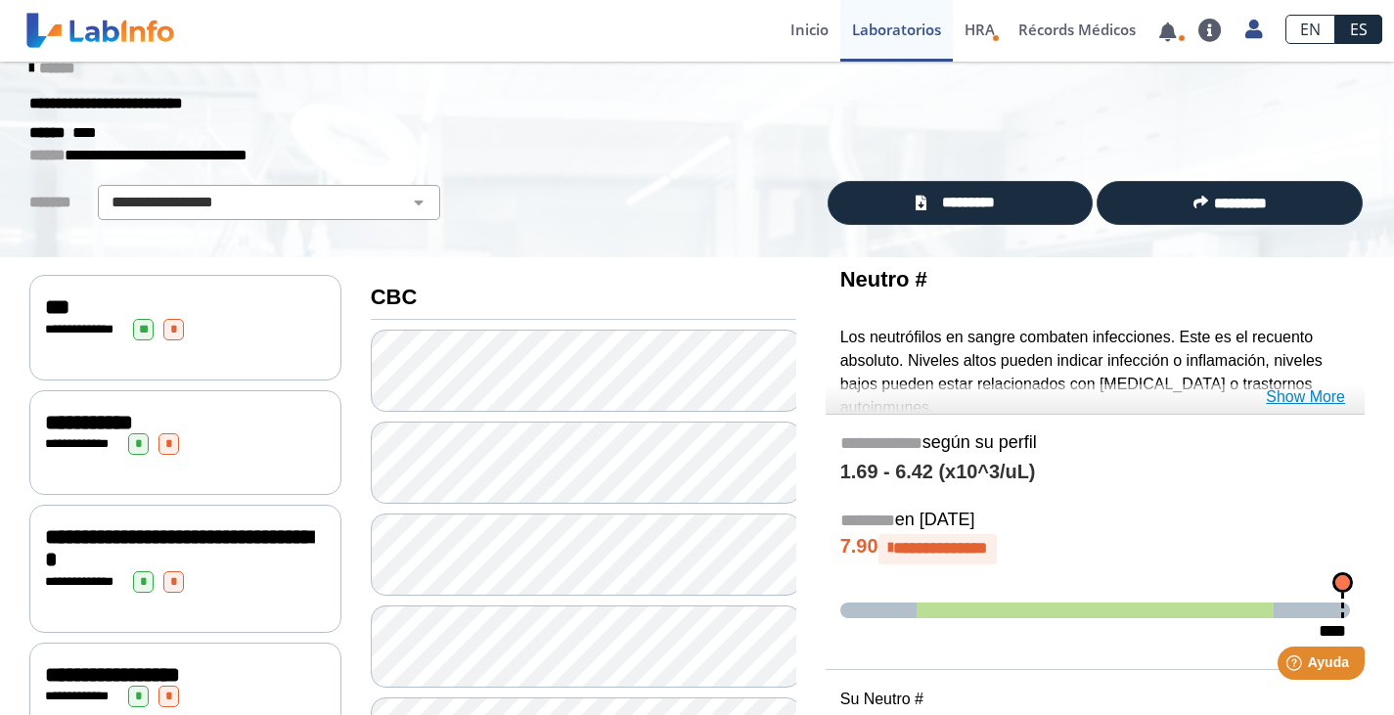
click at [1298, 393] on link "Show More" at bounding box center [1304, 396] width 79 height 23
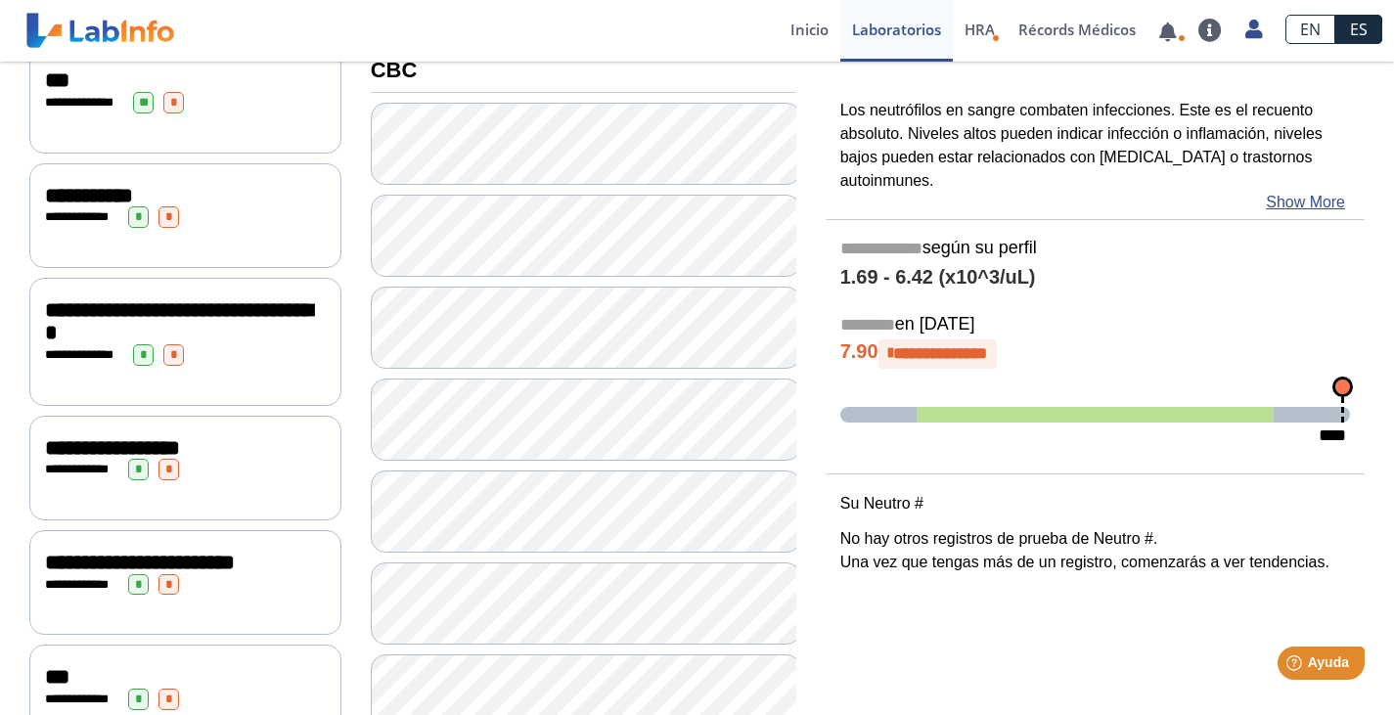
scroll to position [254, 0]
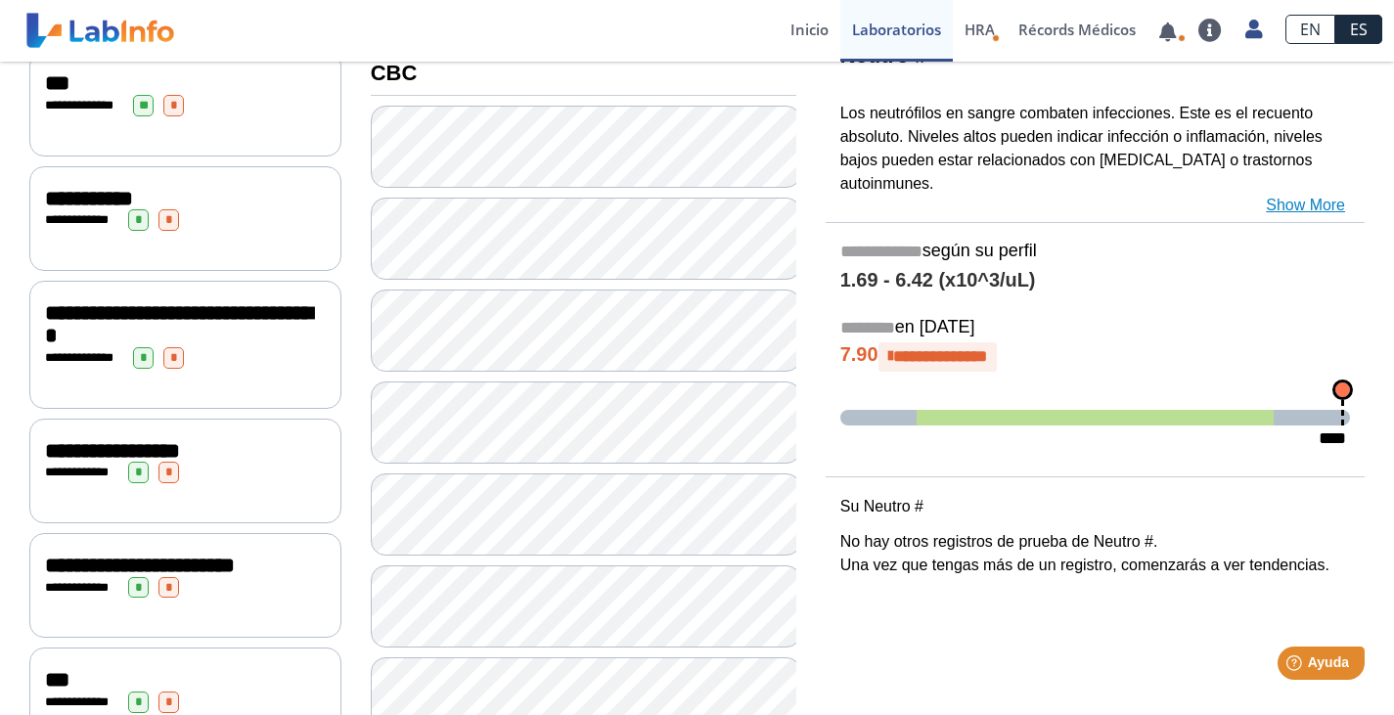
click at [1321, 194] on link "Show More" at bounding box center [1304, 205] width 79 height 23
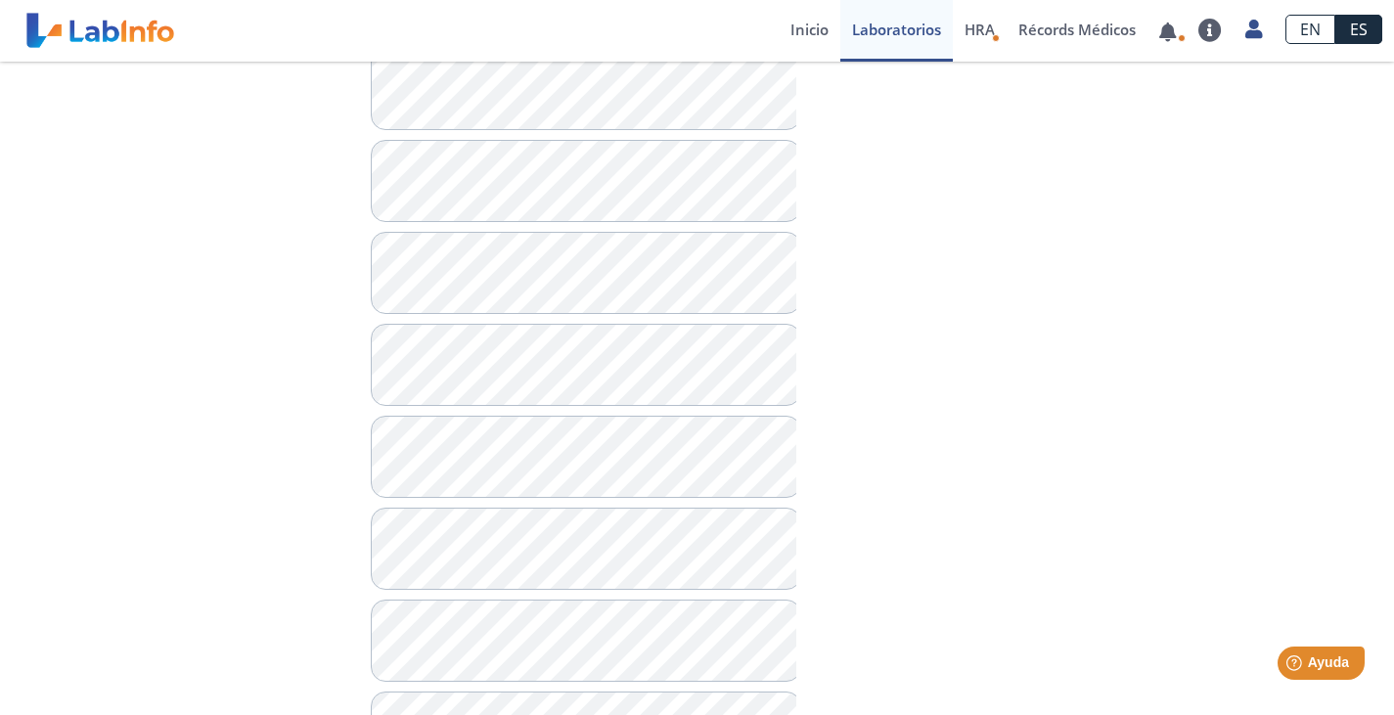
scroll to position [1707, 0]
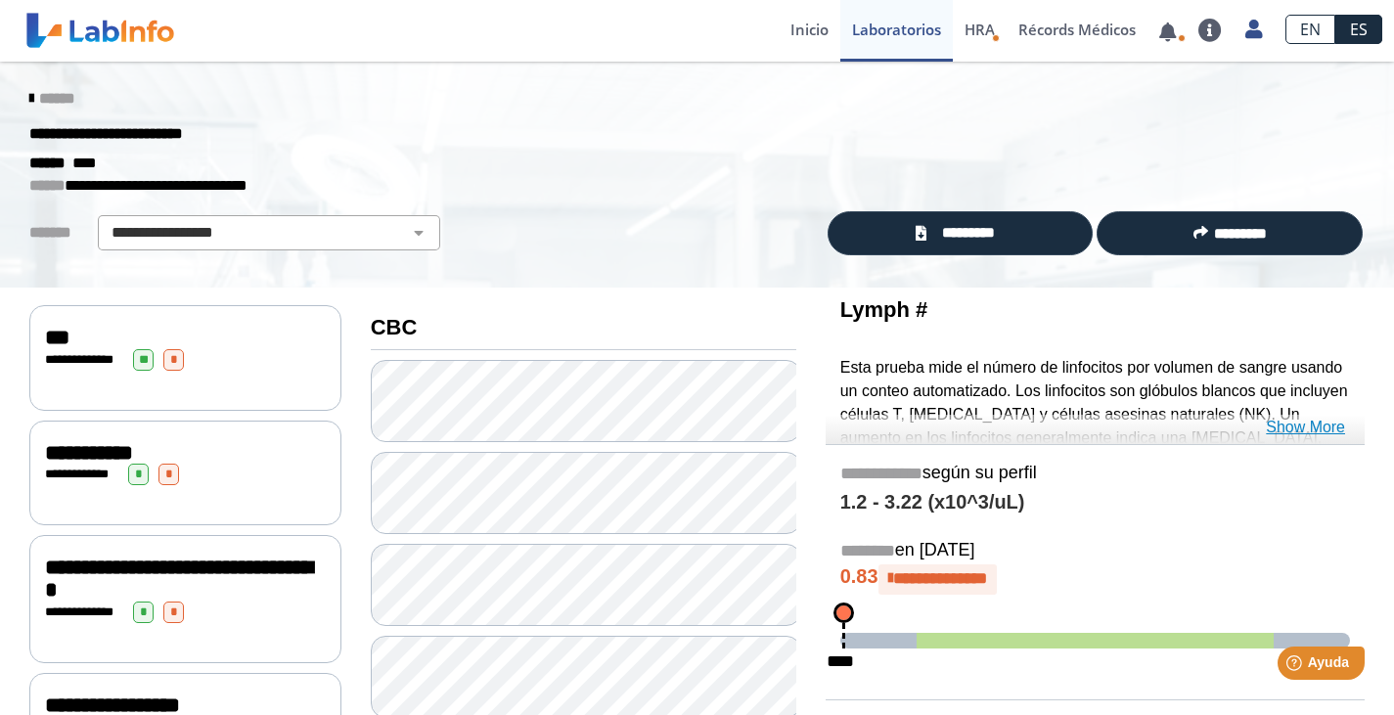
click at [1317, 422] on link "Show More" at bounding box center [1304, 427] width 79 height 23
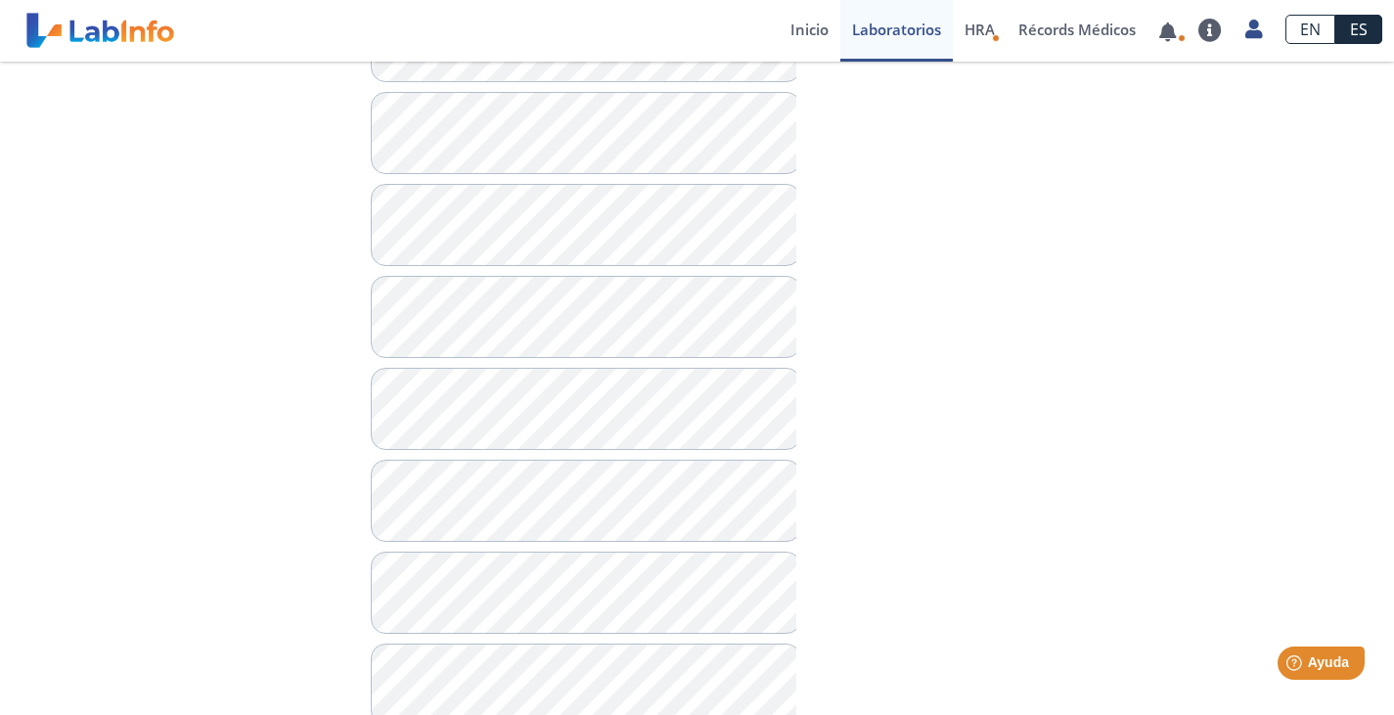
scroll to position [1707, 0]
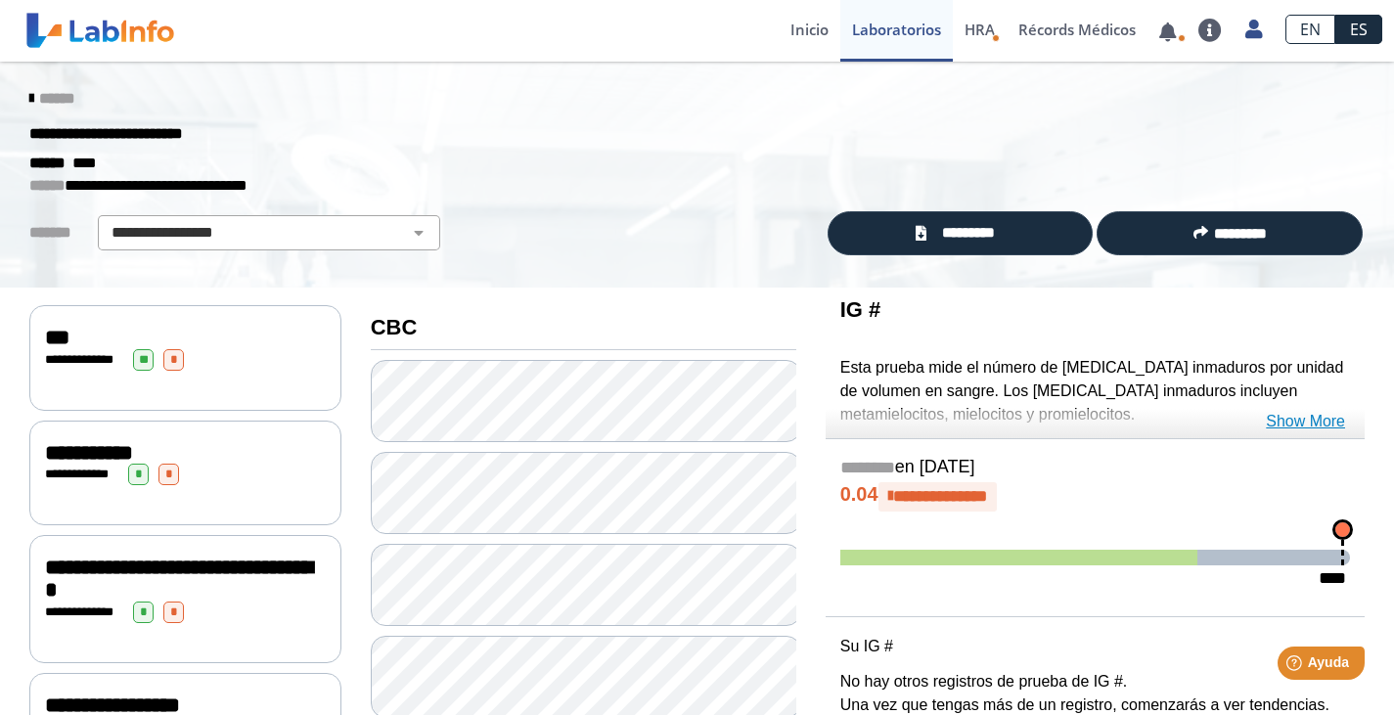
click at [1299, 418] on link "Show More" at bounding box center [1304, 421] width 79 height 23
